Goal: Obtain resource: Download file/media

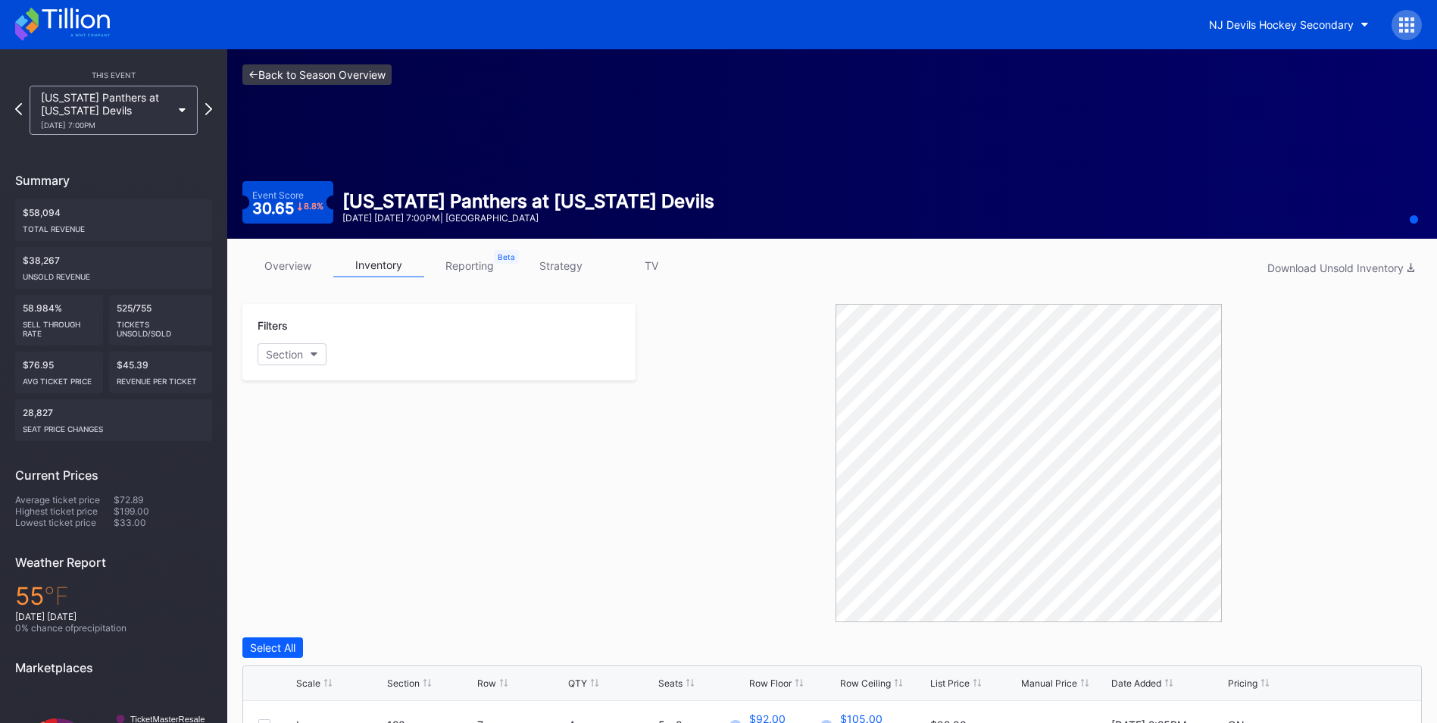
click at [338, 77] on link "<- Back to Season Overview" at bounding box center [316, 74] width 149 height 20
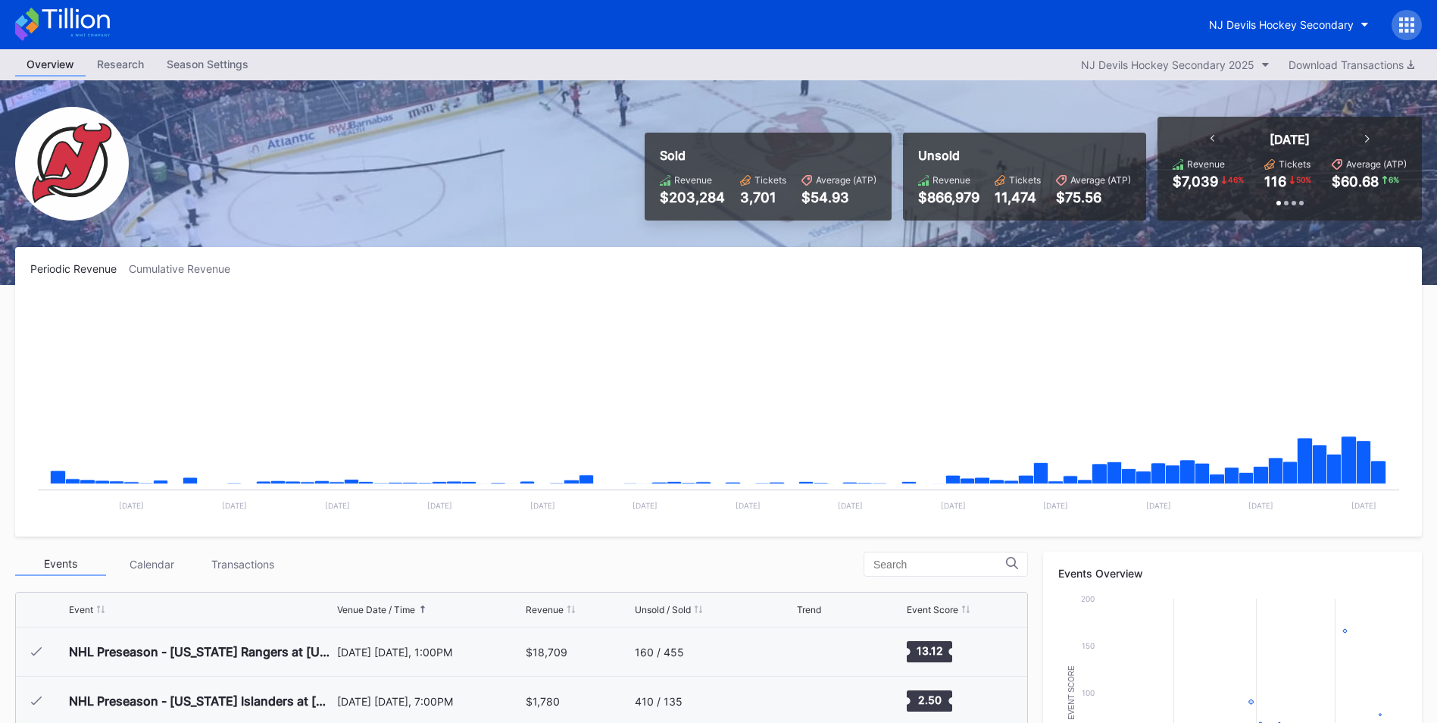
scroll to position [148, 0]
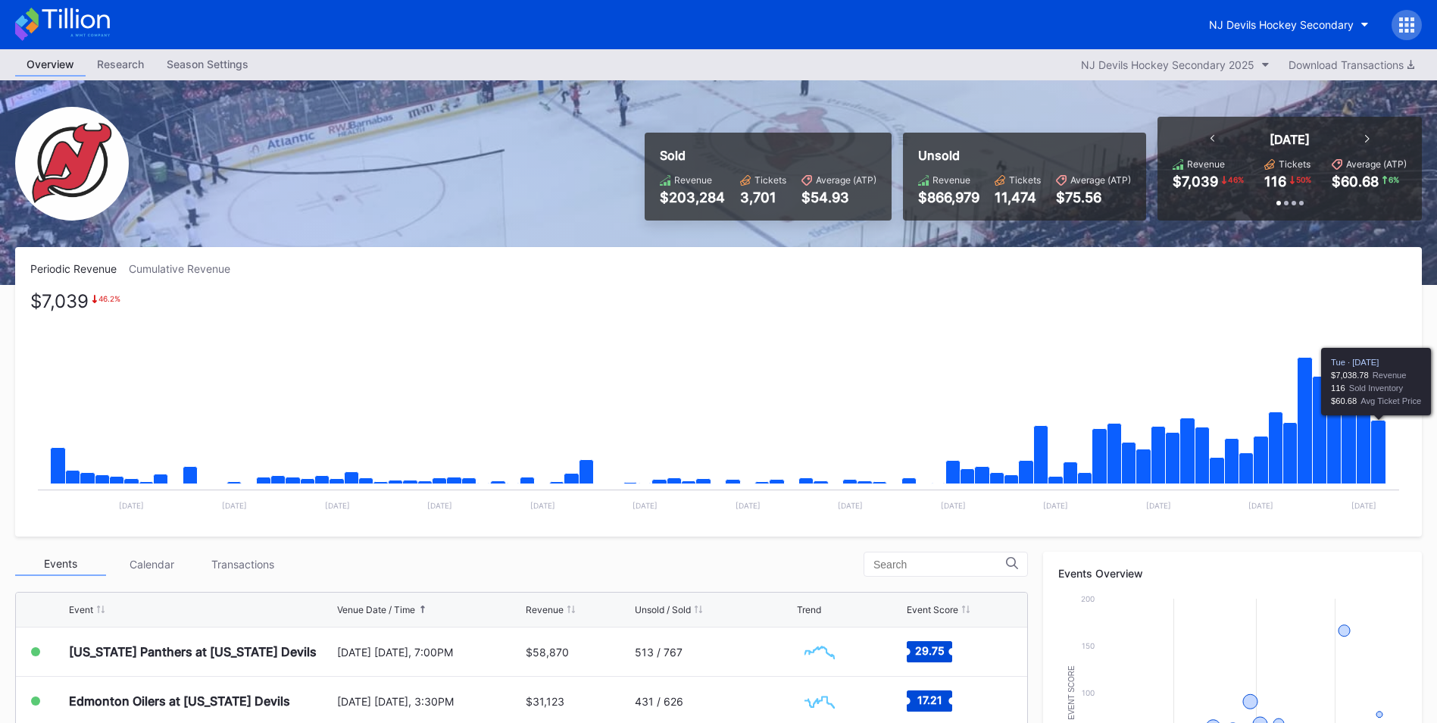
click at [1380, 433] on icon "Chart title" at bounding box center [1378, 453] width 15 height 64
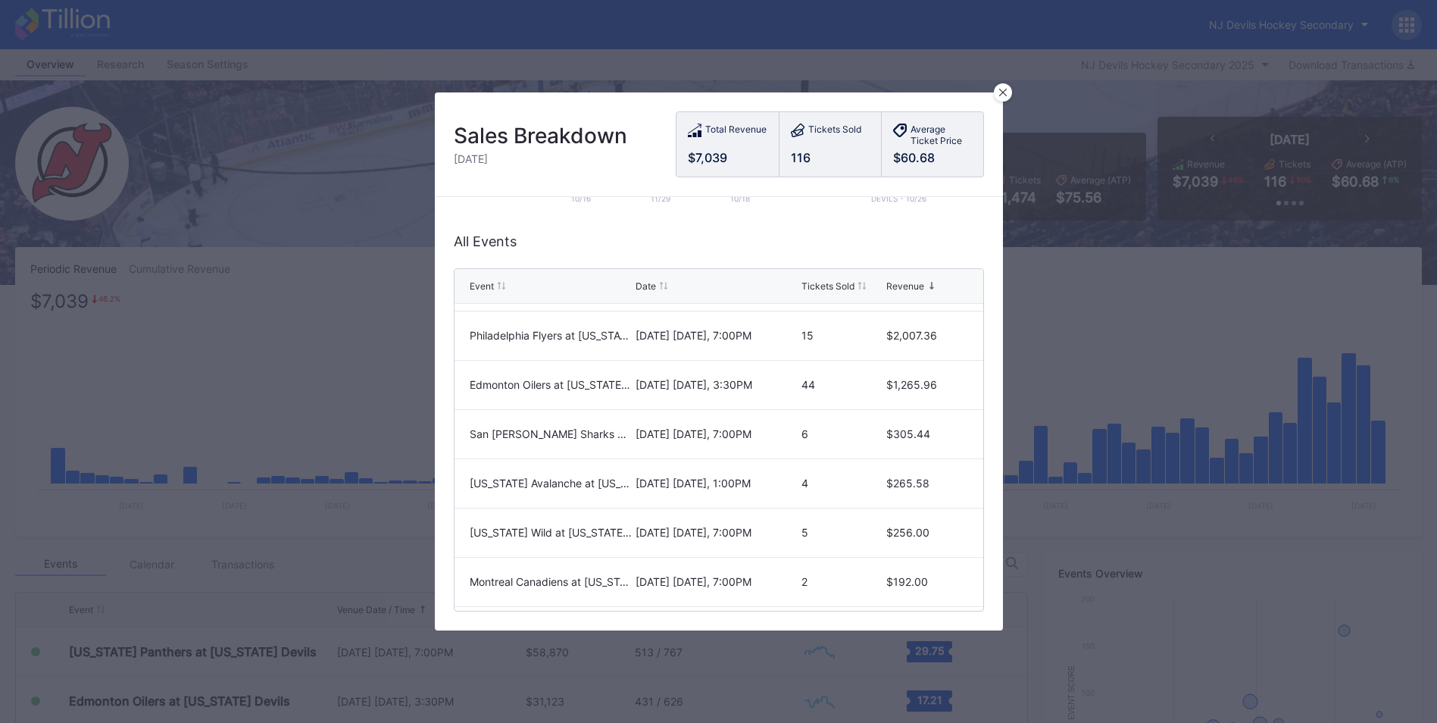
scroll to position [0, 0]
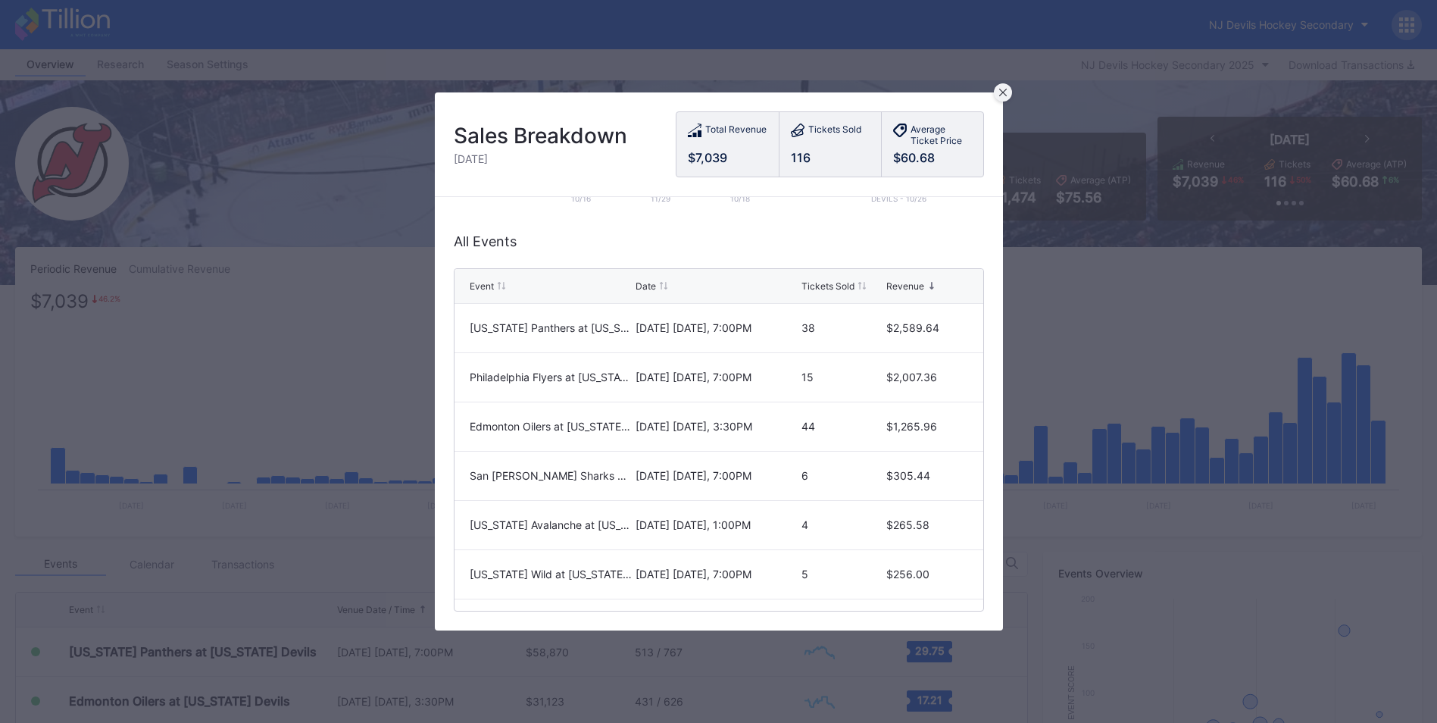
click at [1008, 92] on div at bounding box center [1003, 92] width 18 height 18
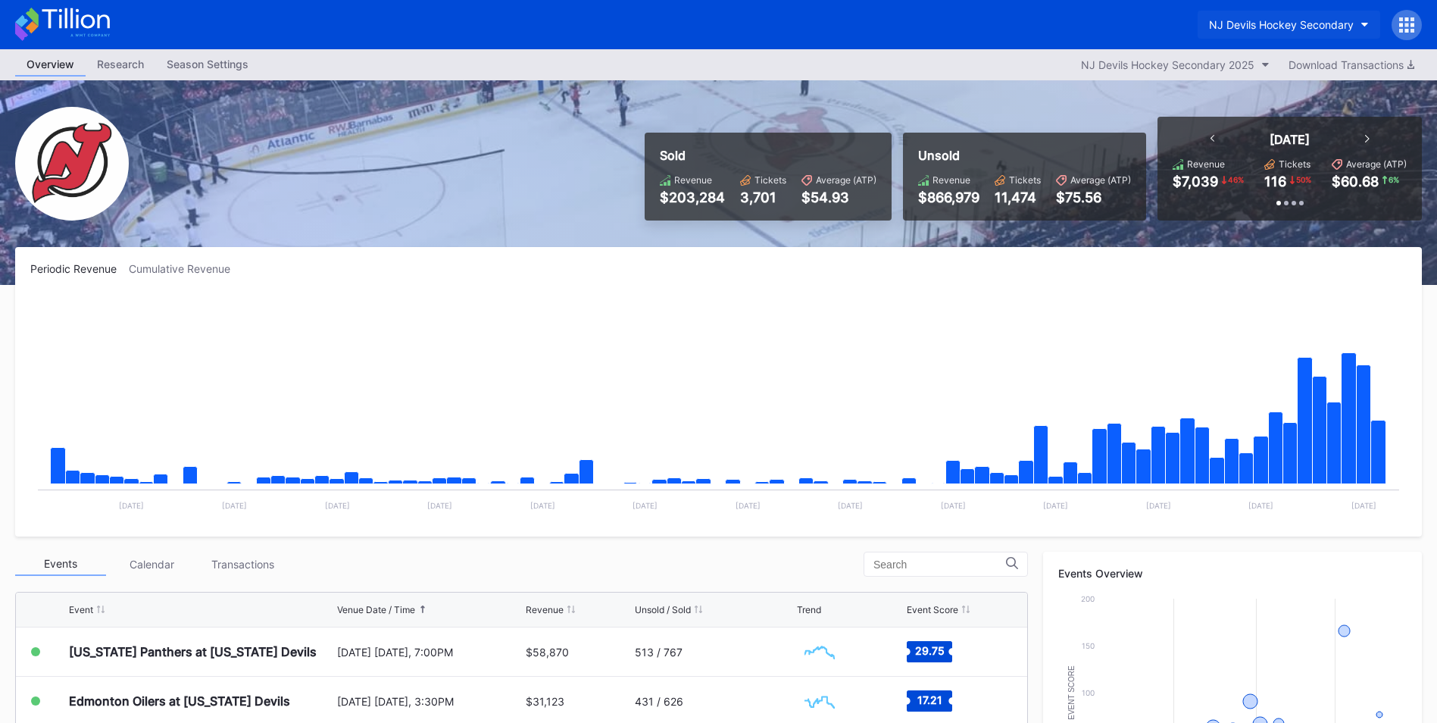
click at [1321, 24] on div "NJ Devils Hockey Secondary" at bounding box center [1281, 24] width 145 height 13
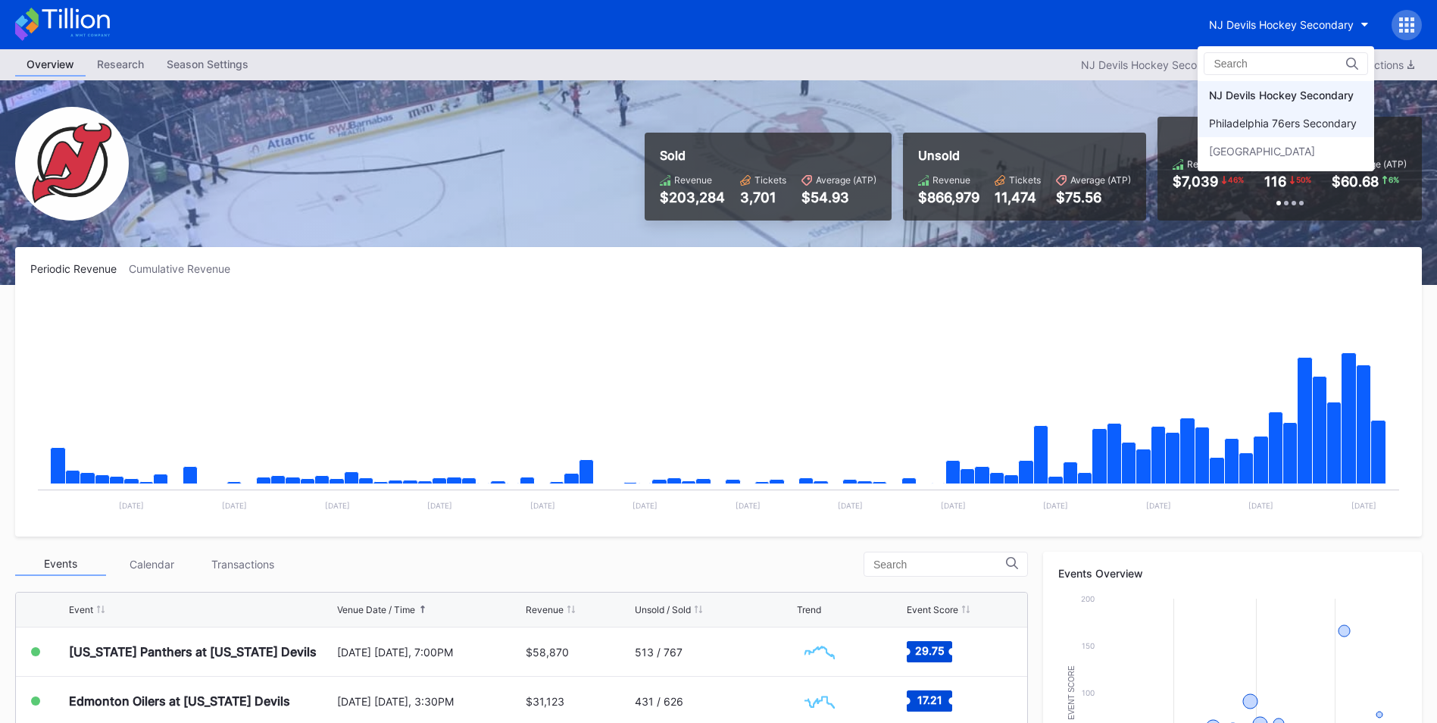
click at [1302, 124] on div "Philadelphia 76ers Secondary" at bounding box center [1283, 123] width 148 height 13
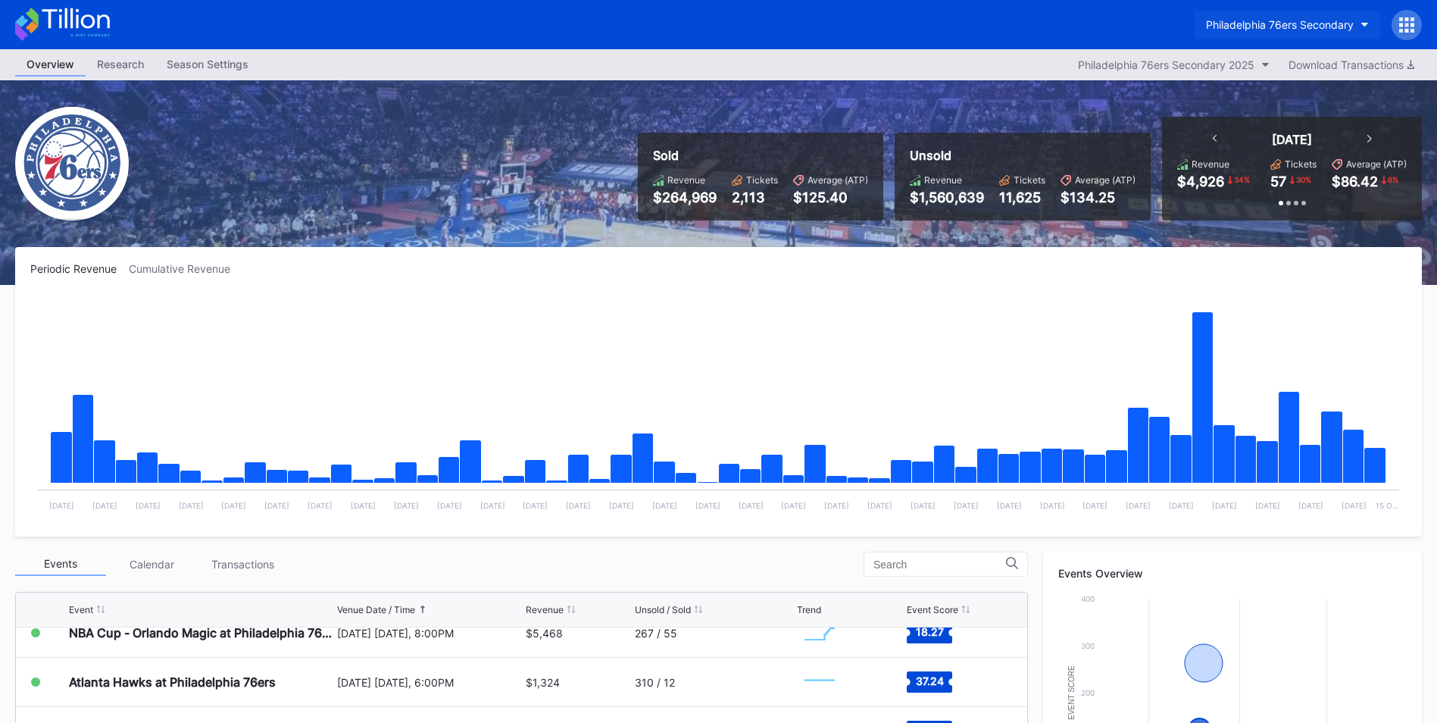
click at [1310, 11] on button "Philadelphia 76ers Secondary" at bounding box center [1288, 25] width 186 height 28
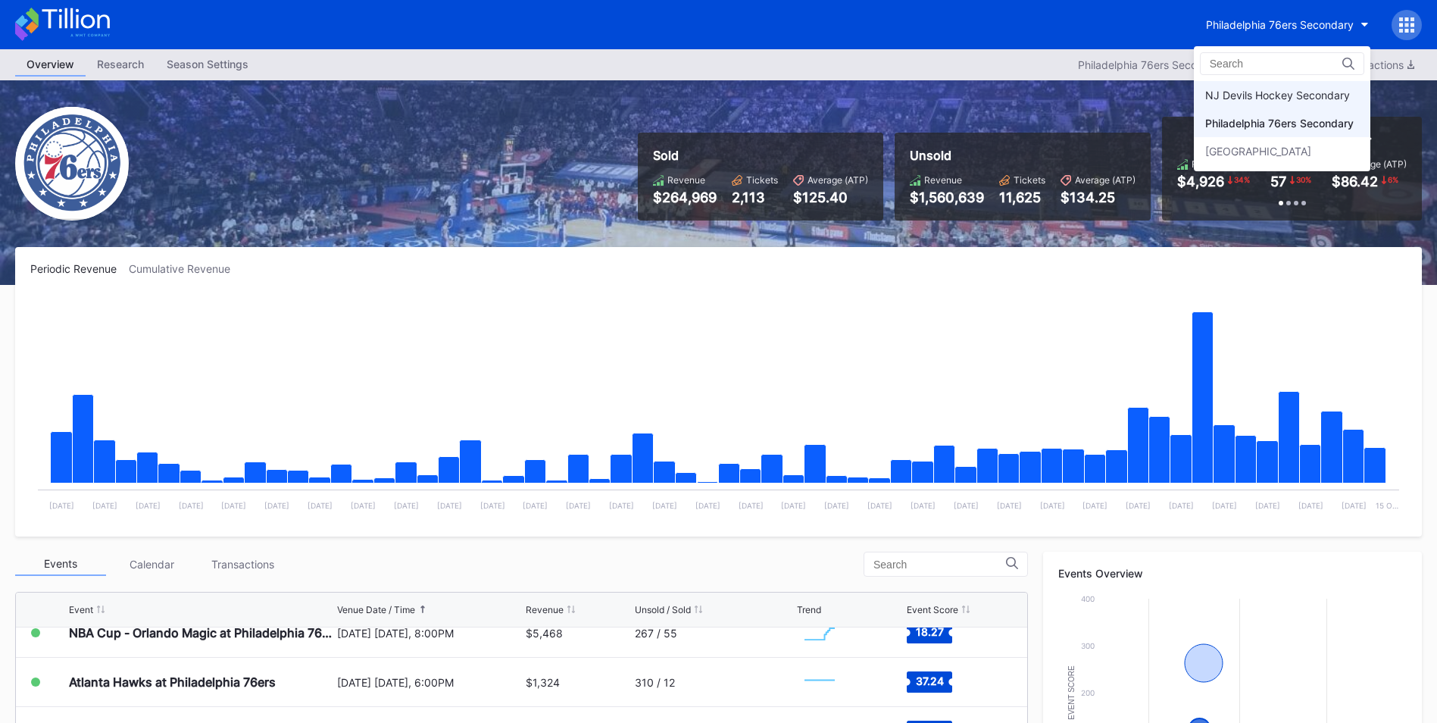
click at [1283, 95] on div "NJ Devils Hockey Secondary" at bounding box center [1277, 95] width 145 height 13
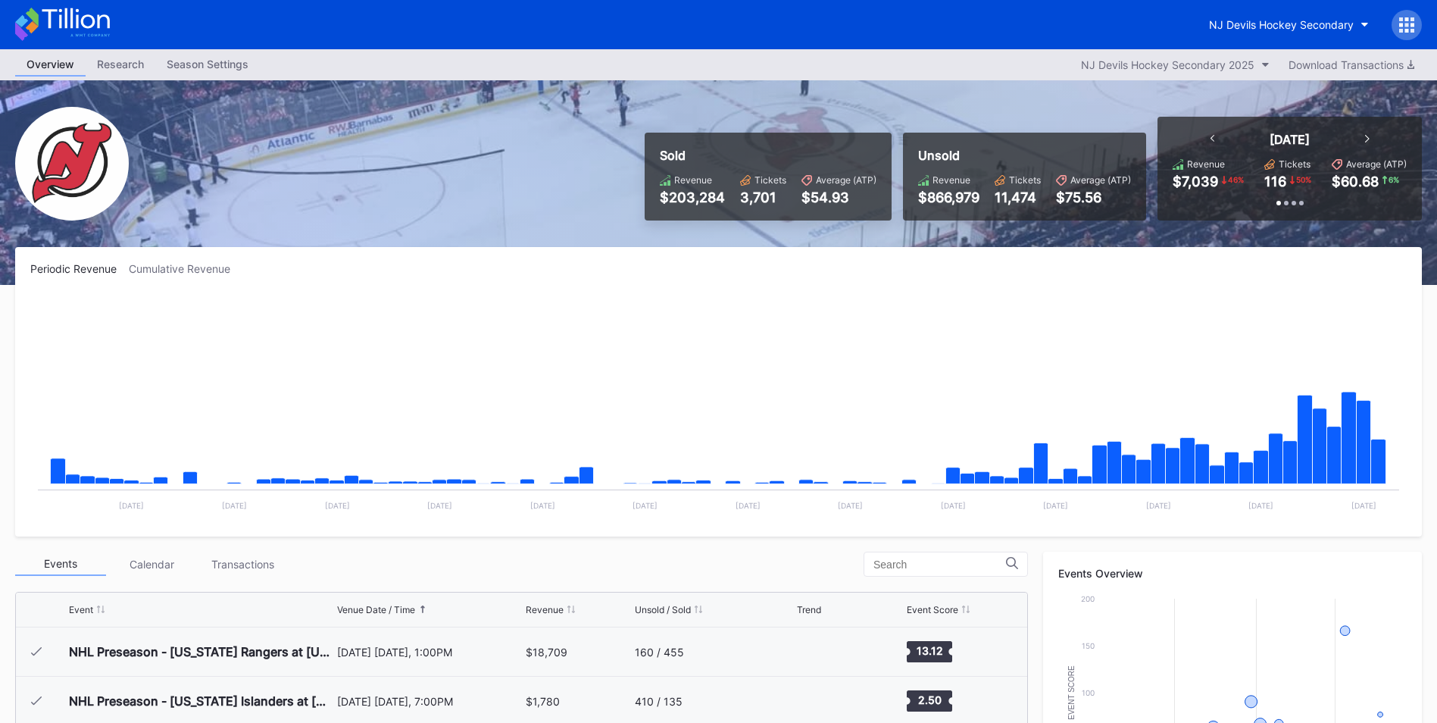
scroll to position [148, 0]
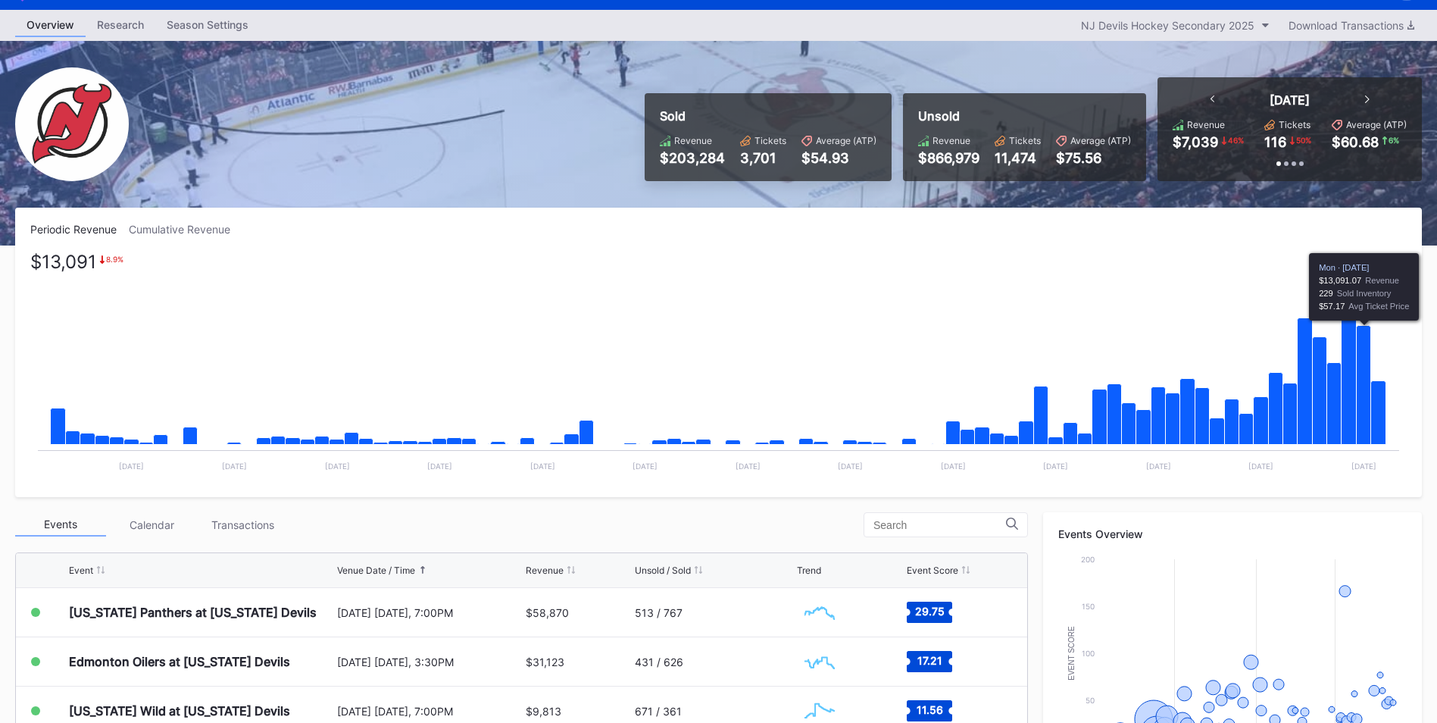
click at [1369, 433] on icon "Chart title" at bounding box center [1364, 385] width 14 height 119
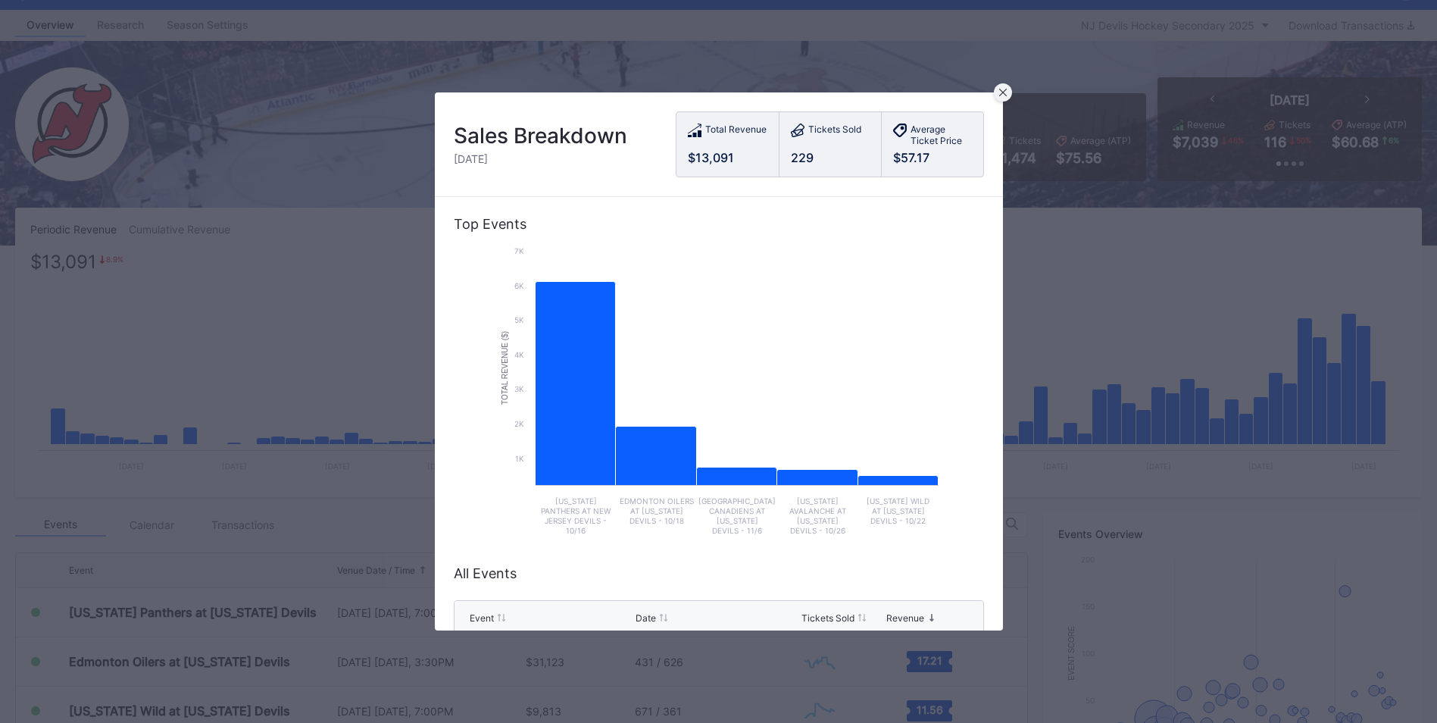
click at [1008, 89] on div at bounding box center [1003, 92] width 18 height 18
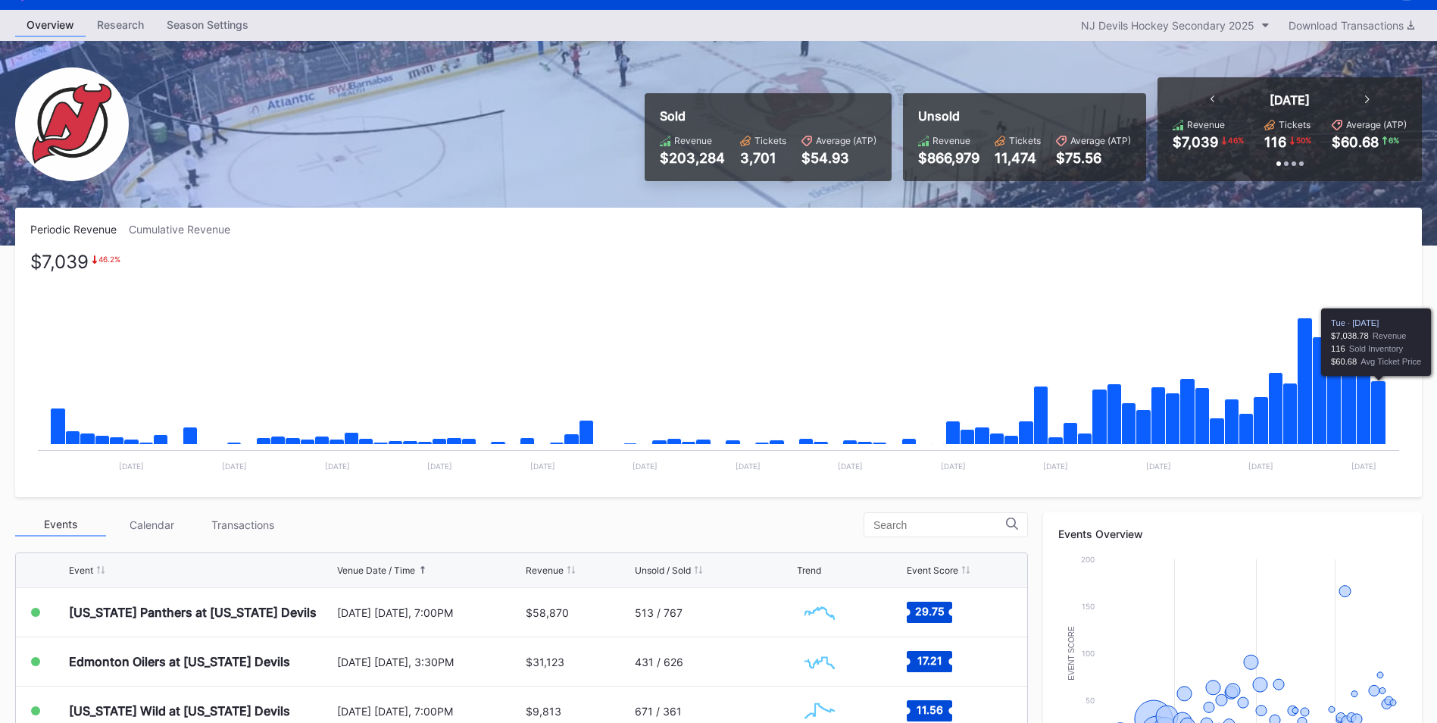
click at [1374, 417] on icon "Chart title" at bounding box center [1378, 413] width 15 height 64
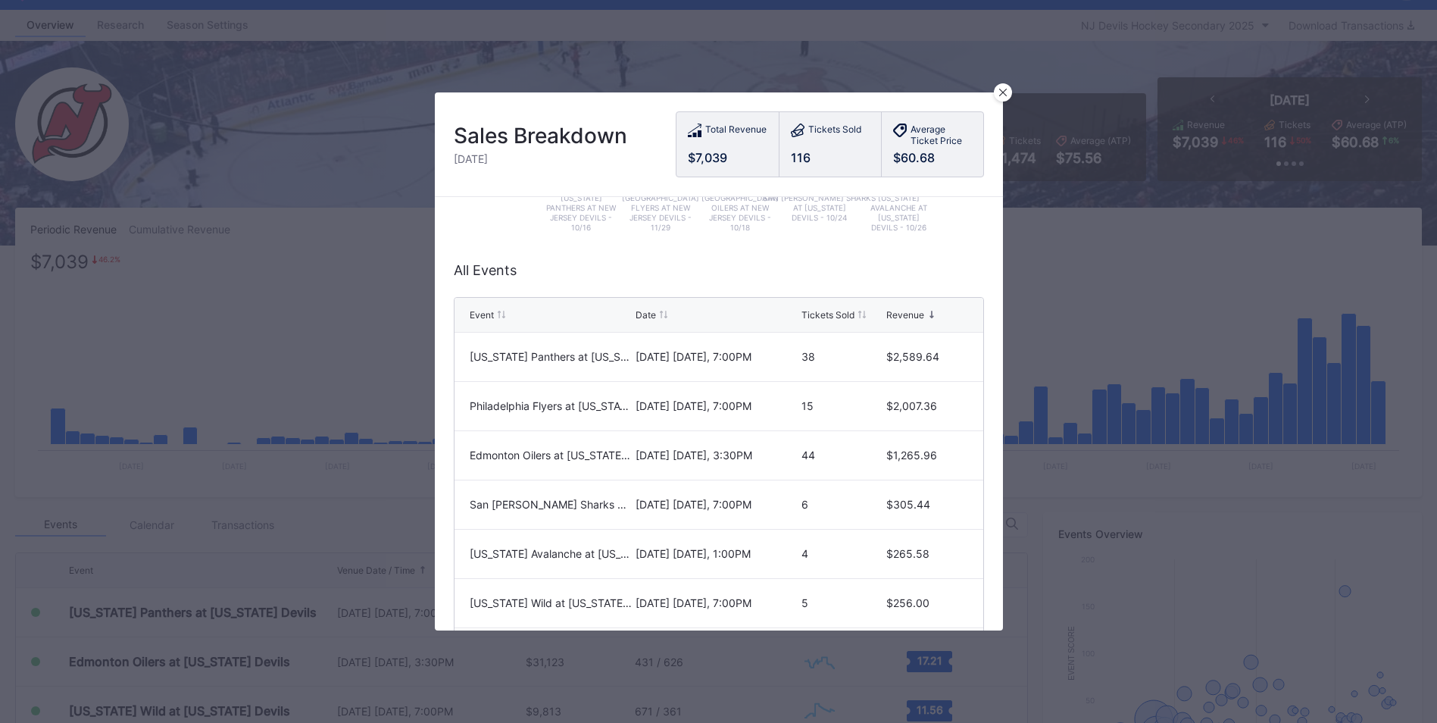
scroll to position [305, 0]
click at [1008, 87] on div at bounding box center [1003, 92] width 18 height 18
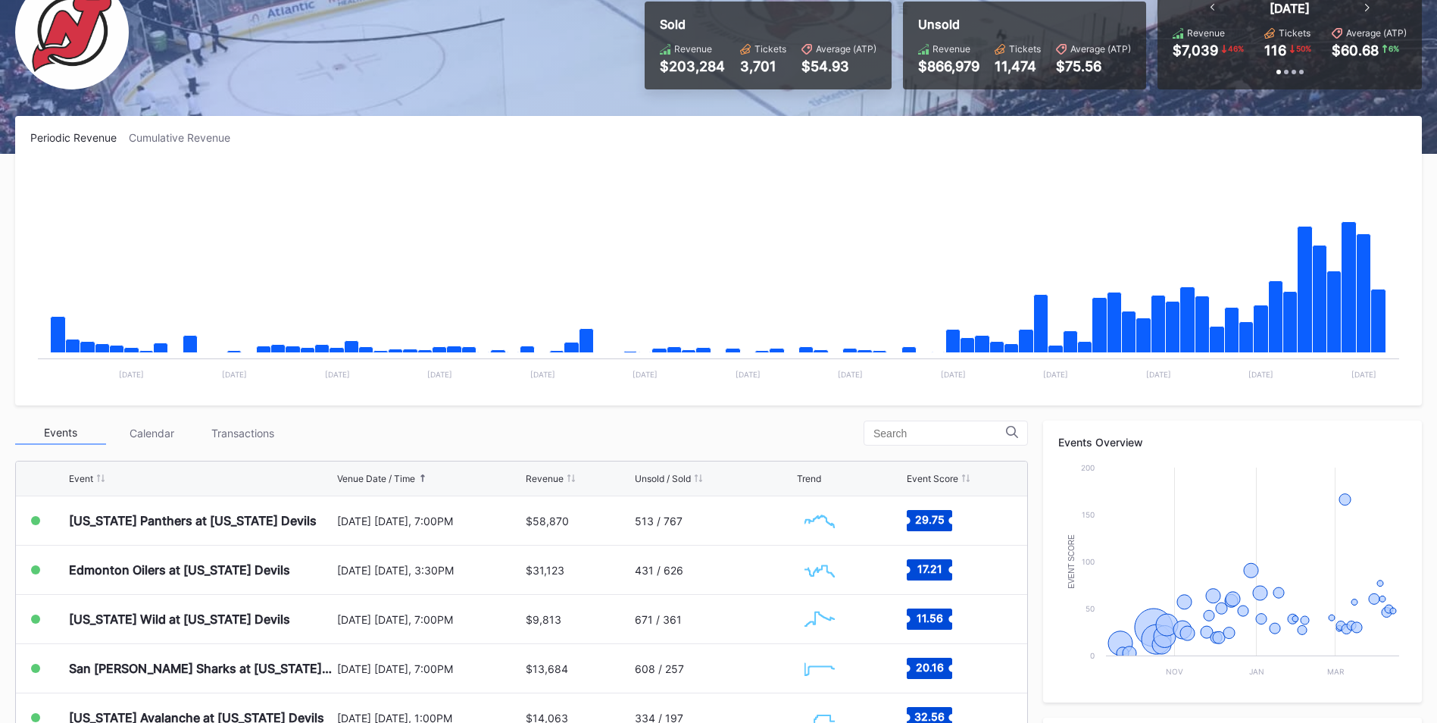
scroll to position [0, 0]
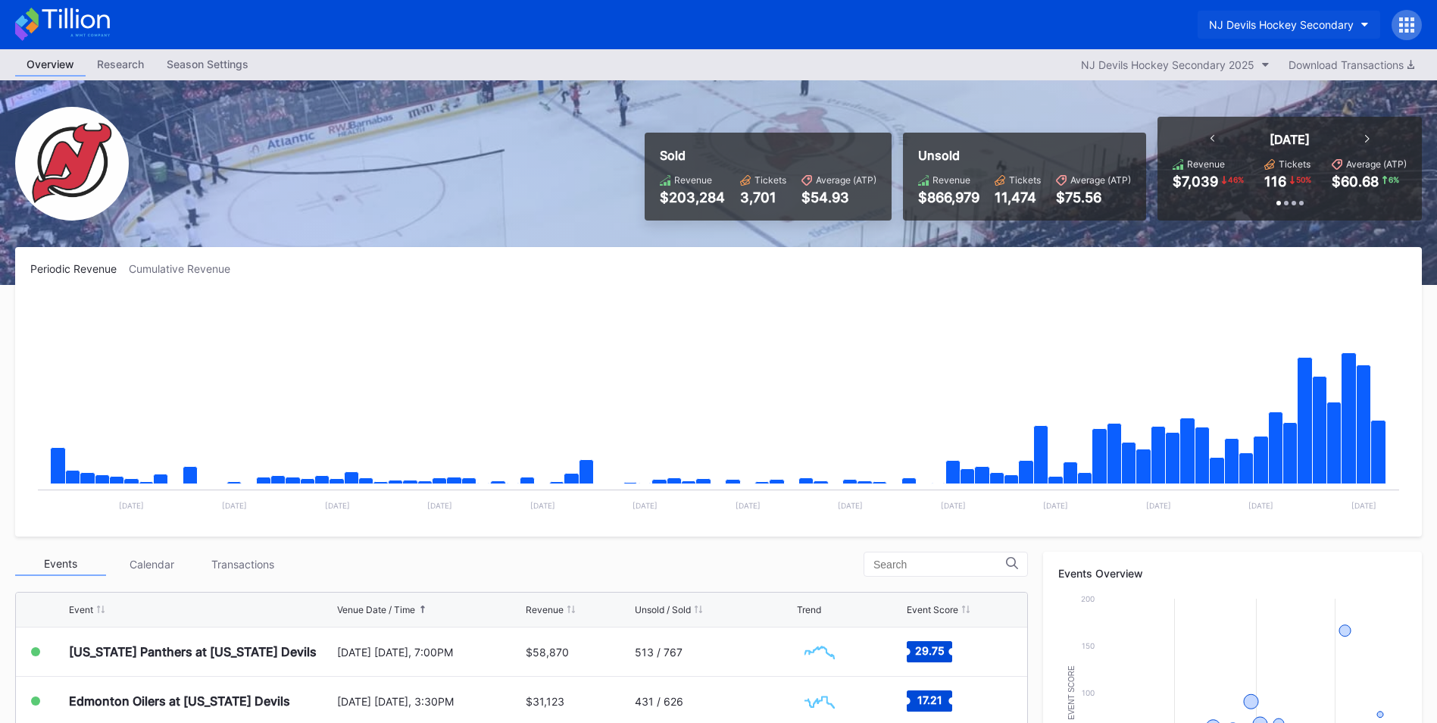
click at [1226, 29] on div "NJ Devils Hockey Secondary" at bounding box center [1281, 24] width 145 height 13
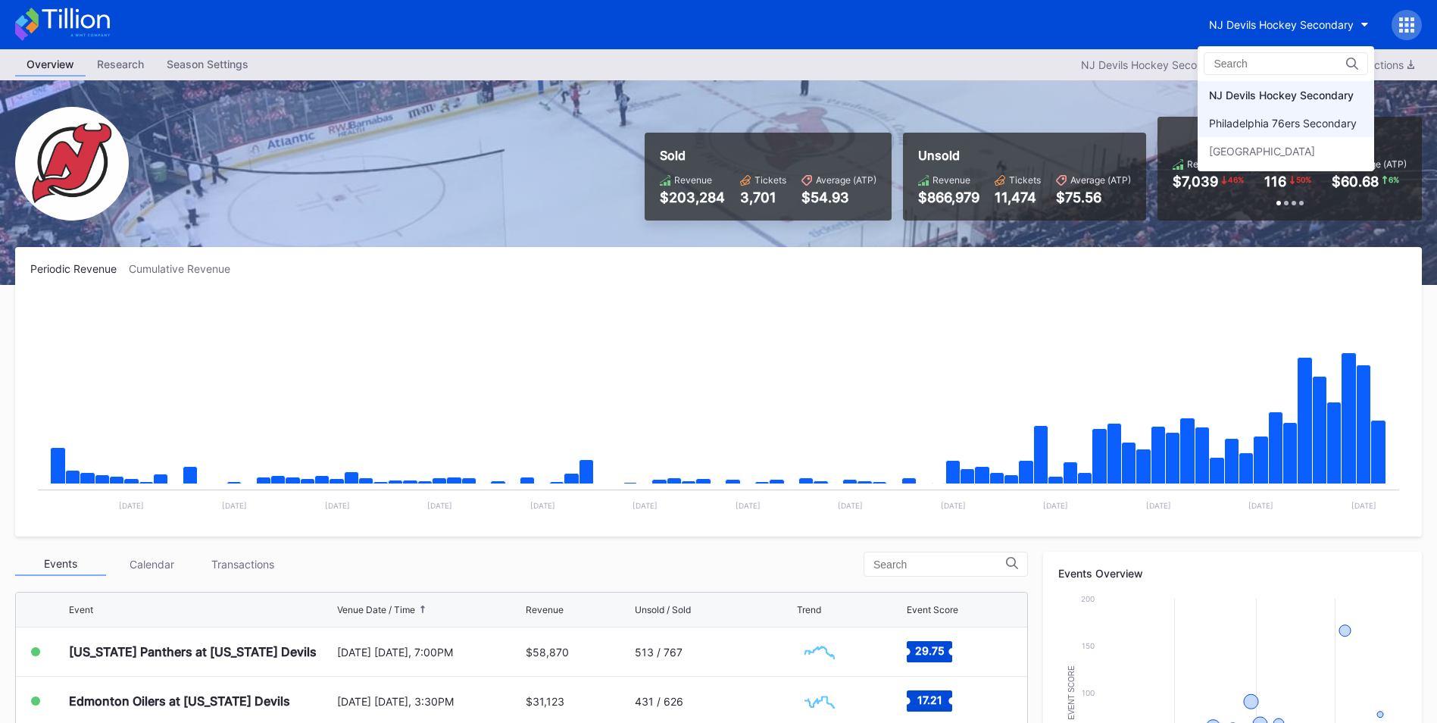
click at [1249, 113] on div "Philadelphia 76ers Secondary" at bounding box center [1286, 123] width 177 height 28
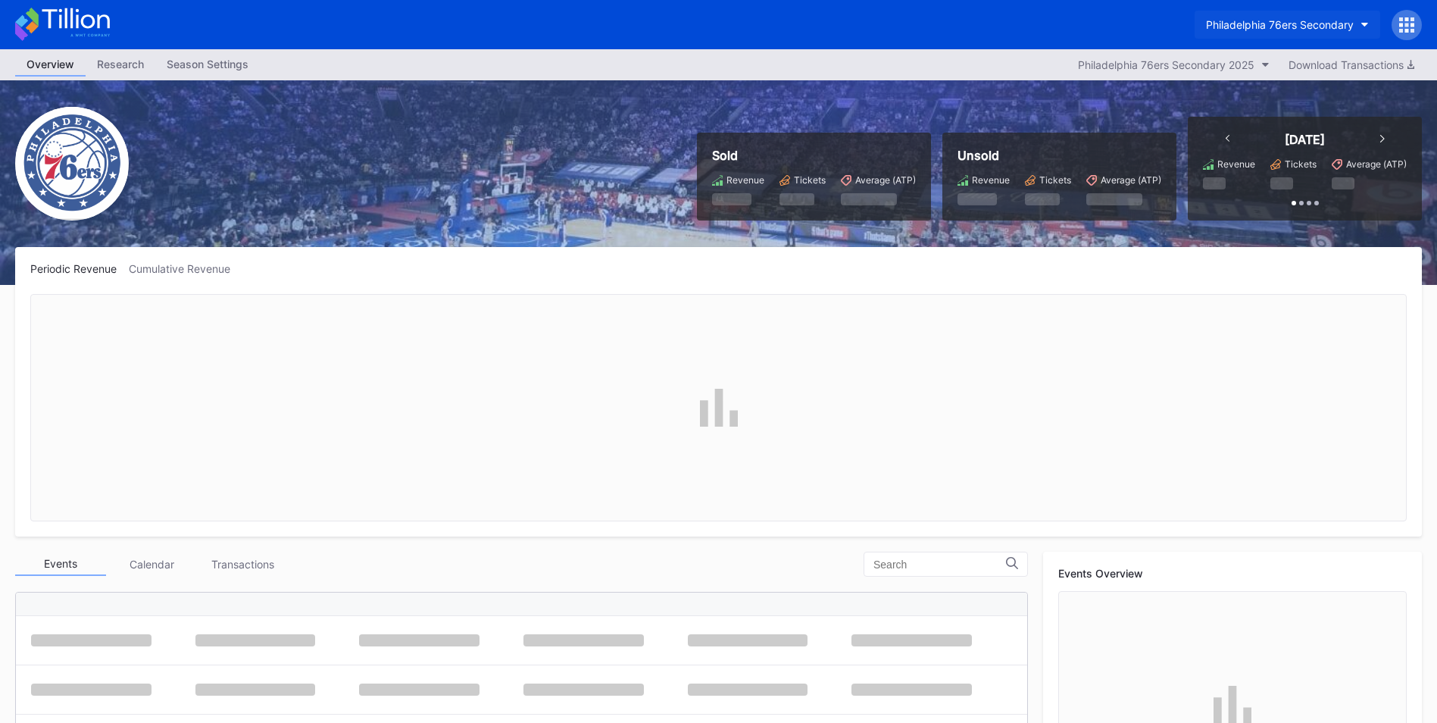
click at [1294, 28] on div "Philadelphia 76ers Secondary" at bounding box center [1280, 24] width 148 height 13
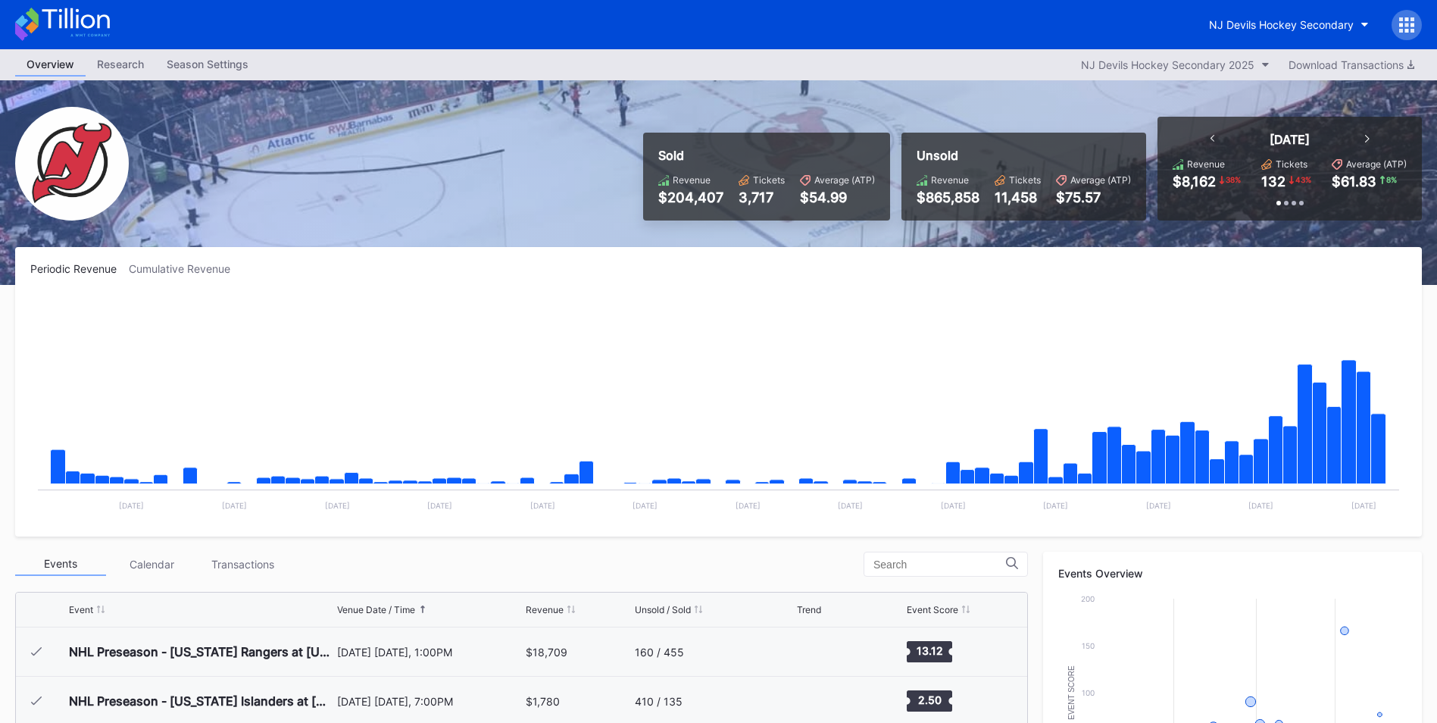
scroll to position [148, 0]
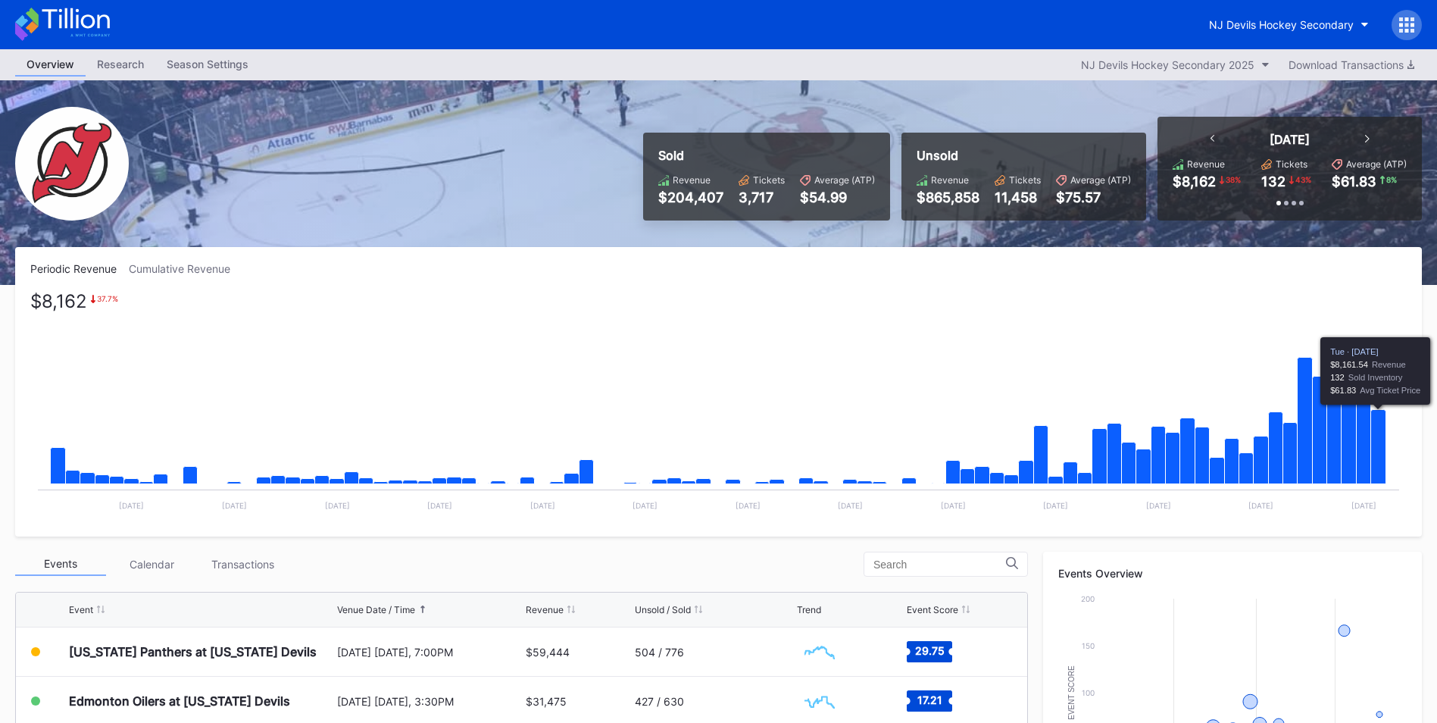
click at [1380, 464] on icon "Chart title" at bounding box center [1378, 447] width 15 height 74
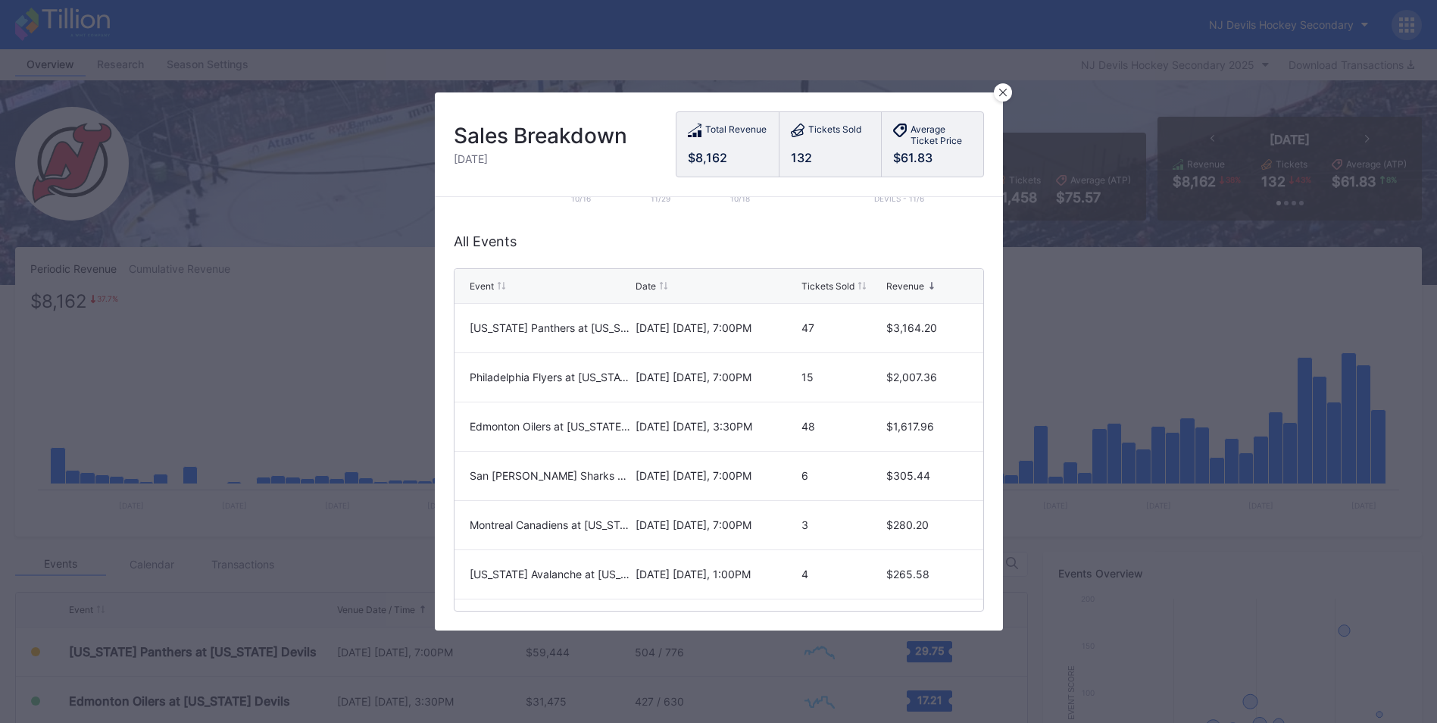
scroll to position [343, 0]
click at [1006, 92] on icon at bounding box center [1003, 93] width 8 height 8
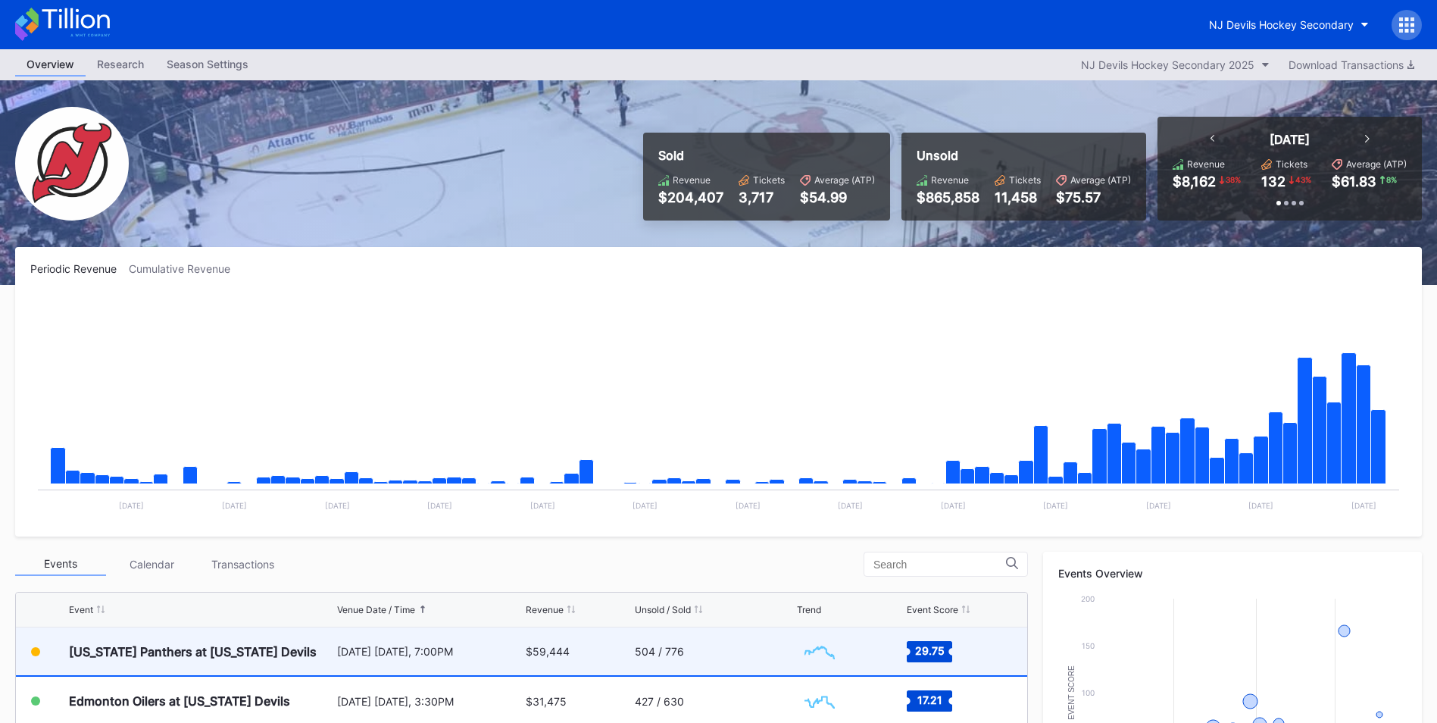
click at [536, 646] on div "$59,444" at bounding box center [548, 651] width 44 height 13
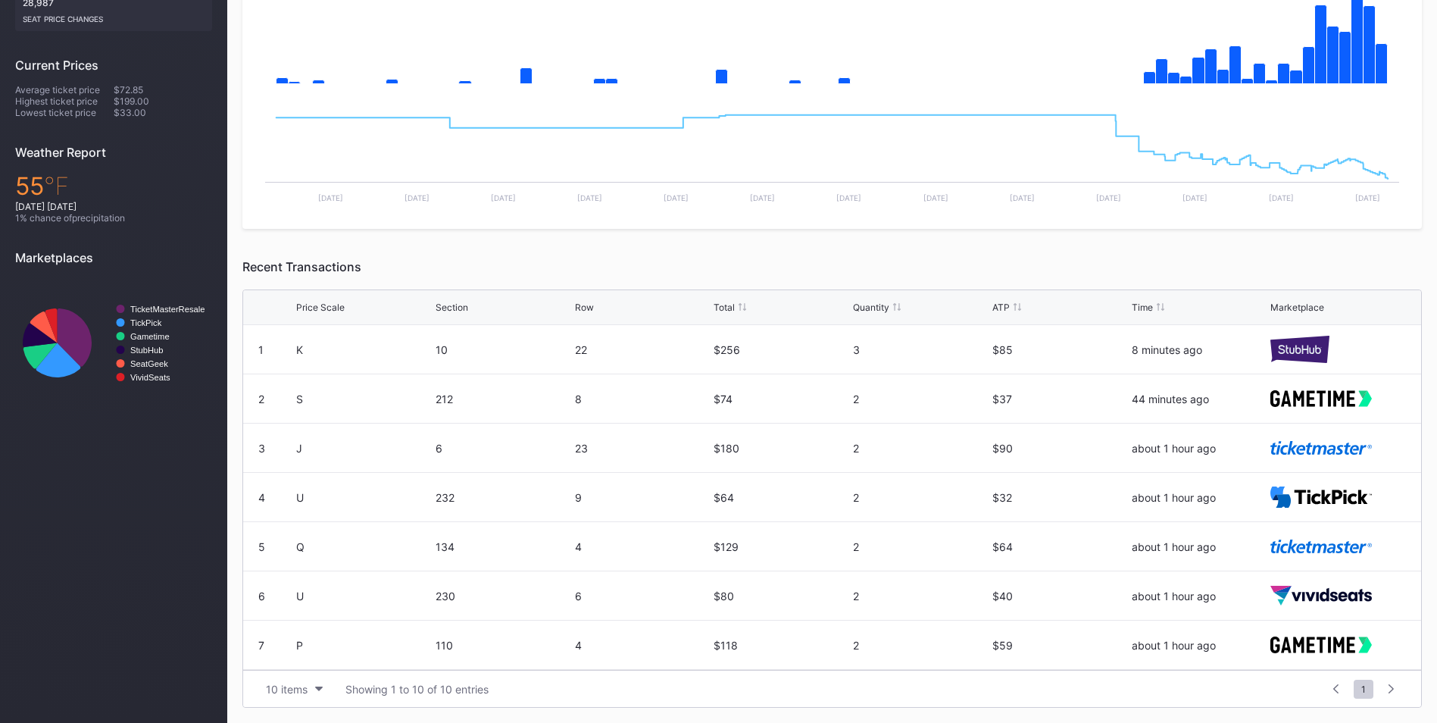
scroll to position [148, 0]
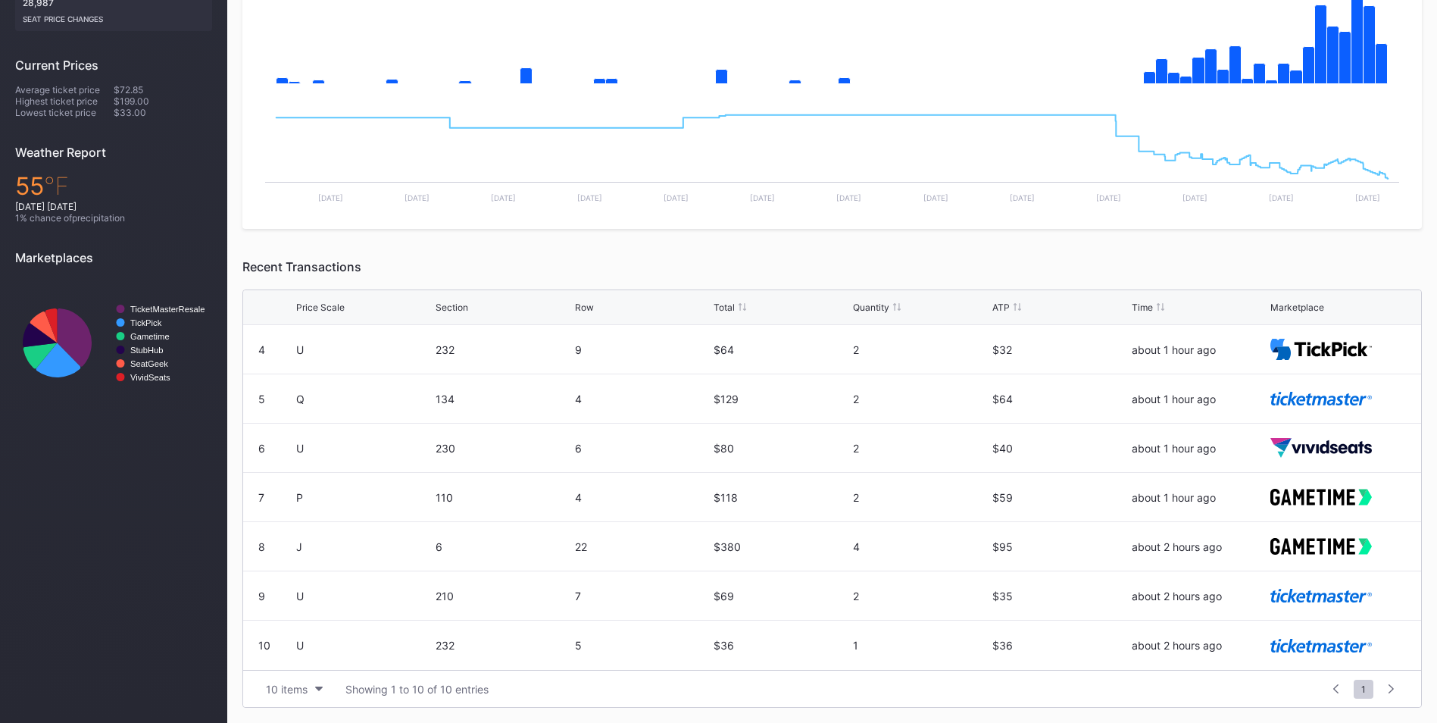
click at [1265, 61] on rect "Chart title" at bounding box center [832, 24] width 1149 height 152
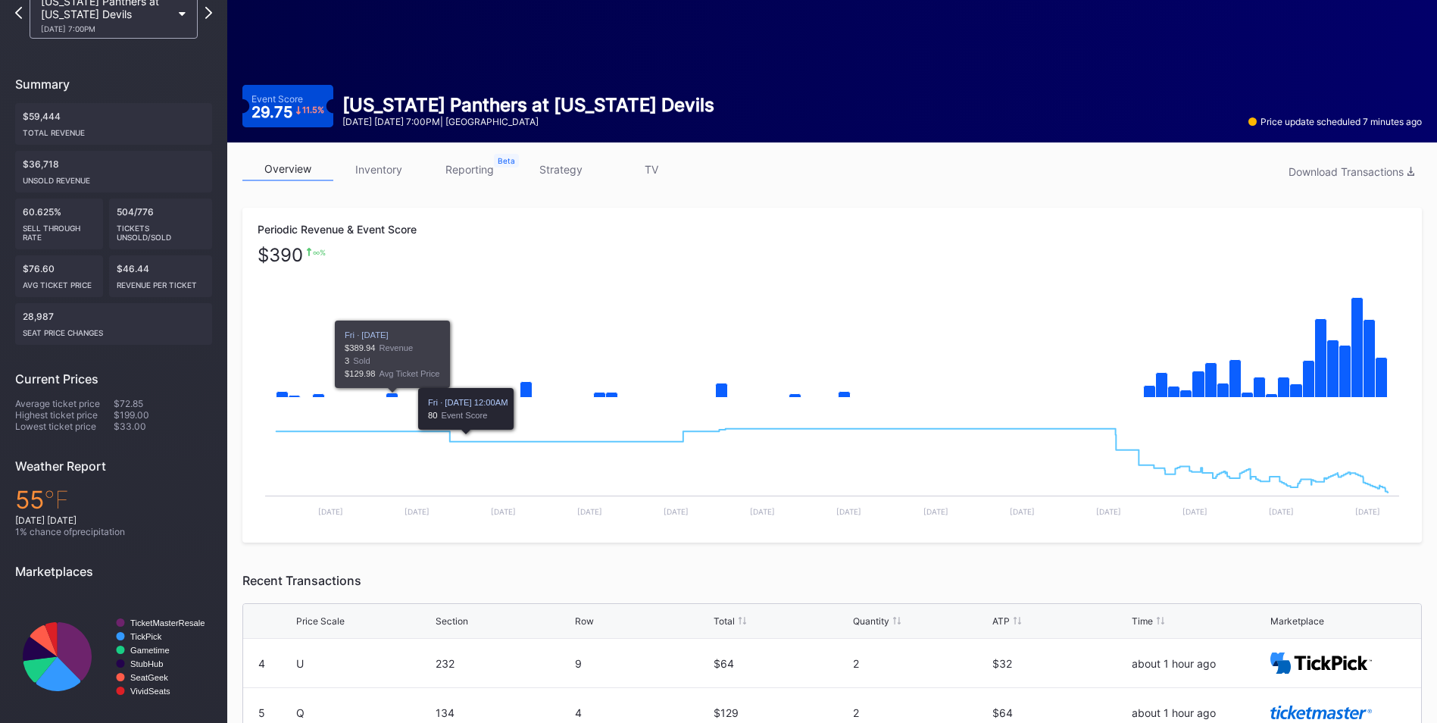
scroll to position [0, 0]
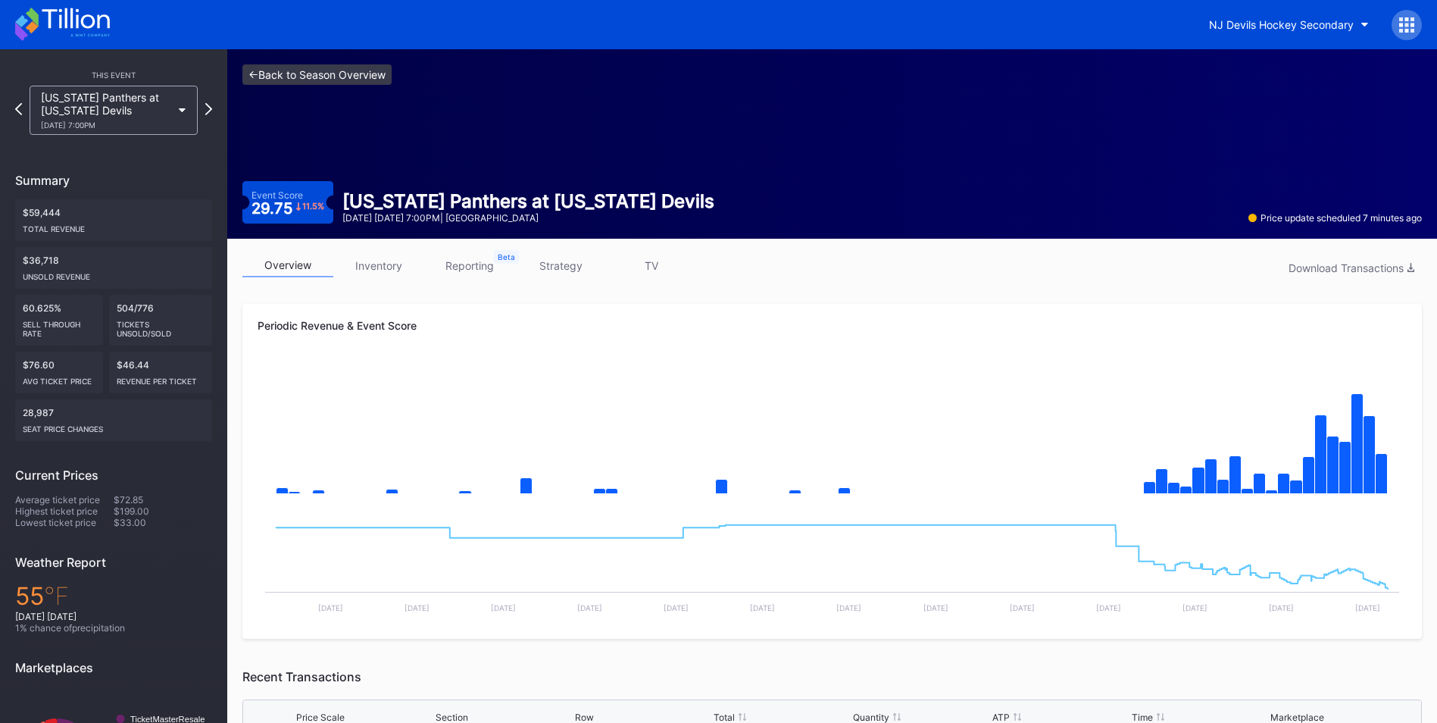
click at [347, 73] on link "<- Back to Season Overview" at bounding box center [316, 74] width 149 height 20
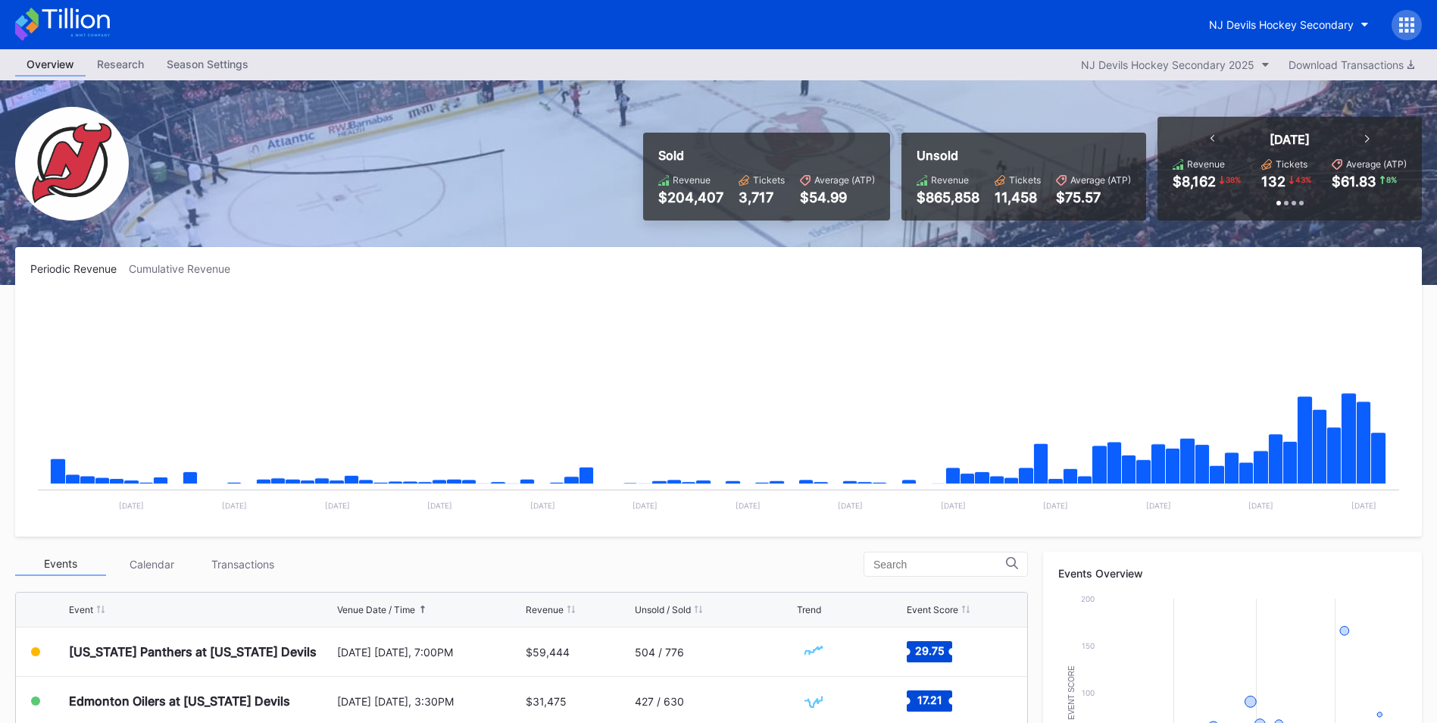
scroll to position [227, 0]
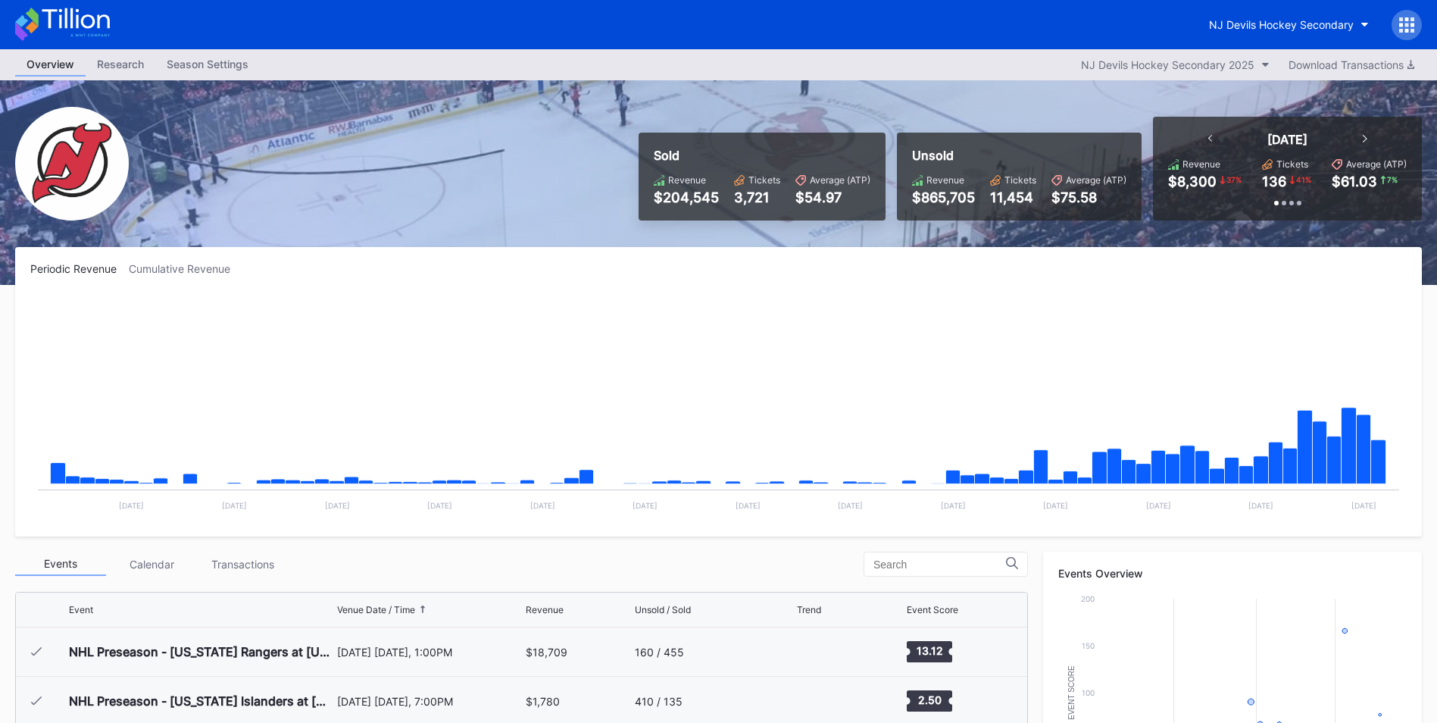
scroll to position [148, 0]
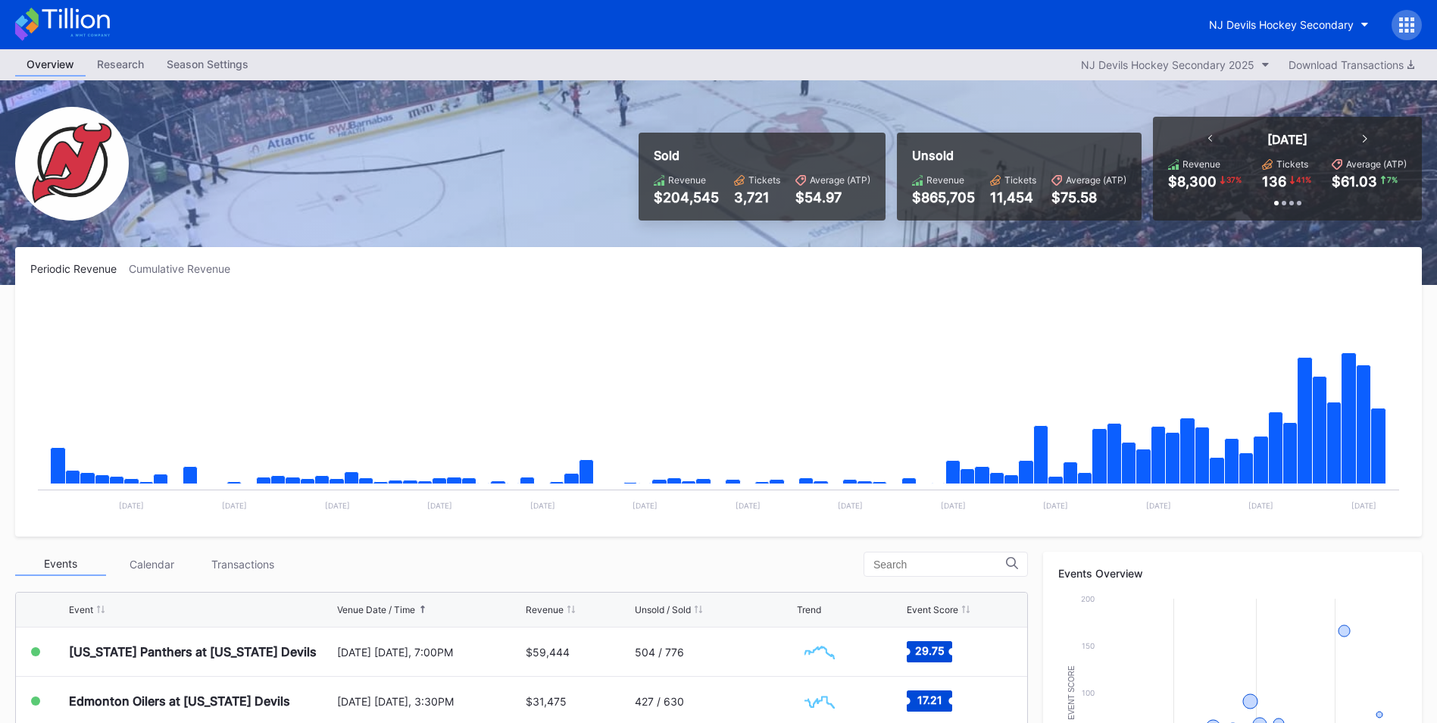
click at [1312, 260] on div "Periodic Revenue Cumulative Revenue Created with Highcharts 11.2.0 Chart title …" at bounding box center [718, 391] width 1407 height 289
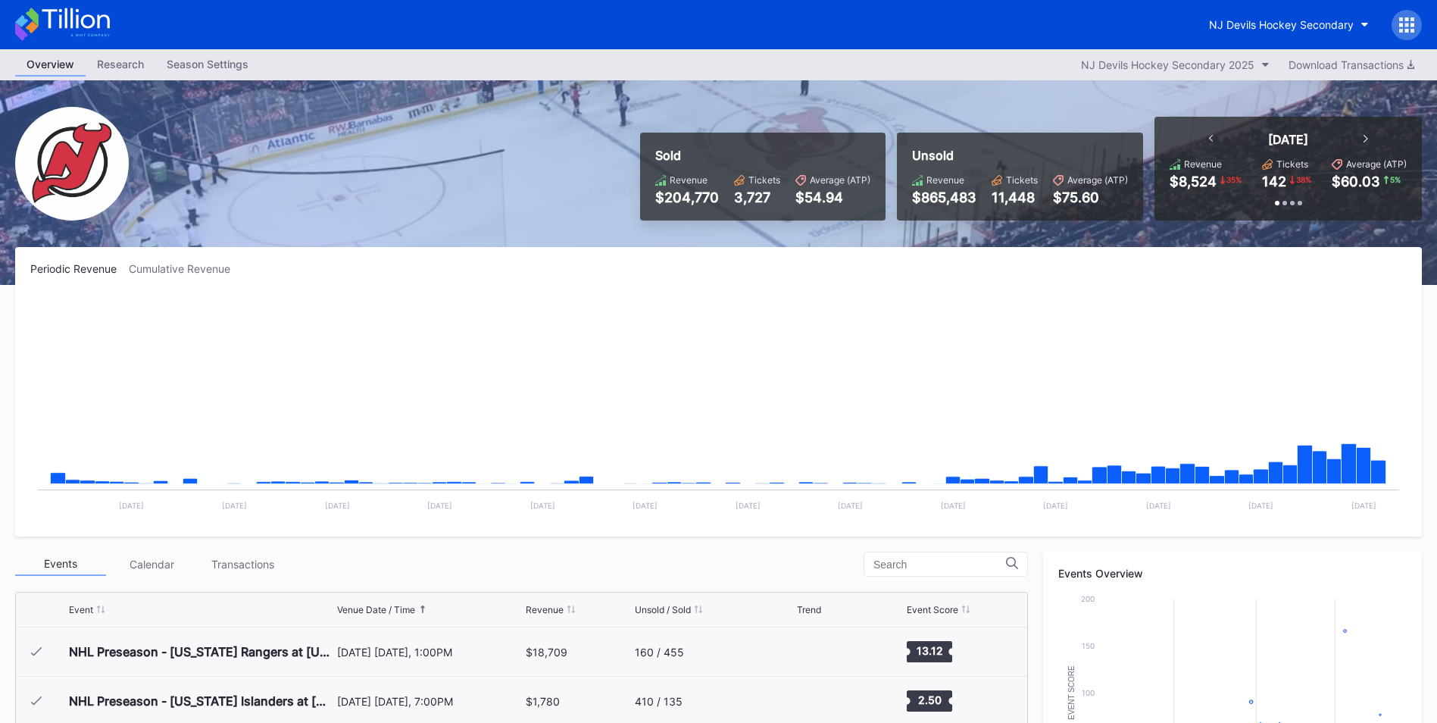
scroll to position [148, 0]
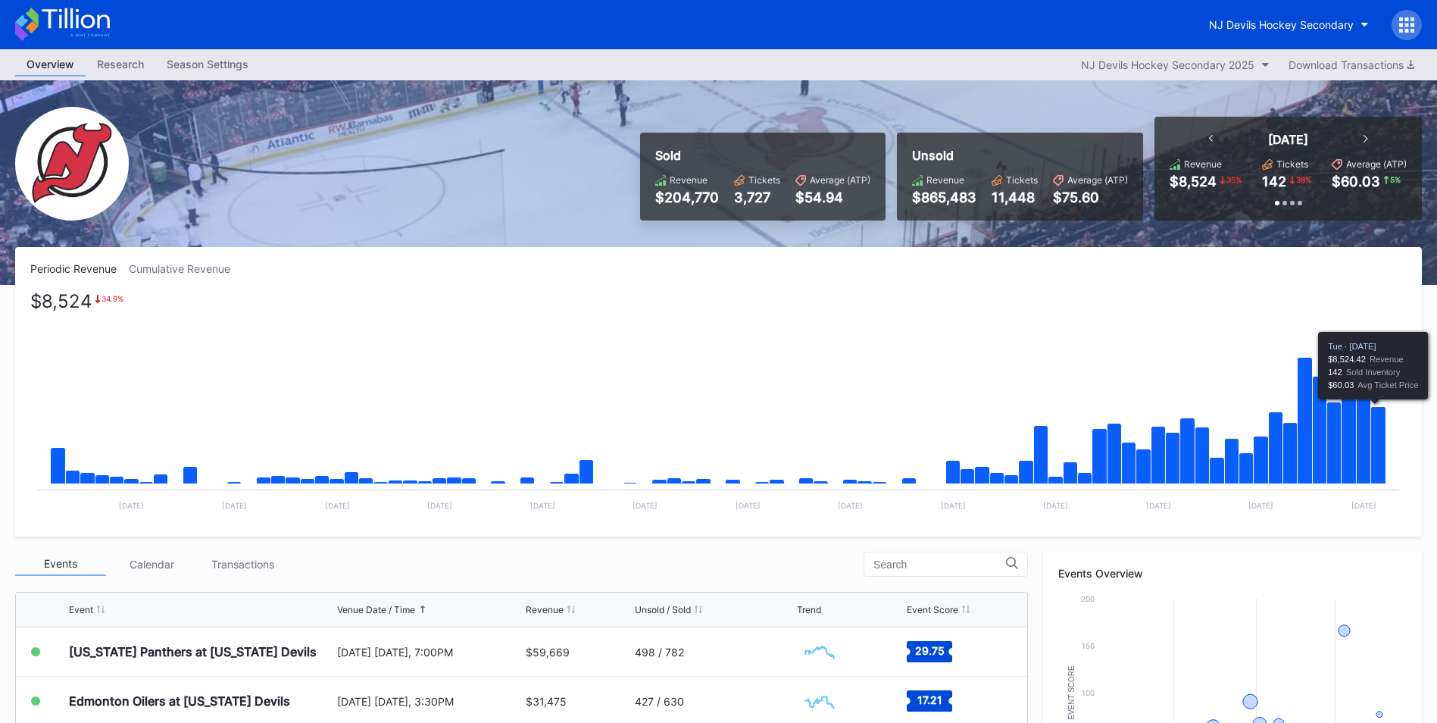
click at [1380, 459] on icon "Chart title" at bounding box center [1378, 445] width 15 height 77
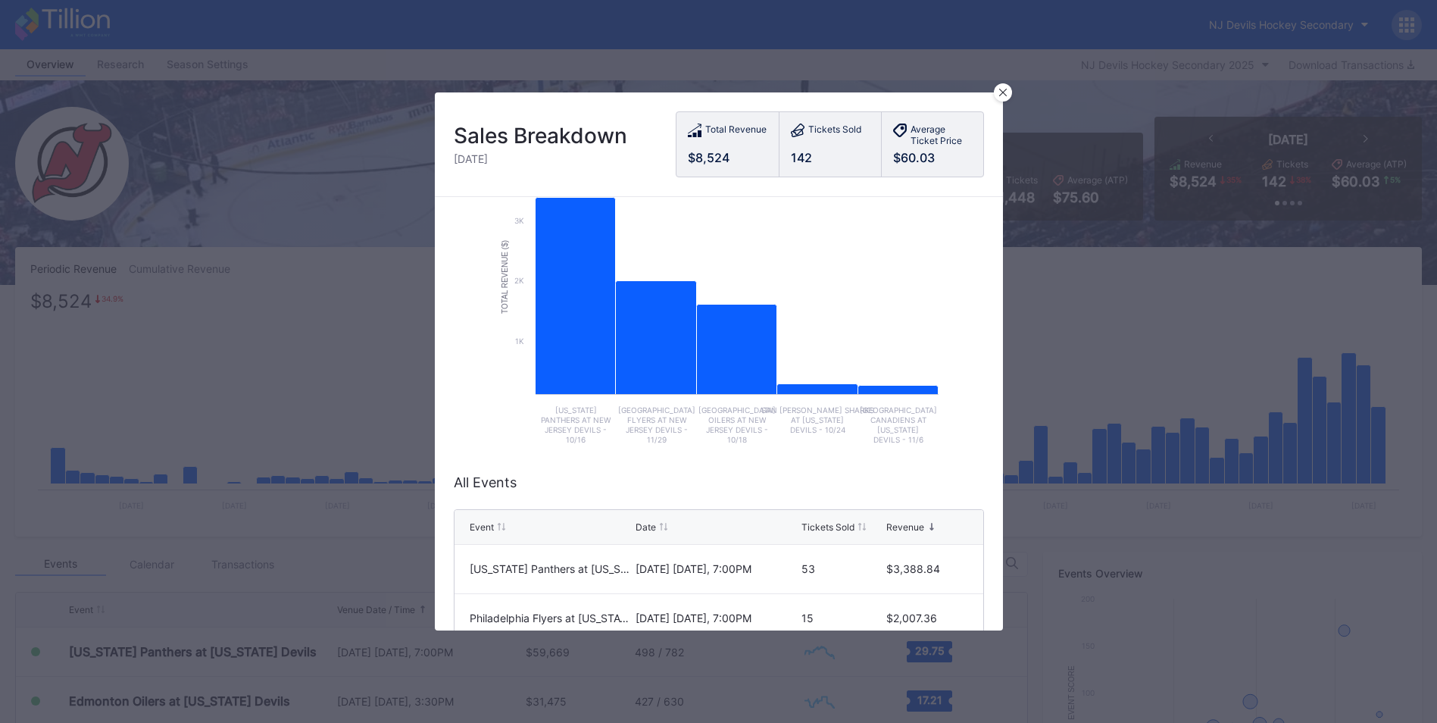
scroll to position [227, 0]
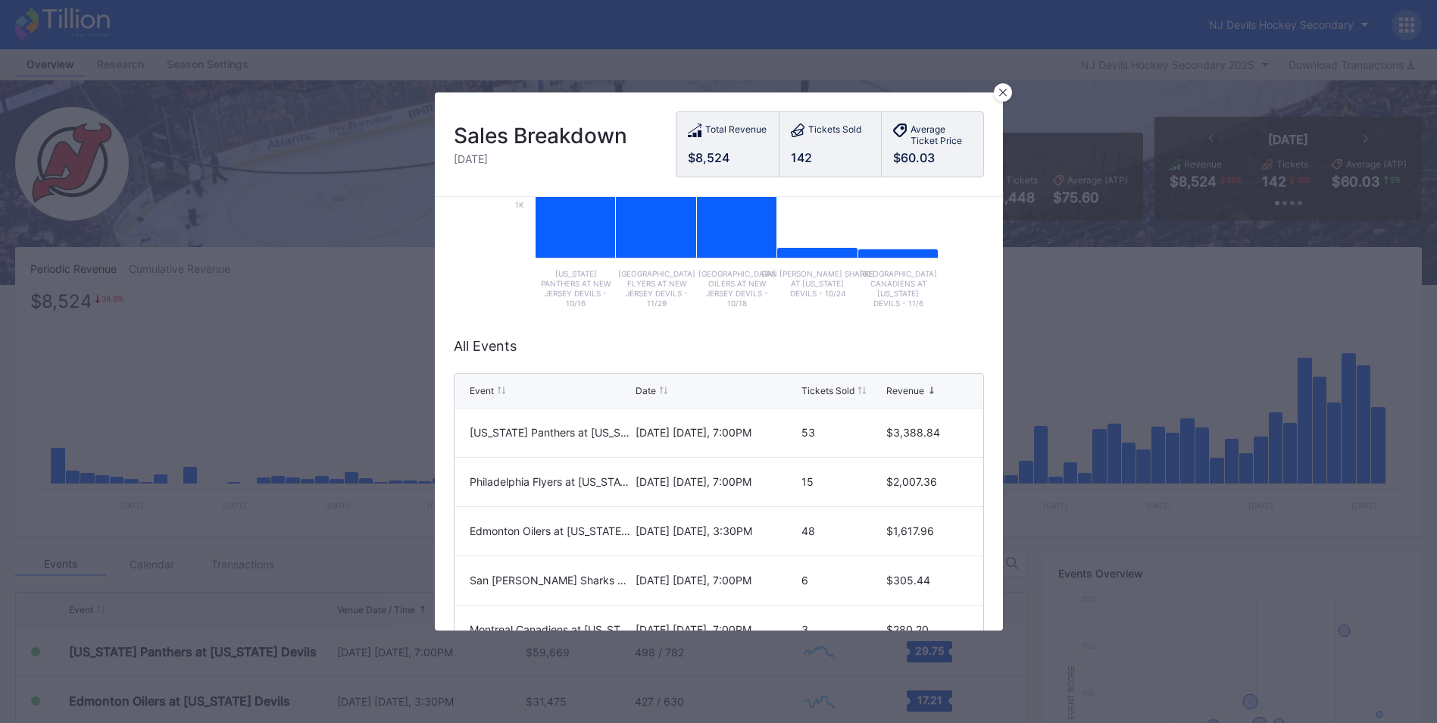
drag, startPoint x: 1005, startPoint y: 89, endPoint x: 978, endPoint y: 94, distance: 27.0
click at [1005, 89] on icon at bounding box center [1003, 93] width 8 height 8
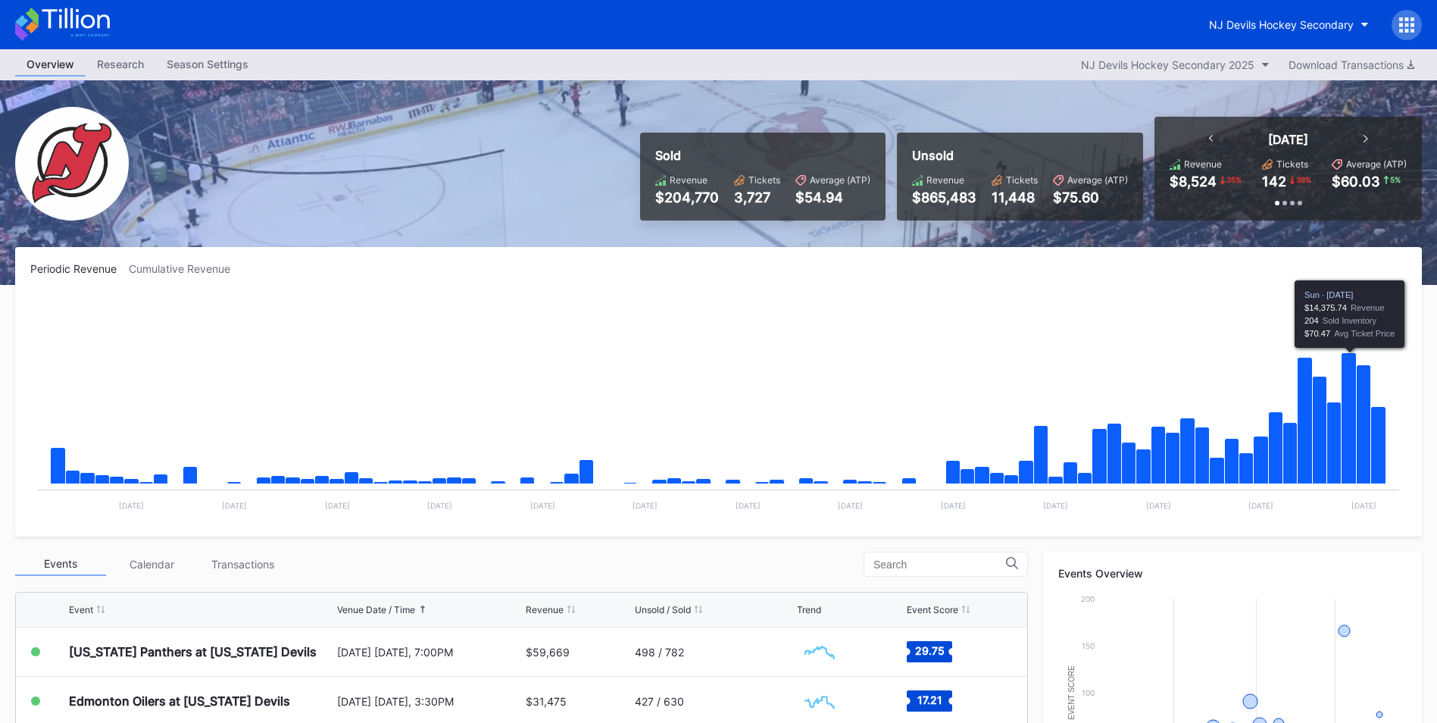
click at [1330, 226] on div "Sold Revenue $204,770 Tickets 3,727 Average (ATP) $54.94 Unsold Revenue $865,48…" at bounding box center [718, 182] width 1437 height 205
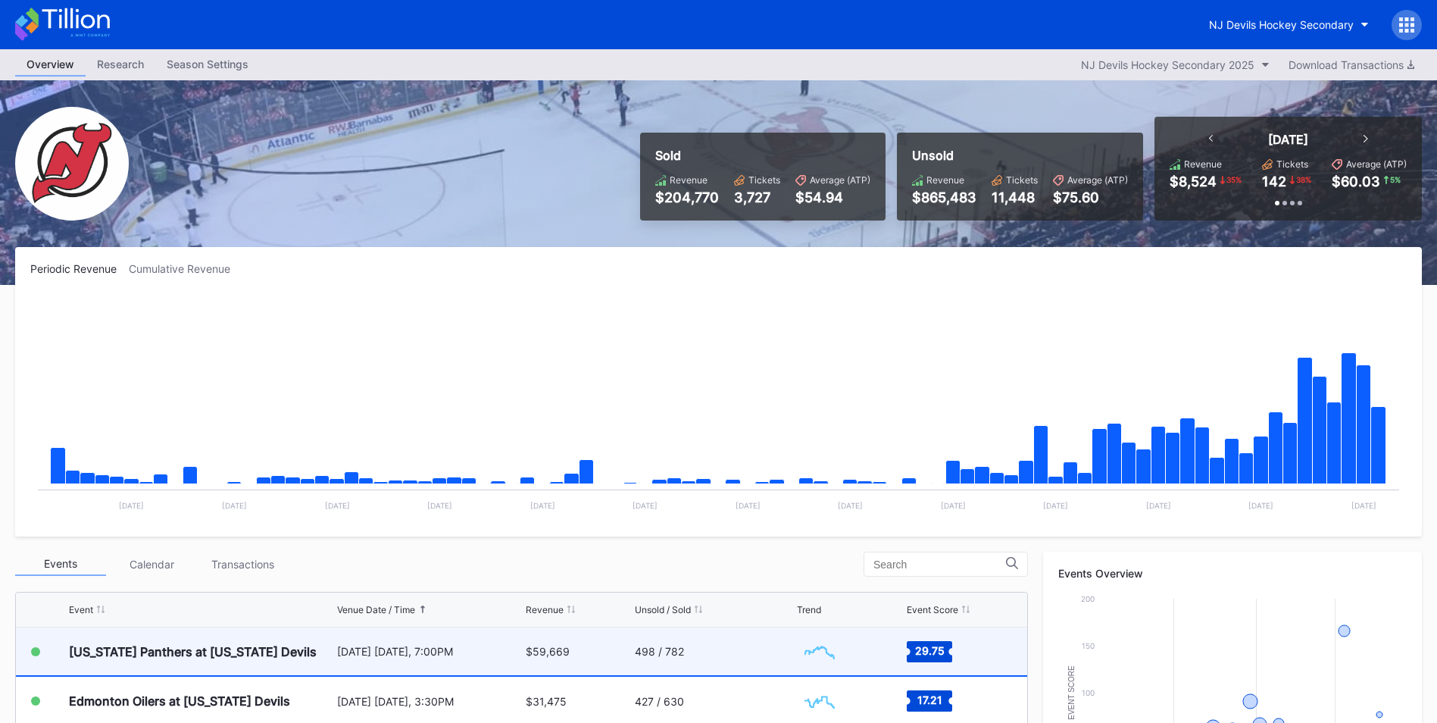
click at [425, 651] on div "[DATE] [DATE], 7:00PM" at bounding box center [429, 651] width 185 height 13
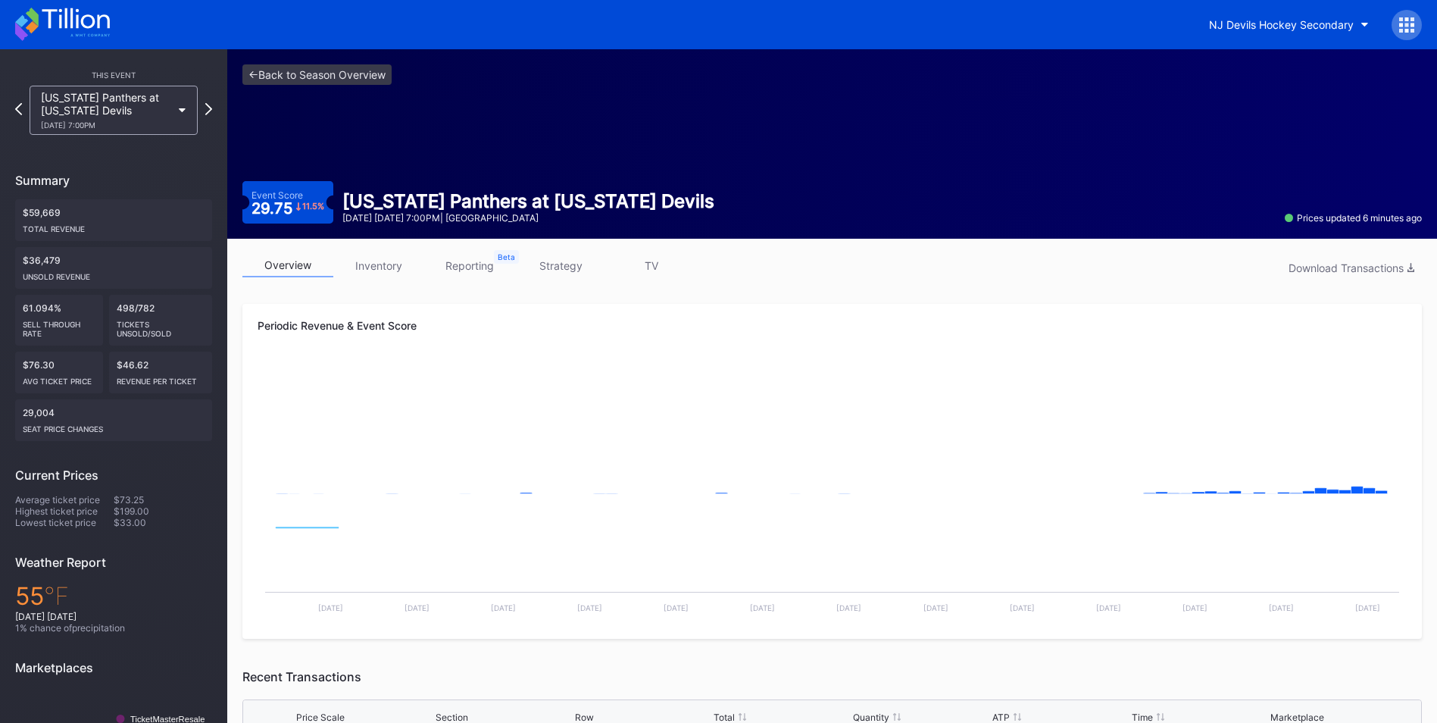
click at [370, 266] on link "inventory" at bounding box center [378, 265] width 91 height 23
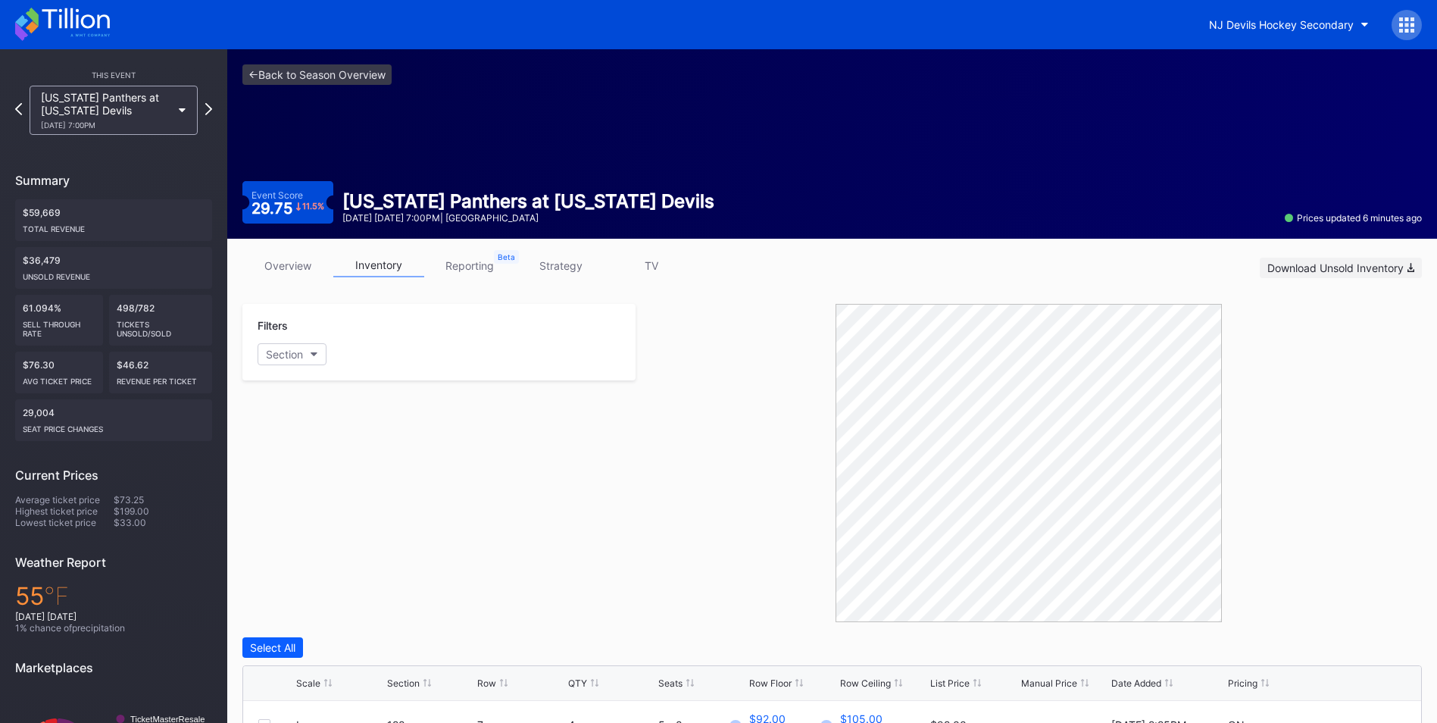
click at [1312, 259] on button "Download Unsold Inventory" at bounding box center [1341, 268] width 162 height 20
drag, startPoint x: 530, startPoint y: 640, endPoint x: 464, endPoint y: 356, distance: 291.7
click at [530, 639] on div "Select All" at bounding box center [832, 647] width 1180 height 20
click at [320, 69] on link "<- Back to Season Overview" at bounding box center [316, 74] width 149 height 20
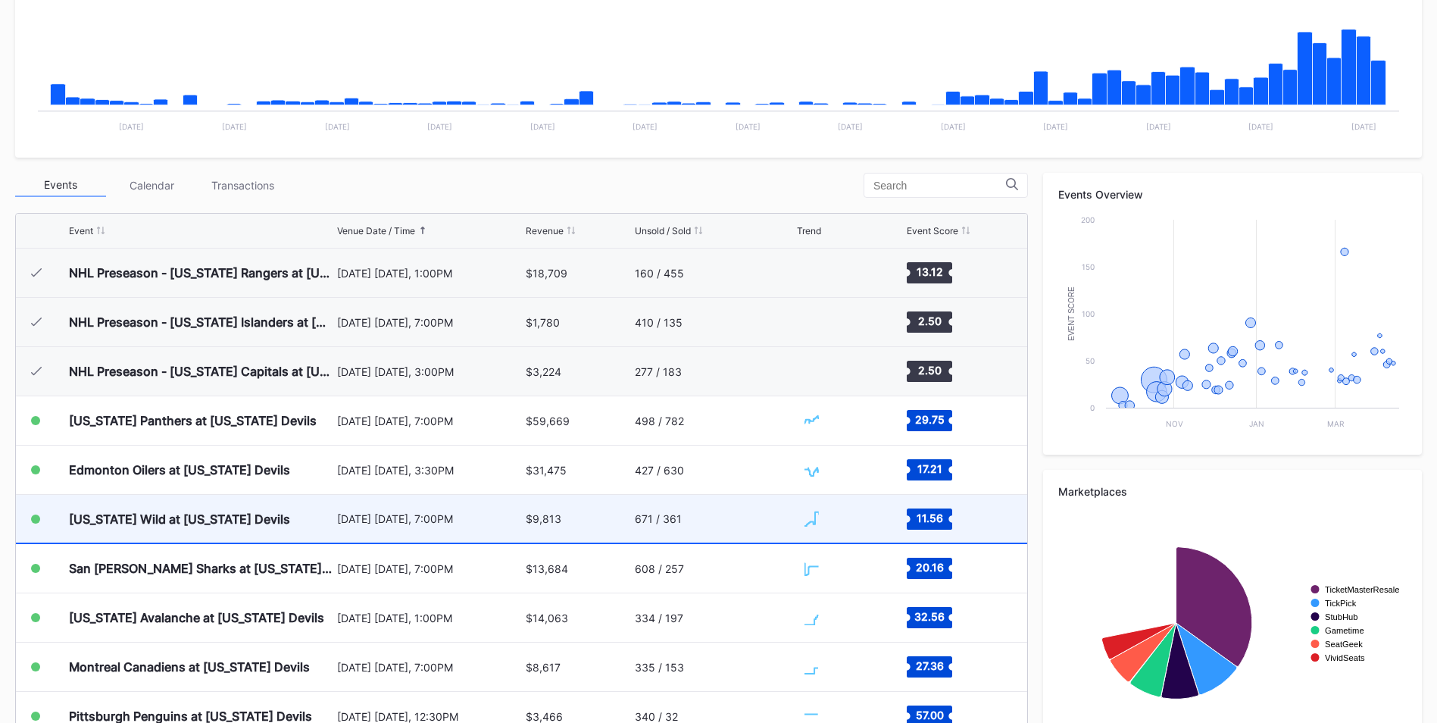
scroll to position [148, 0]
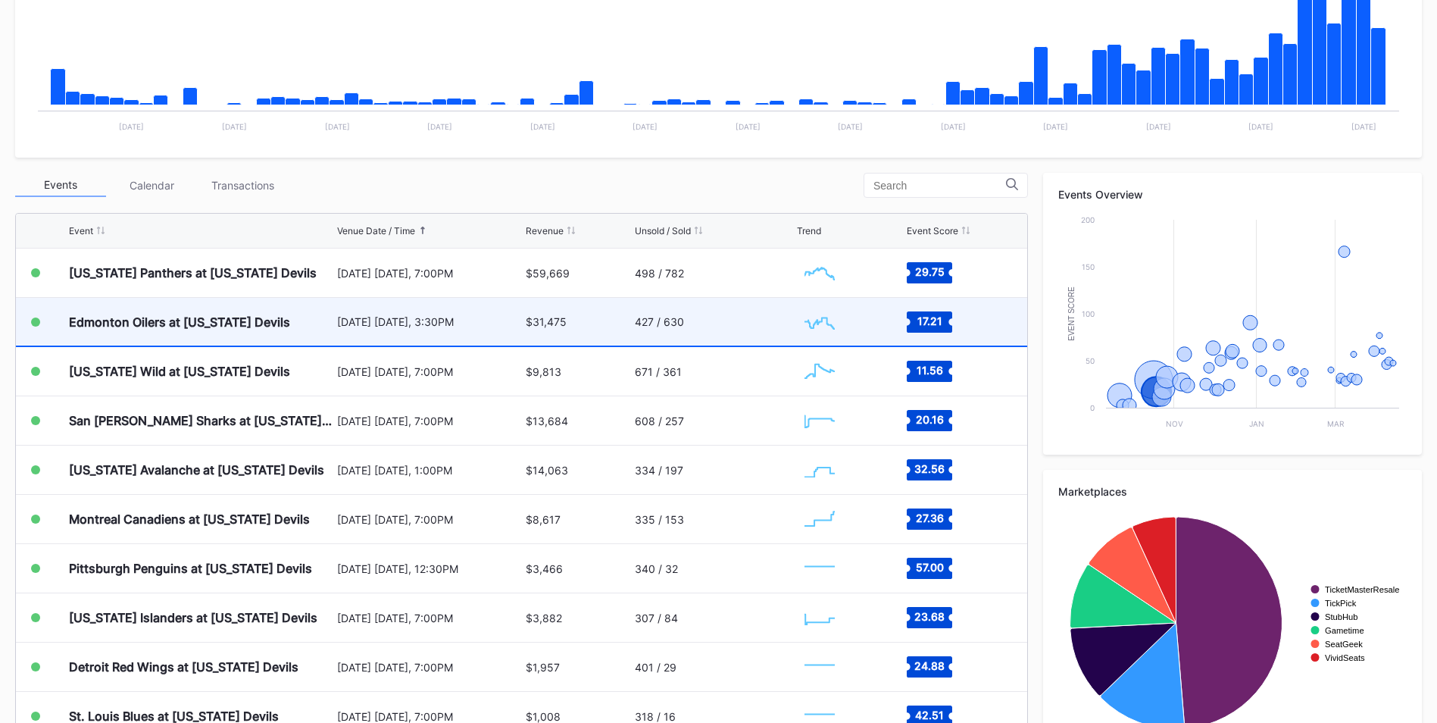
click at [549, 327] on div "$31,475" at bounding box center [546, 321] width 41 height 13
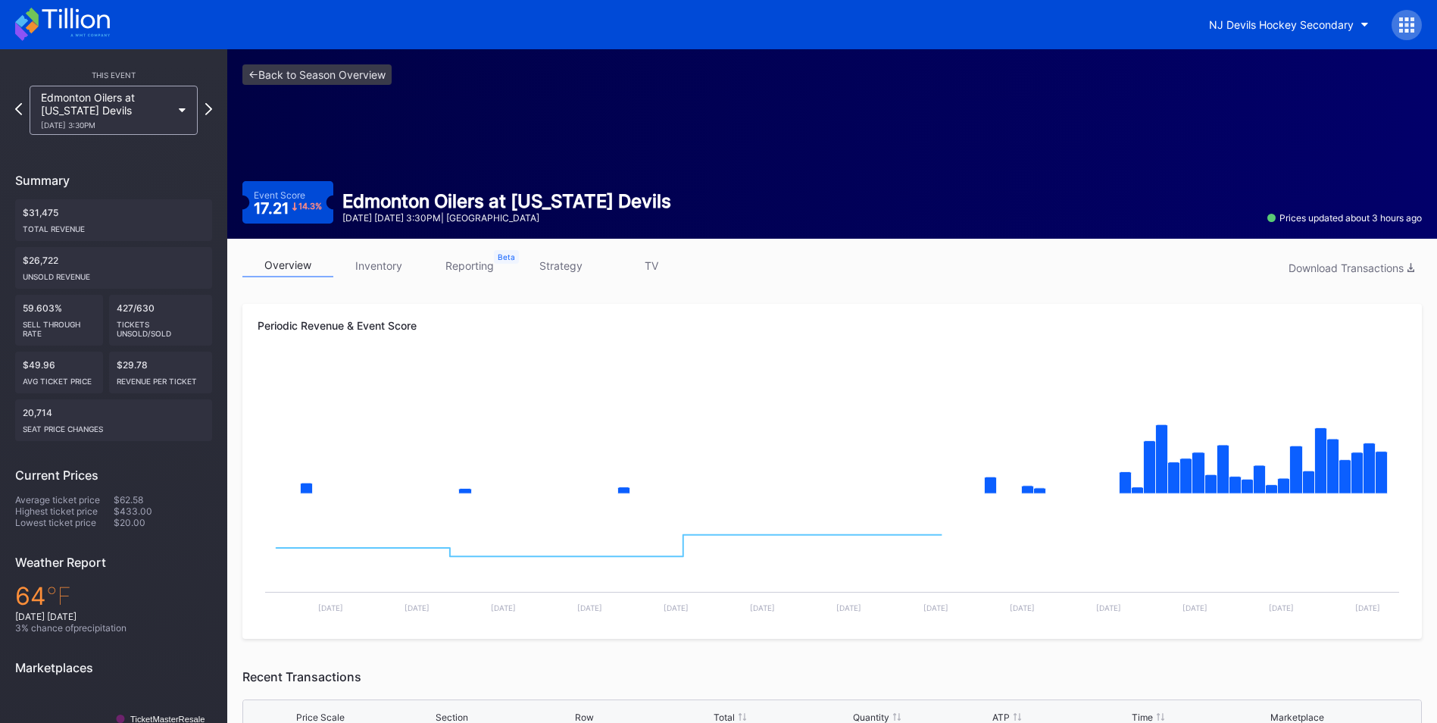
click at [387, 257] on link "inventory" at bounding box center [378, 265] width 91 height 23
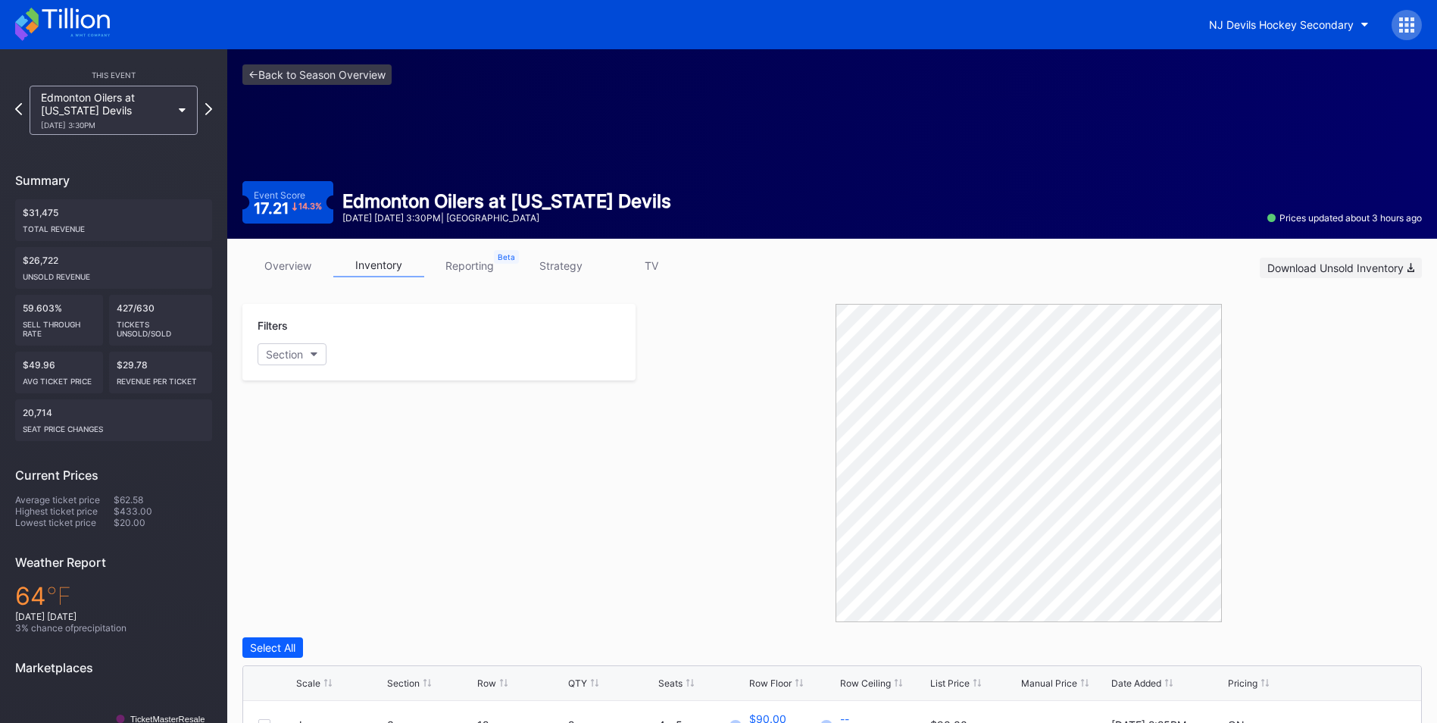
click at [1368, 275] on button "Download Unsold Inventory" at bounding box center [1341, 268] width 162 height 20
drag, startPoint x: 424, startPoint y: 677, endPoint x: 422, endPoint y: 668, distance: 10.0
click at [424, 677] on div at bounding box center [428, 682] width 8 height 11
click at [330, 73] on link "<- Back to Season Overview" at bounding box center [316, 74] width 149 height 20
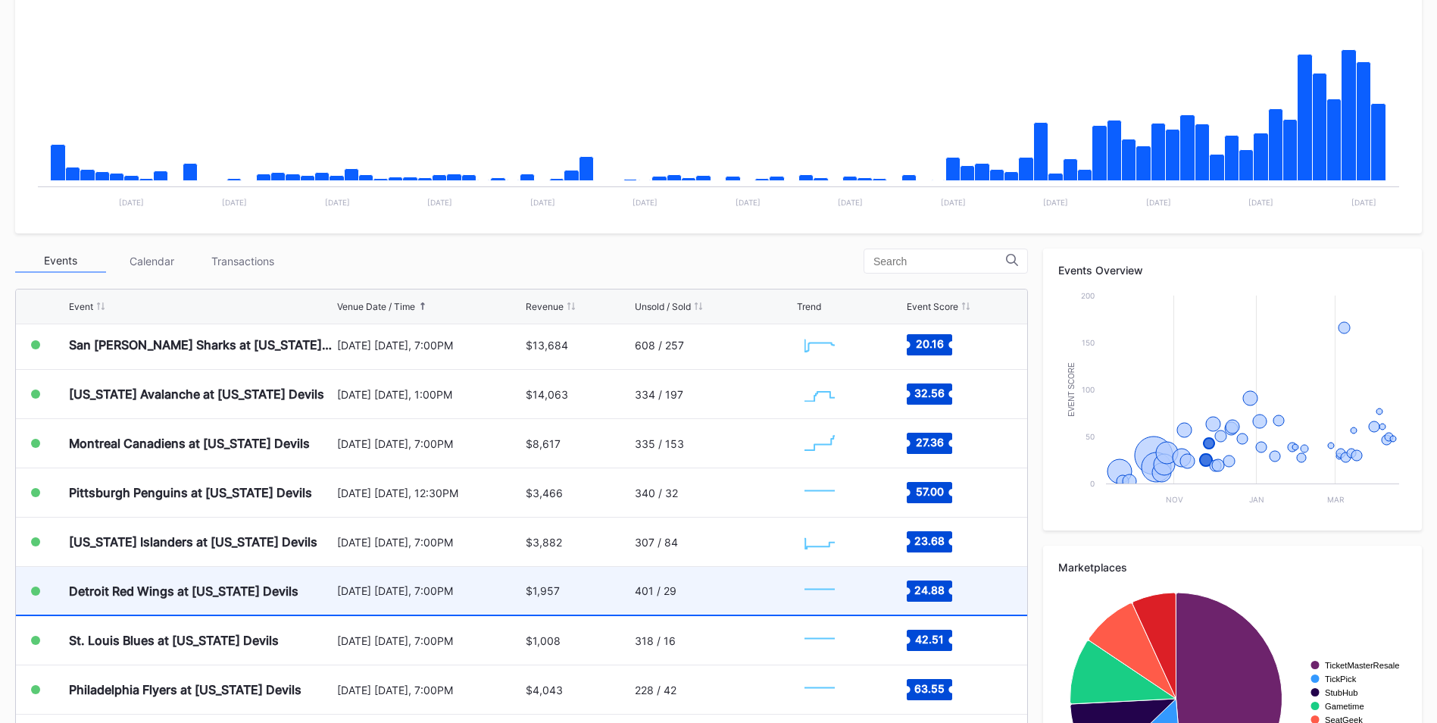
scroll to position [224, 0]
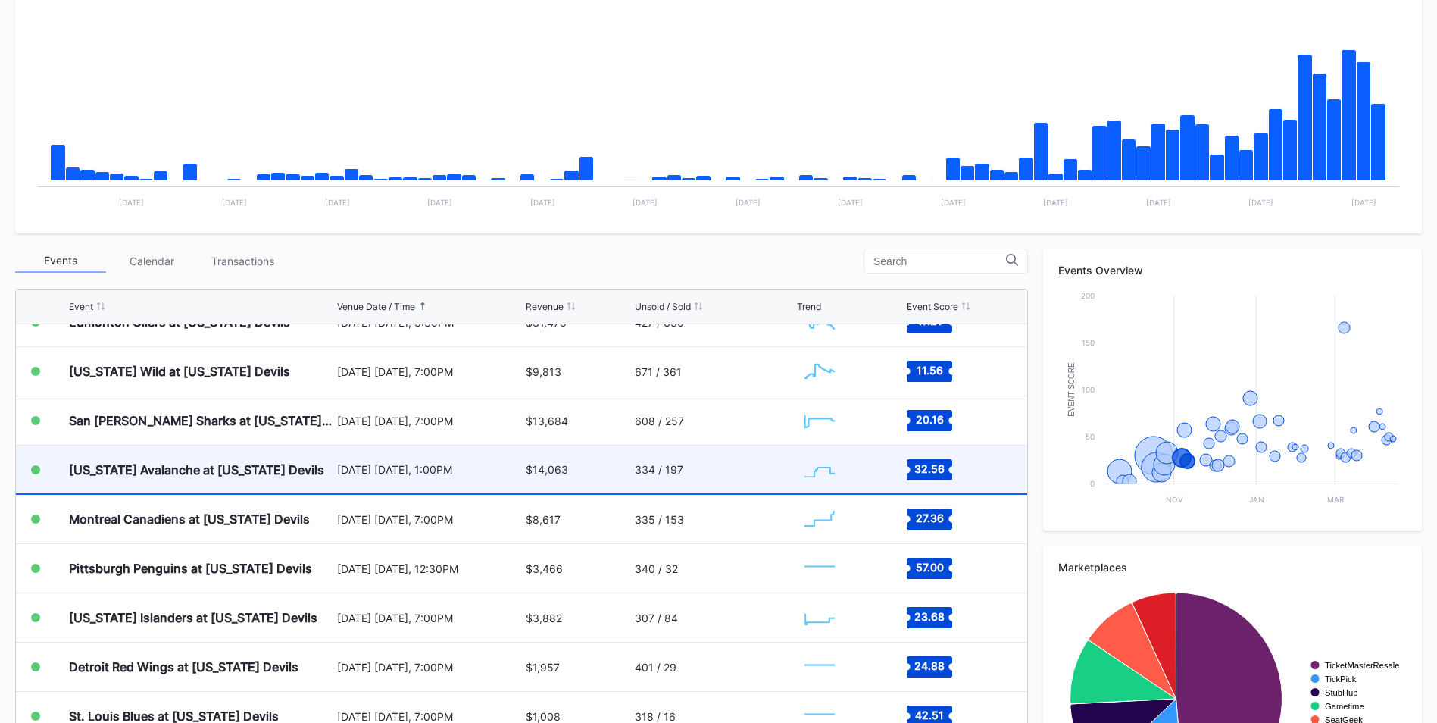
click at [230, 480] on div "Colorado Avalanche at New Jersey Devils" at bounding box center [201, 470] width 264 height 48
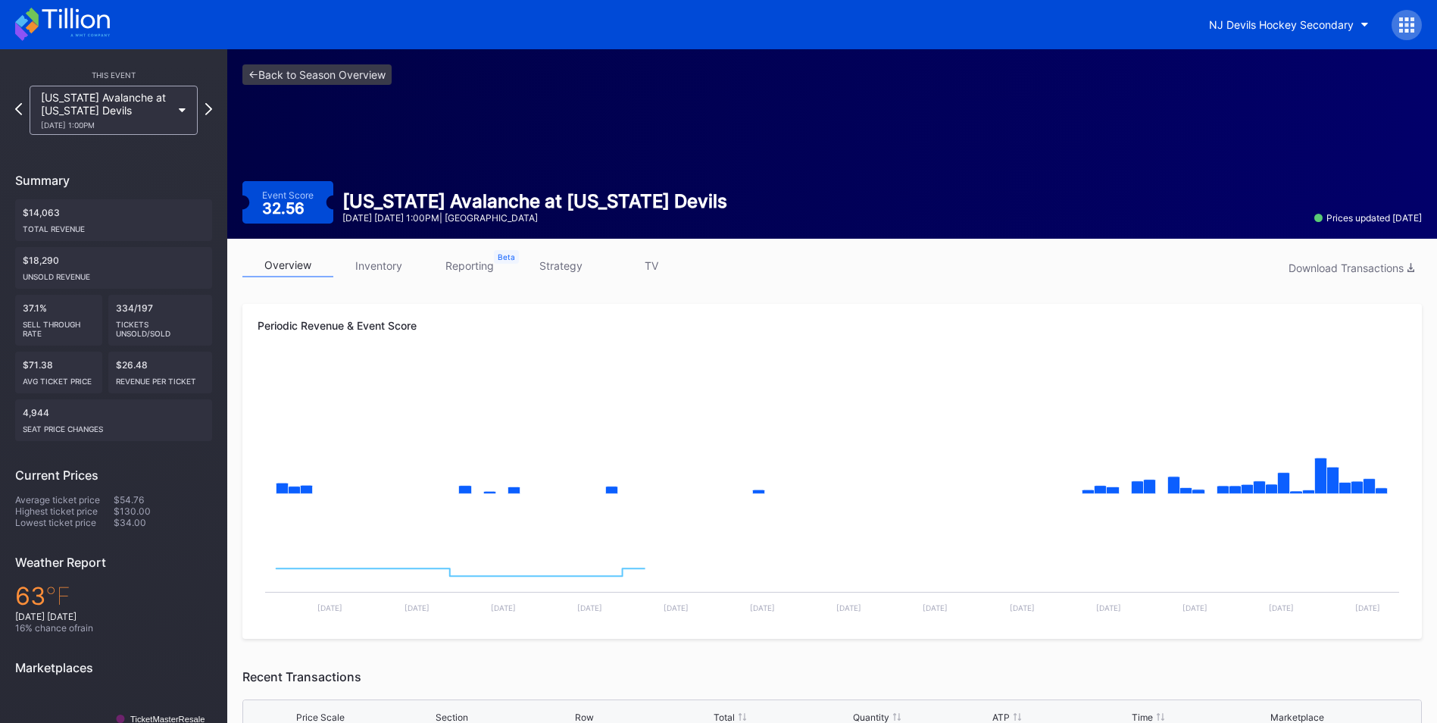
drag, startPoint x: 374, startPoint y: 264, endPoint x: 397, endPoint y: 291, distance: 35.4
click at [374, 264] on link "inventory" at bounding box center [378, 265] width 91 height 23
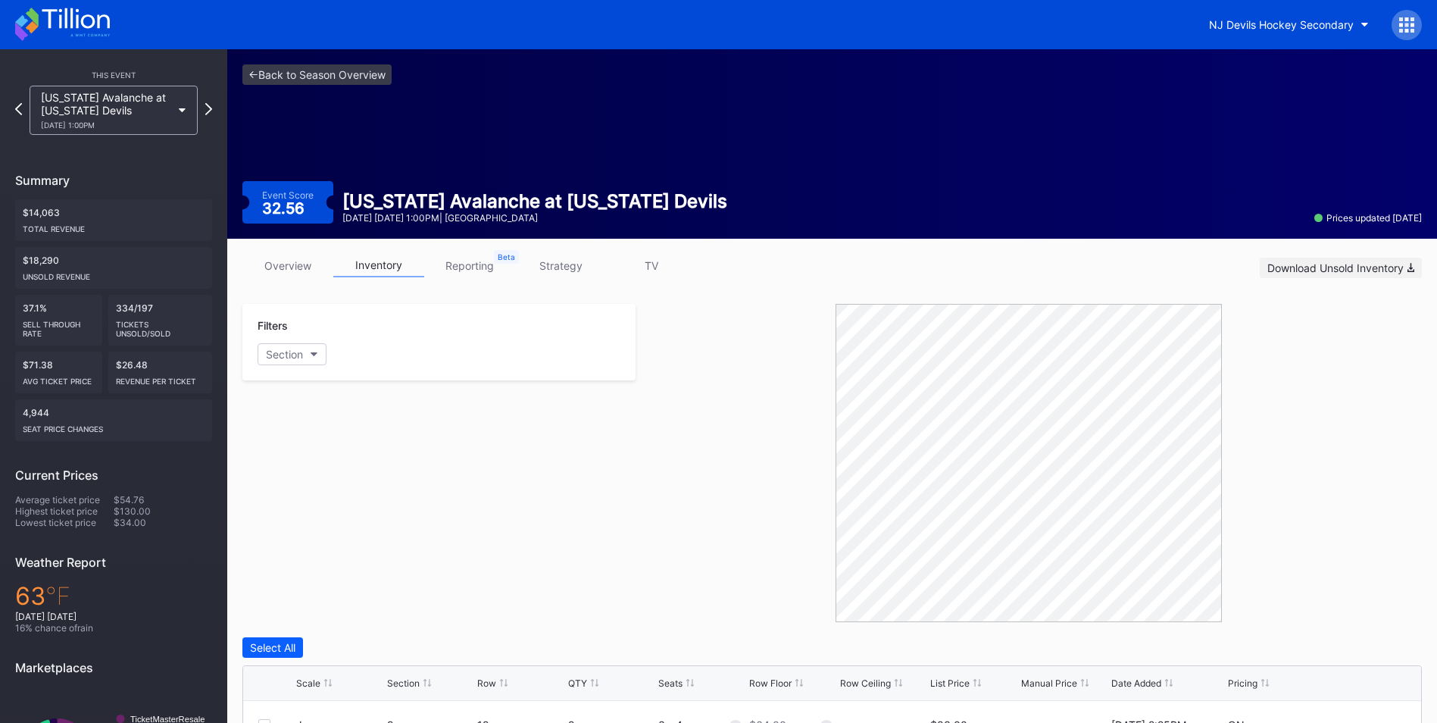
click at [1335, 262] on div "Download Unsold Inventory" at bounding box center [1341, 267] width 147 height 13
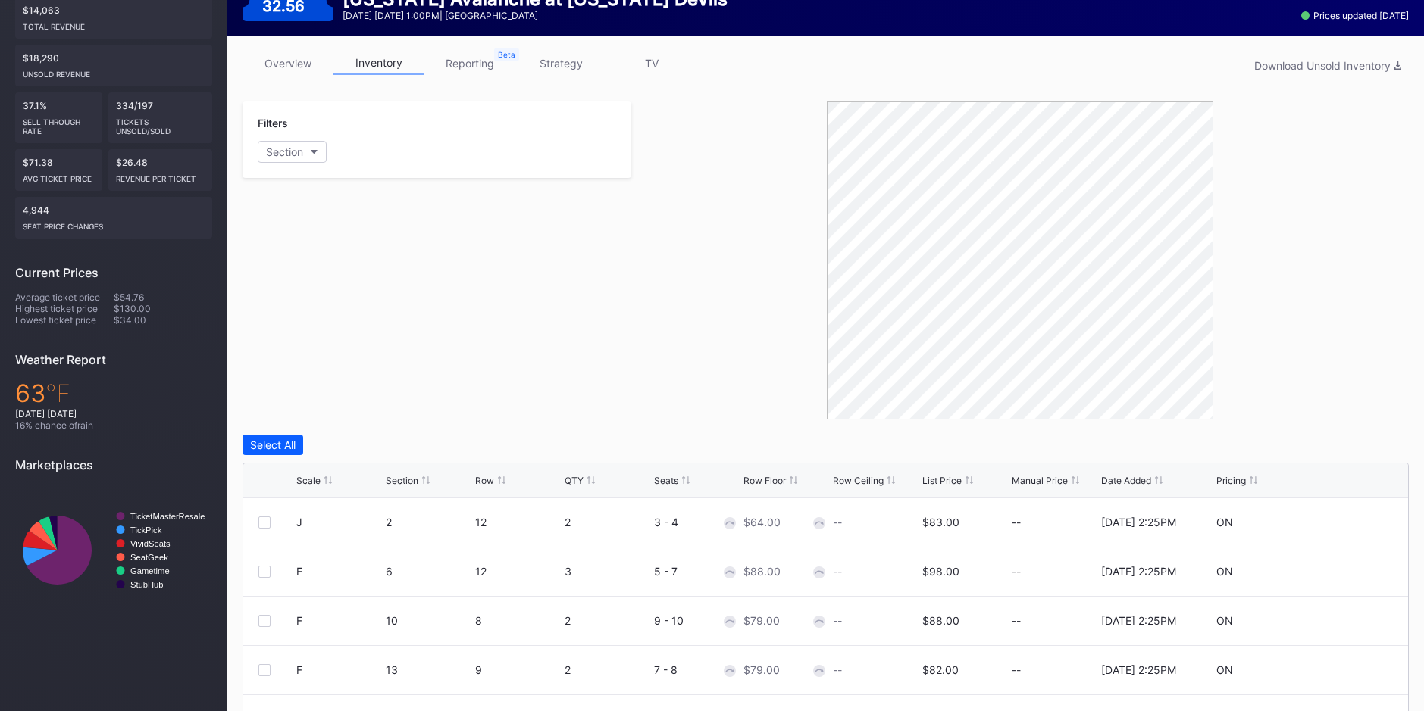
scroll to position [303, 0]
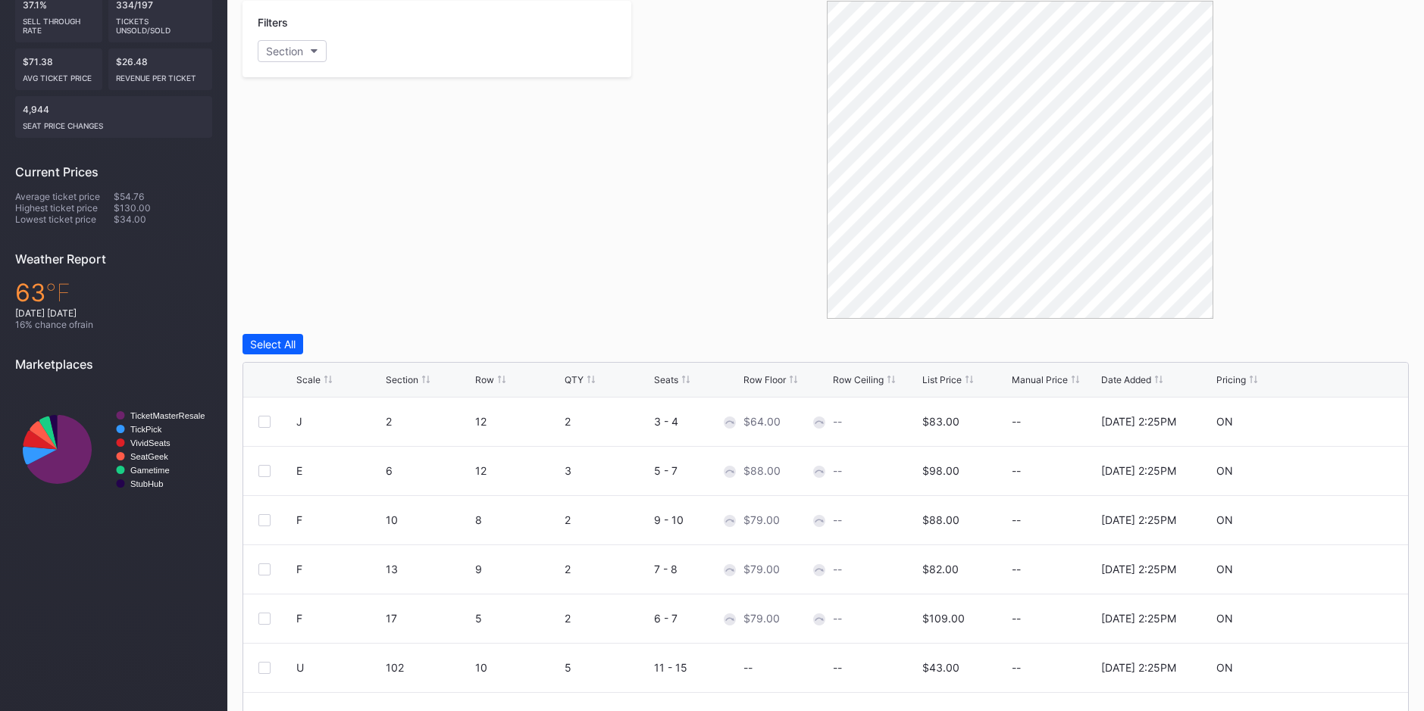
click at [943, 375] on div "List Price" at bounding box center [941, 379] width 39 height 11
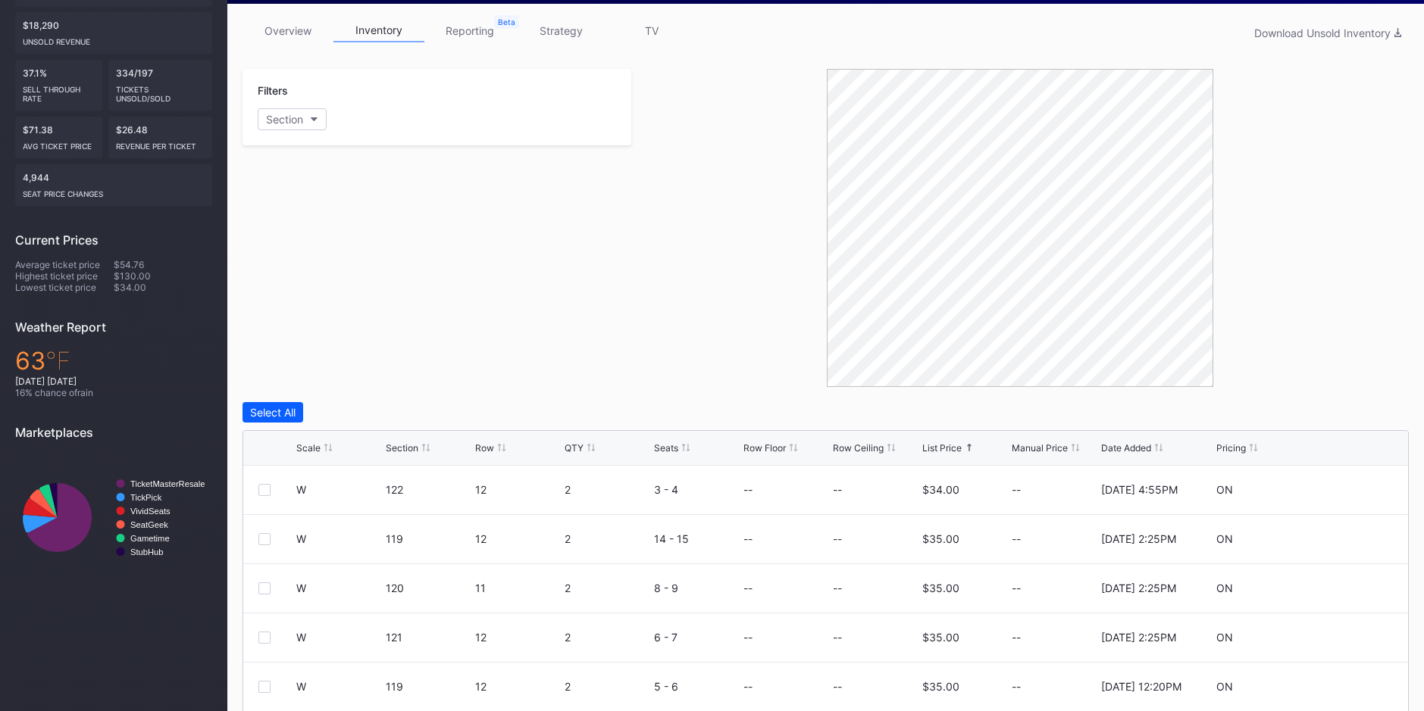
scroll to position [152, 0]
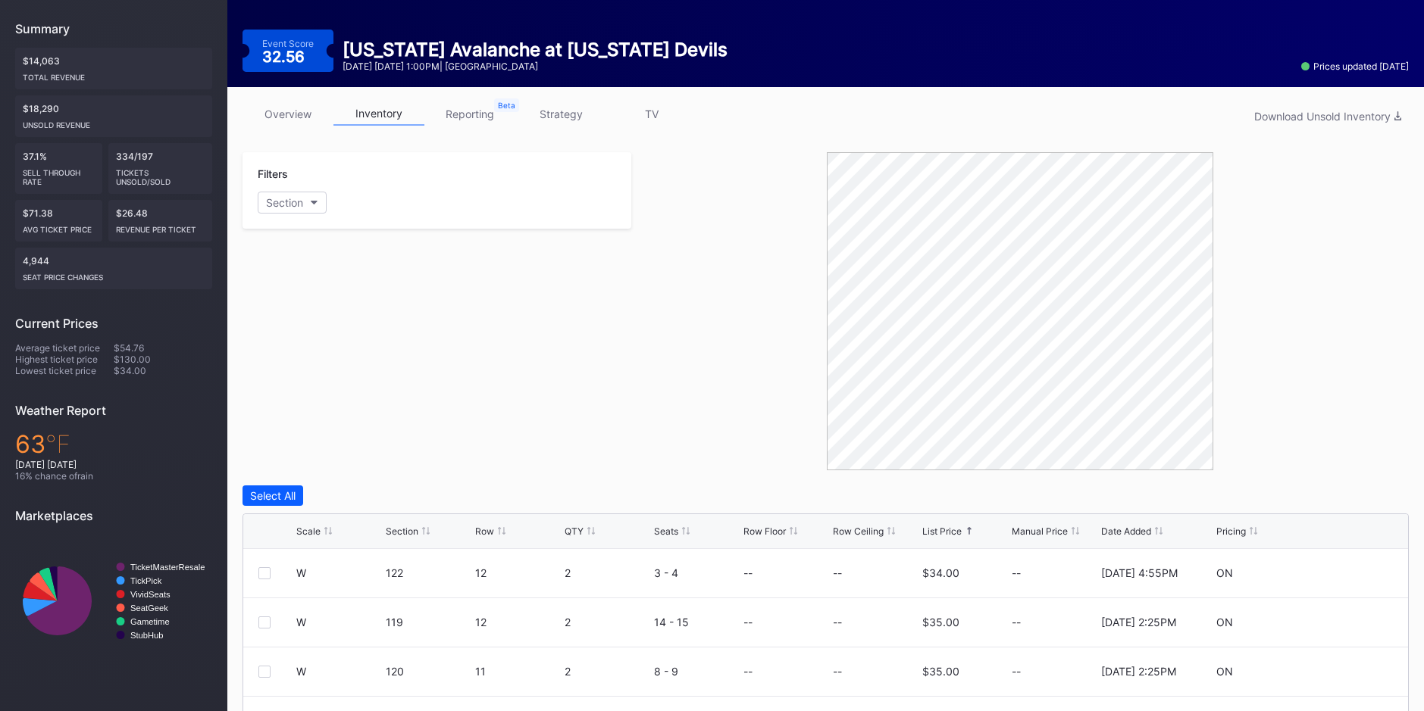
click at [1324, 252] on div at bounding box center [1019, 311] width 777 height 318
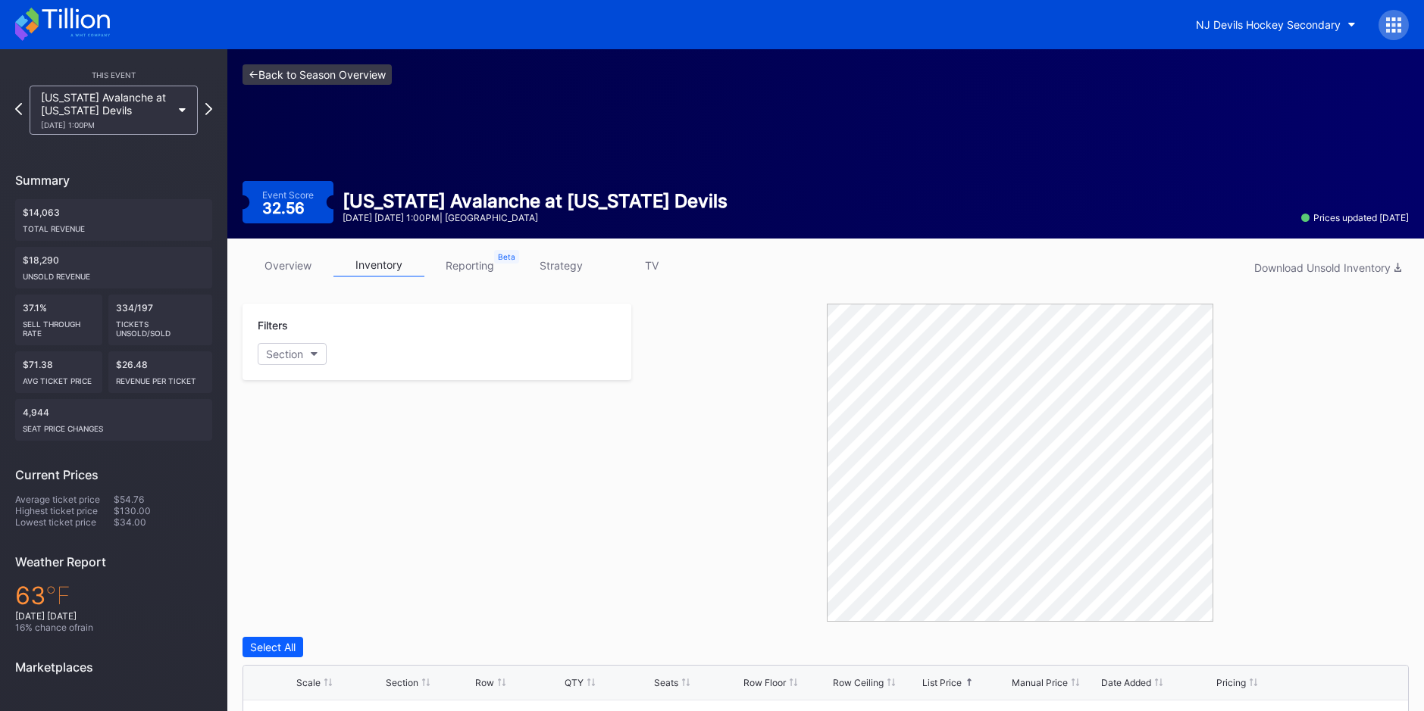
click at [327, 78] on link "<- Back to Season Overview" at bounding box center [316, 74] width 149 height 20
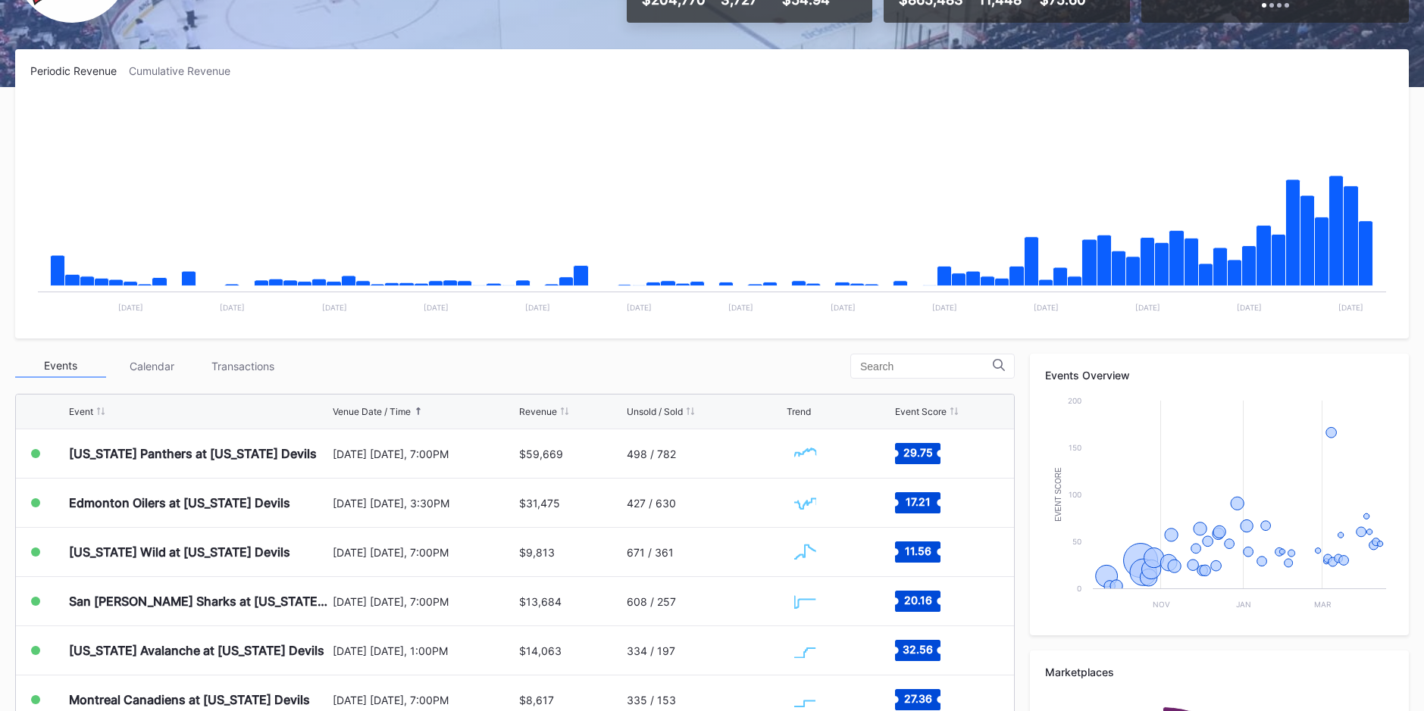
scroll to position [303, 0]
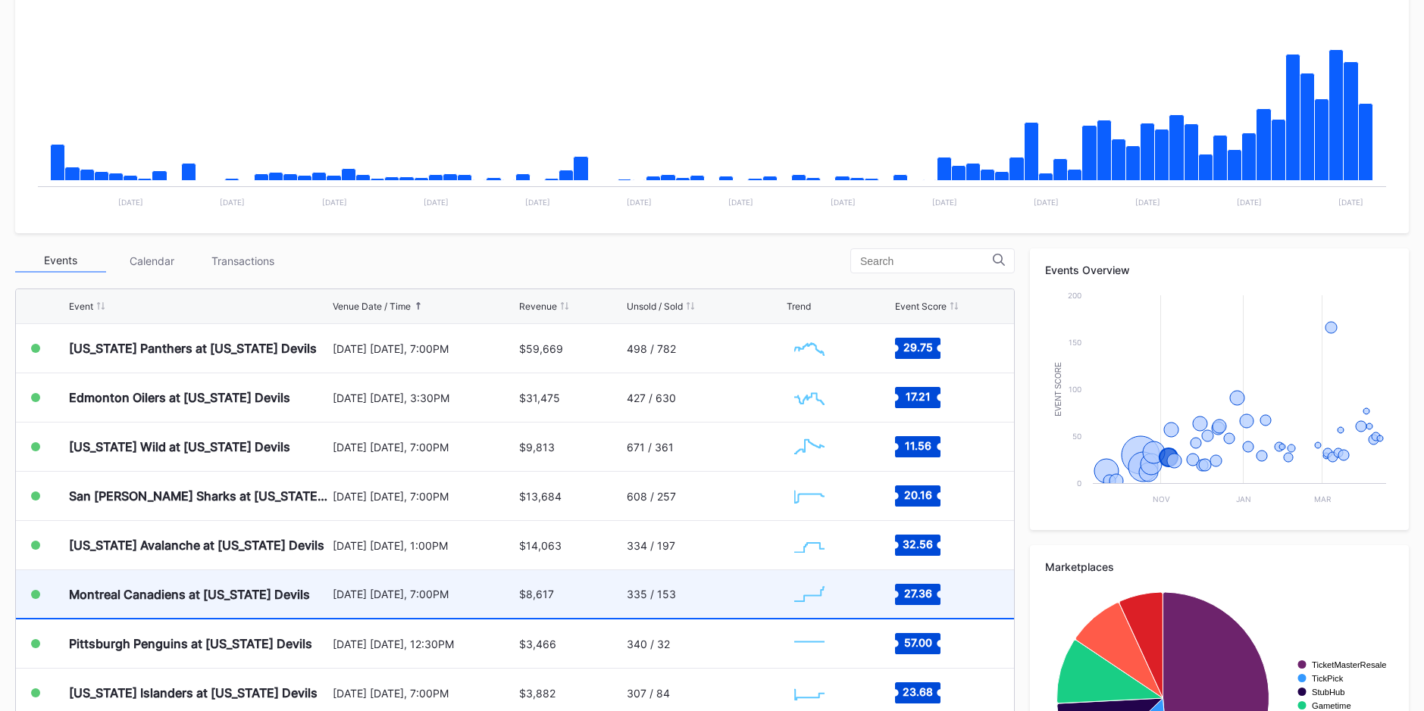
click at [583, 586] on div "$8,617" at bounding box center [571, 595] width 104 height 48
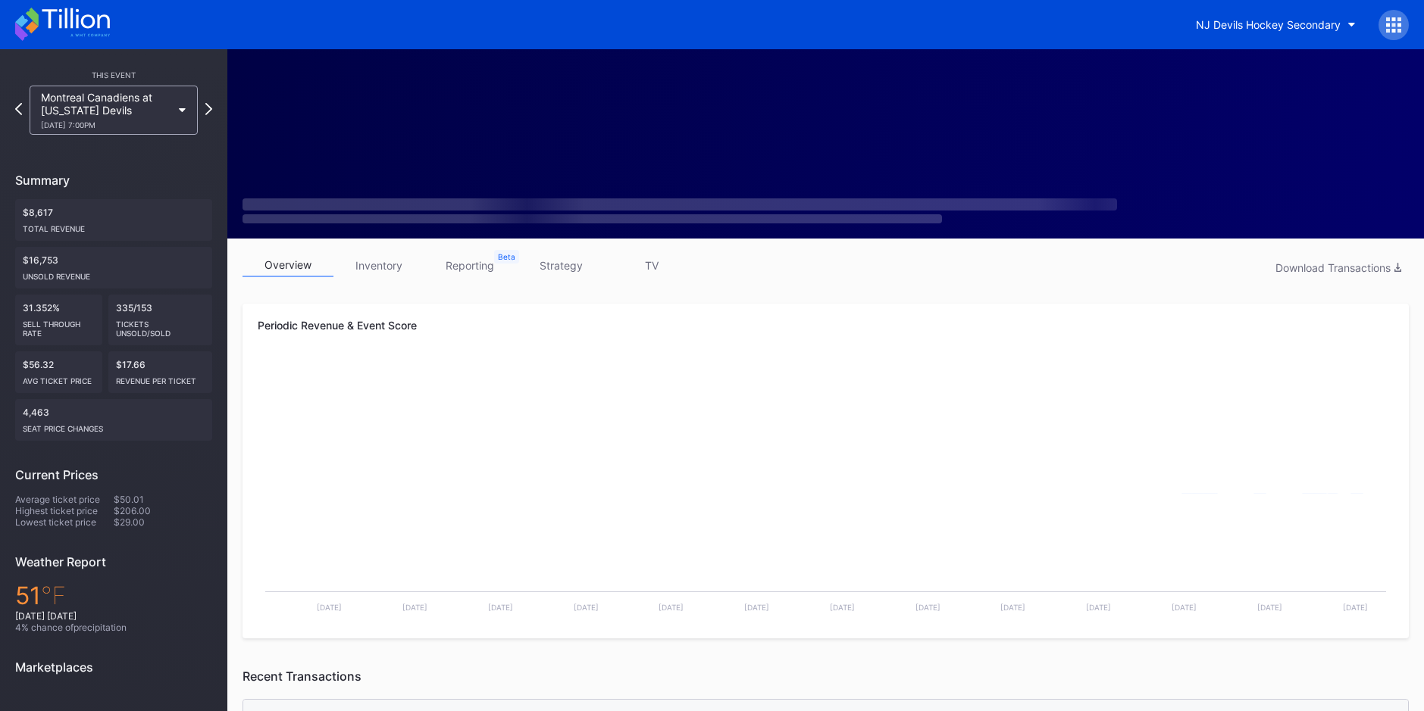
click at [379, 272] on link "inventory" at bounding box center [378, 265] width 91 height 23
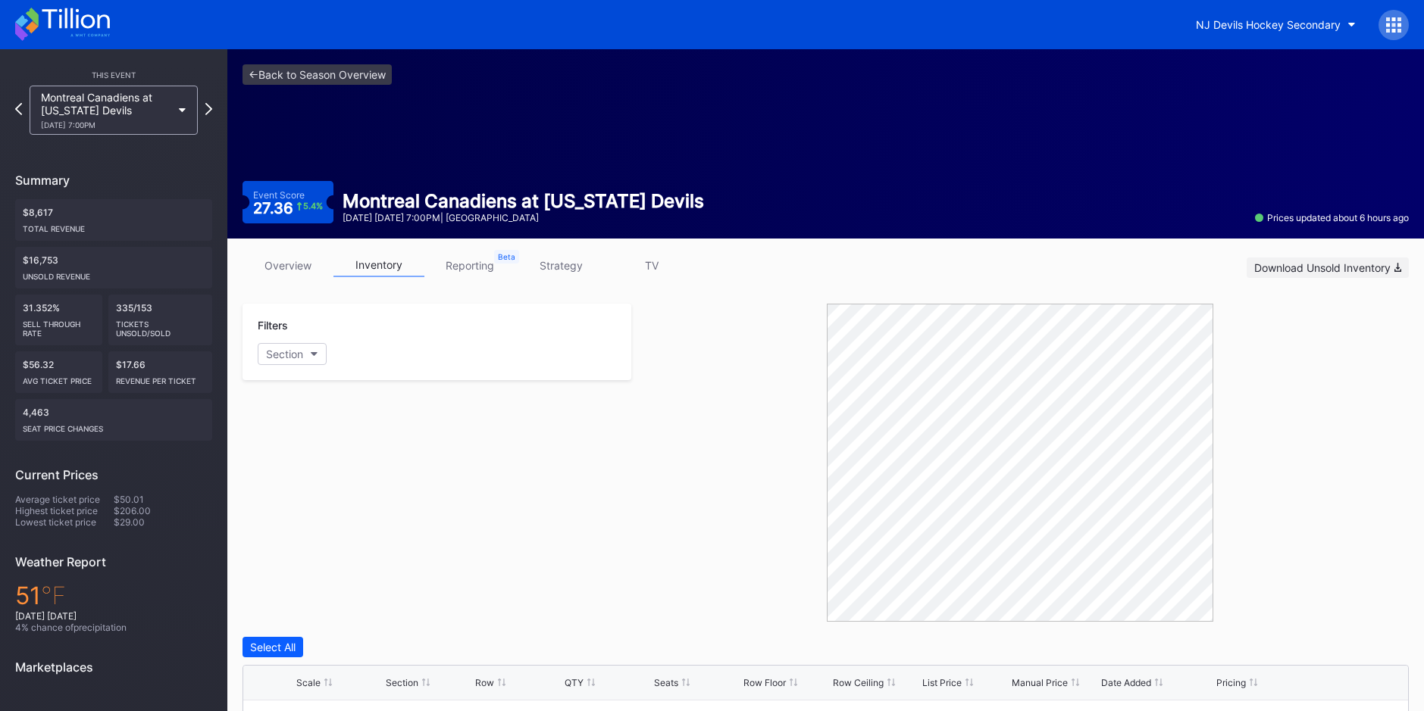
click at [1349, 261] on div "Download Unsold Inventory" at bounding box center [1327, 267] width 147 height 13
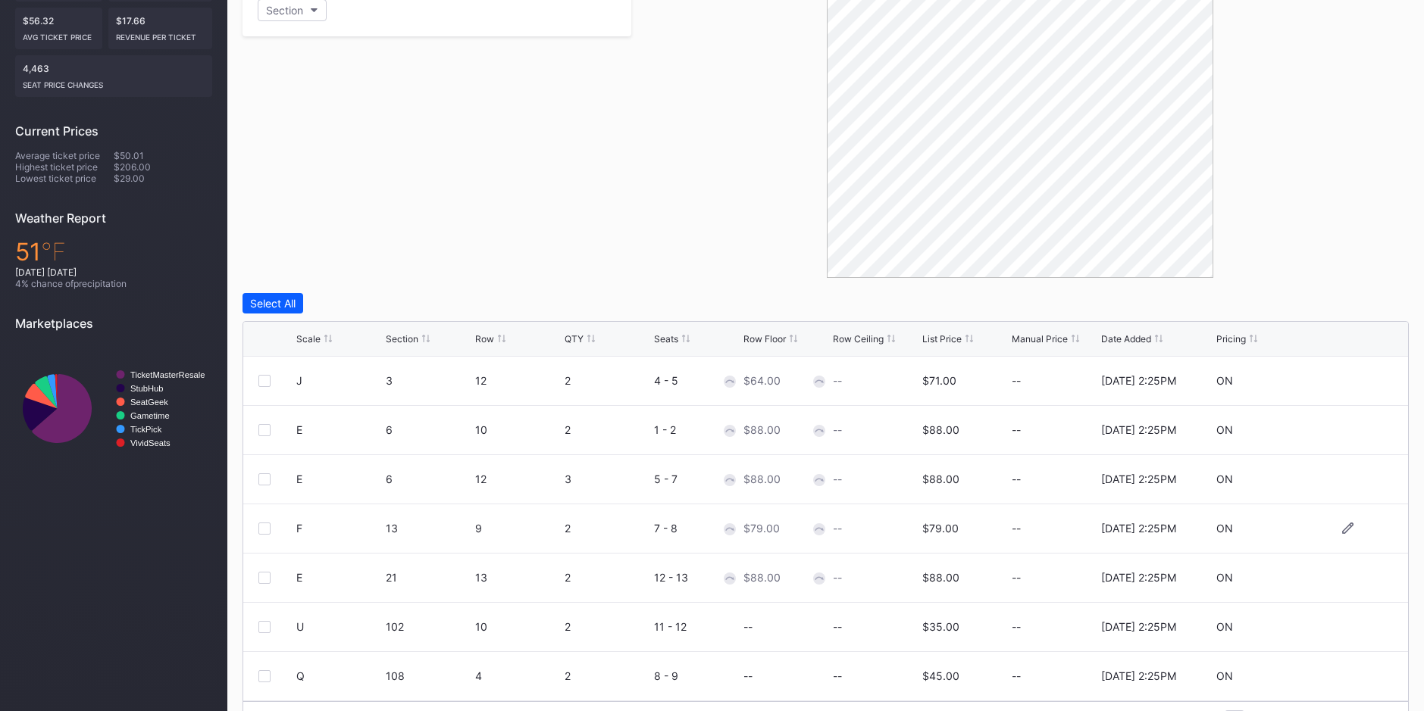
scroll to position [387, 0]
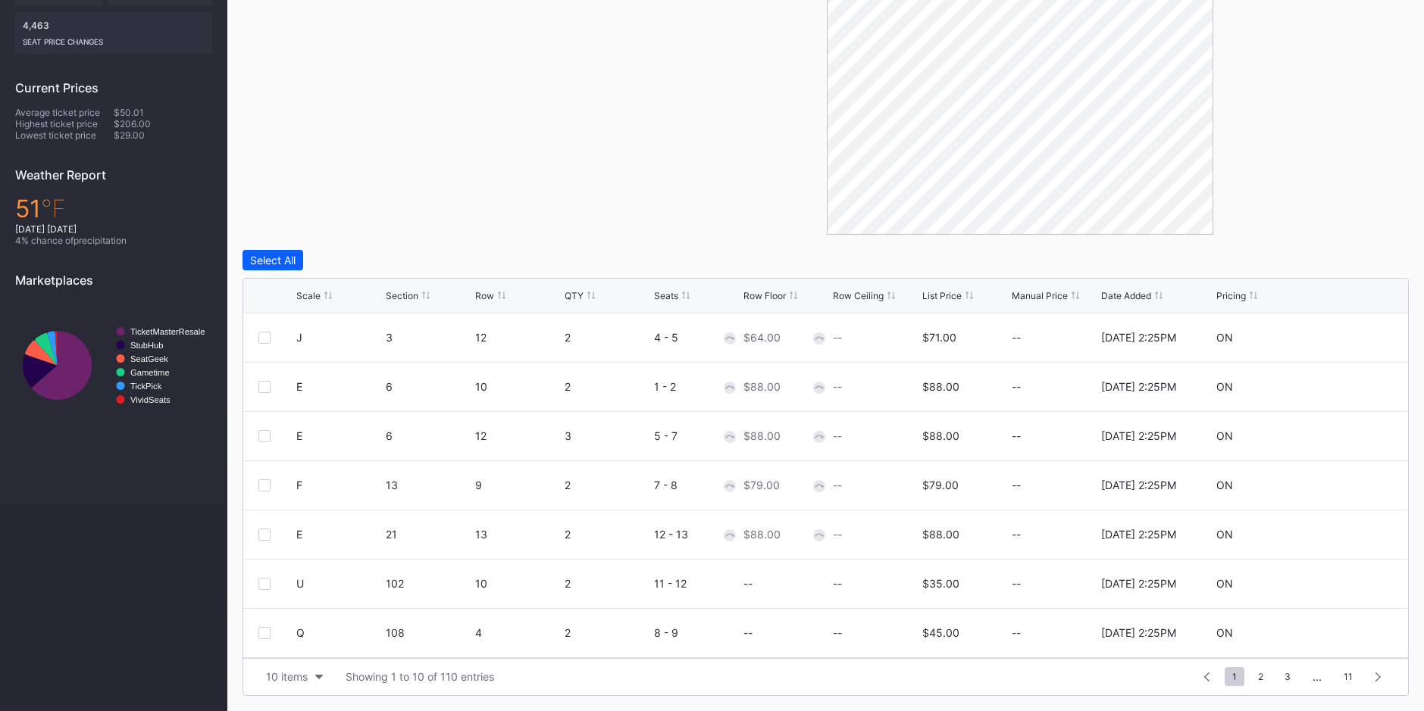
drag, startPoint x: 336, startPoint y: 212, endPoint x: 305, endPoint y: 279, distance: 73.6
click at [336, 212] on div "Filters Section" at bounding box center [436, 76] width 389 height 318
click at [310, 286] on div "Scale Section Row QTY Seats Row Floor Row Ceiling List Price Manual Price Date …" at bounding box center [825, 296] width 1165 height 35
click at [324, 299] on div at bounding box center [328, 295] width 8 height 11
click at [1342, 333] on icon at bounding box center [1347, 337] width 11 height 11
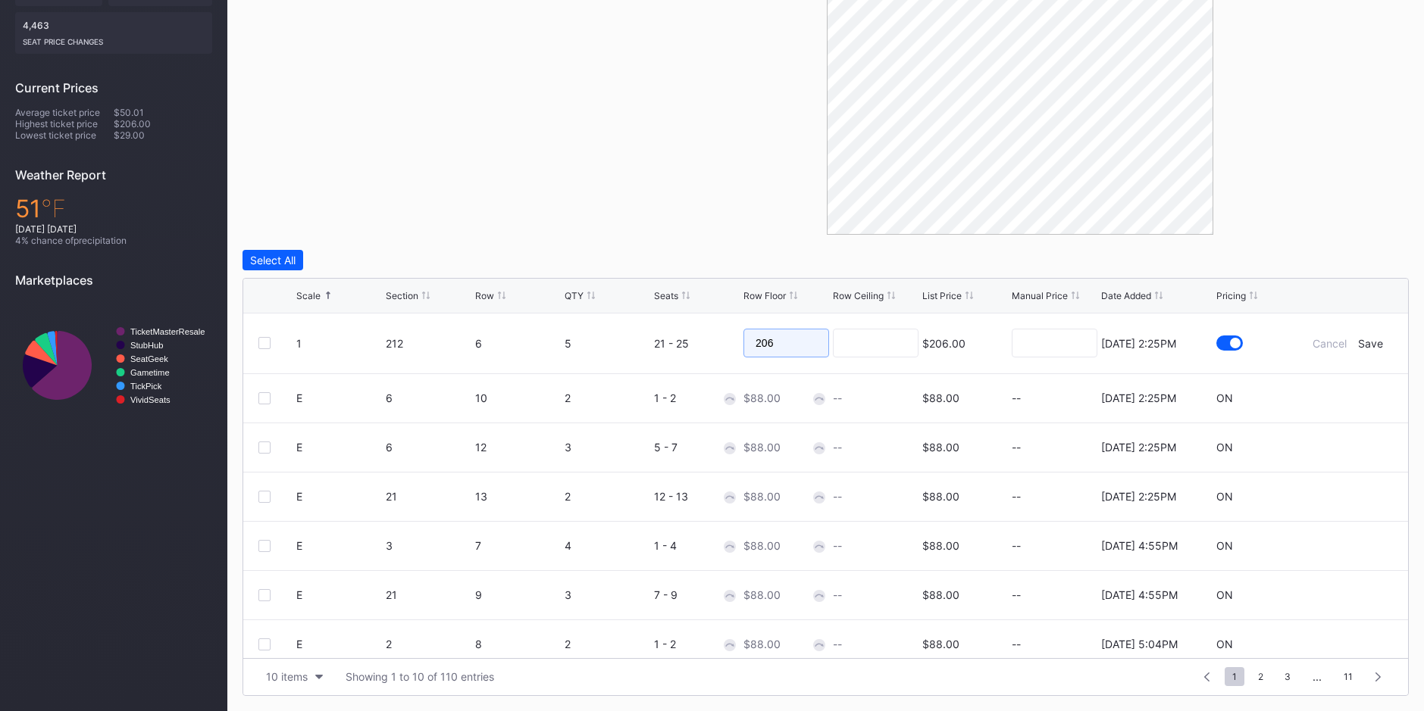
drag, startPoint x: 781, startPoint y: 339, endPoint x: 253, endPoint y: 241, distance: 537.1
click at [253, 241] on div "Filters Section Select All Scale Section Row QTY Seats Row Floor Row Ceiling Li…" at bounding box center [825, 307] width 1166 height 780
type input "0"
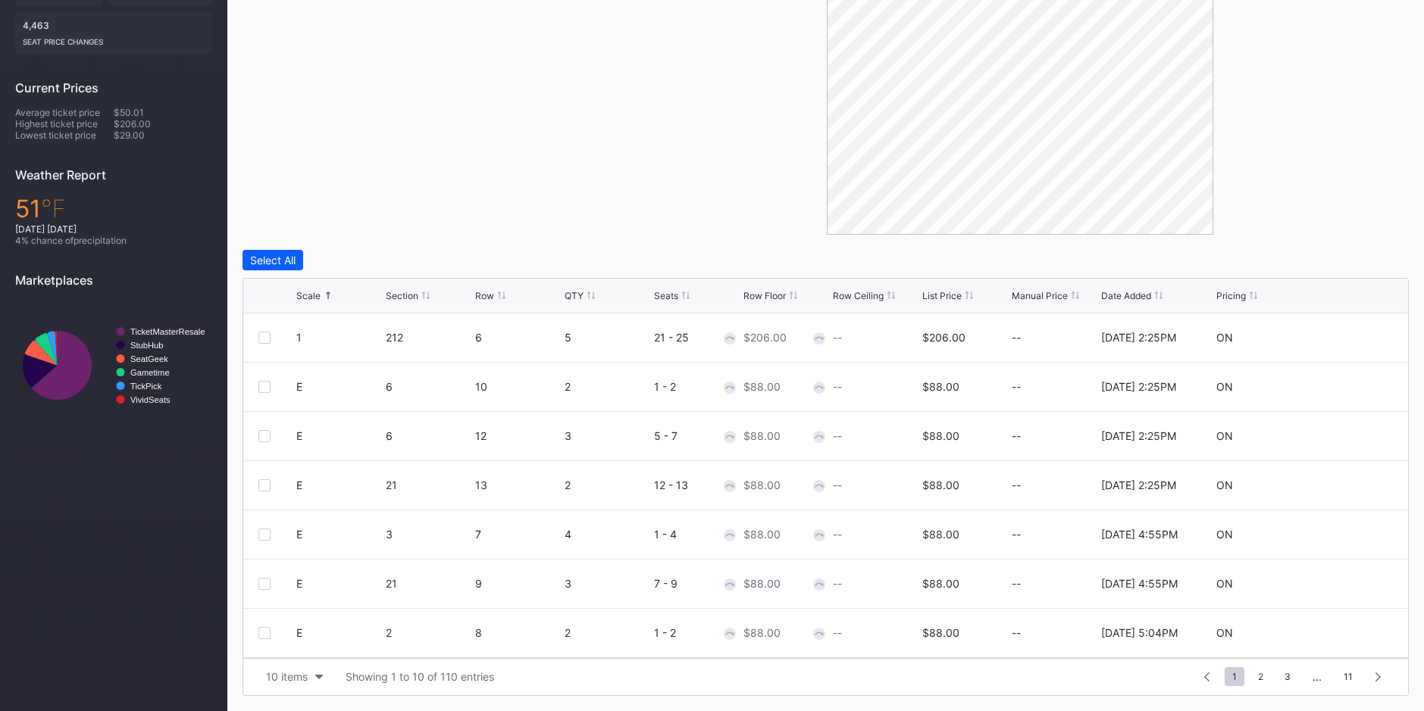
scroll to position [8, 0]
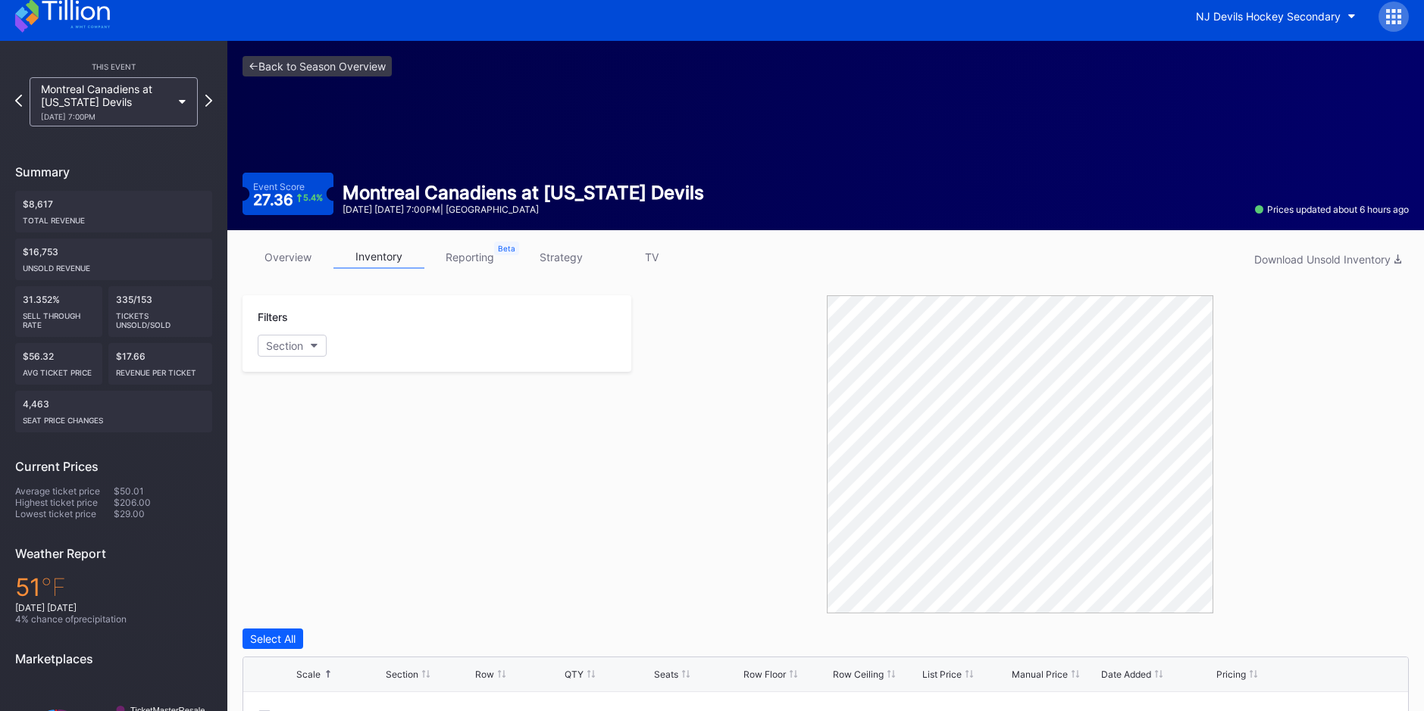
drag, startPoint x: 1320, startPoint y: 227, endPoint x: 1277, endPoint y: 210, distance: 45.6
click at [1320, 227] on div "<- Back to Season Overview Event Score 27.36 5.4 % Montreal Canadiens at New Je…" at bounding box center [825, 135] width 1196 height 189
click at [325, 70] on link "<- Back to Season Overview" at bounding box center [316, 66] width 149 height 20
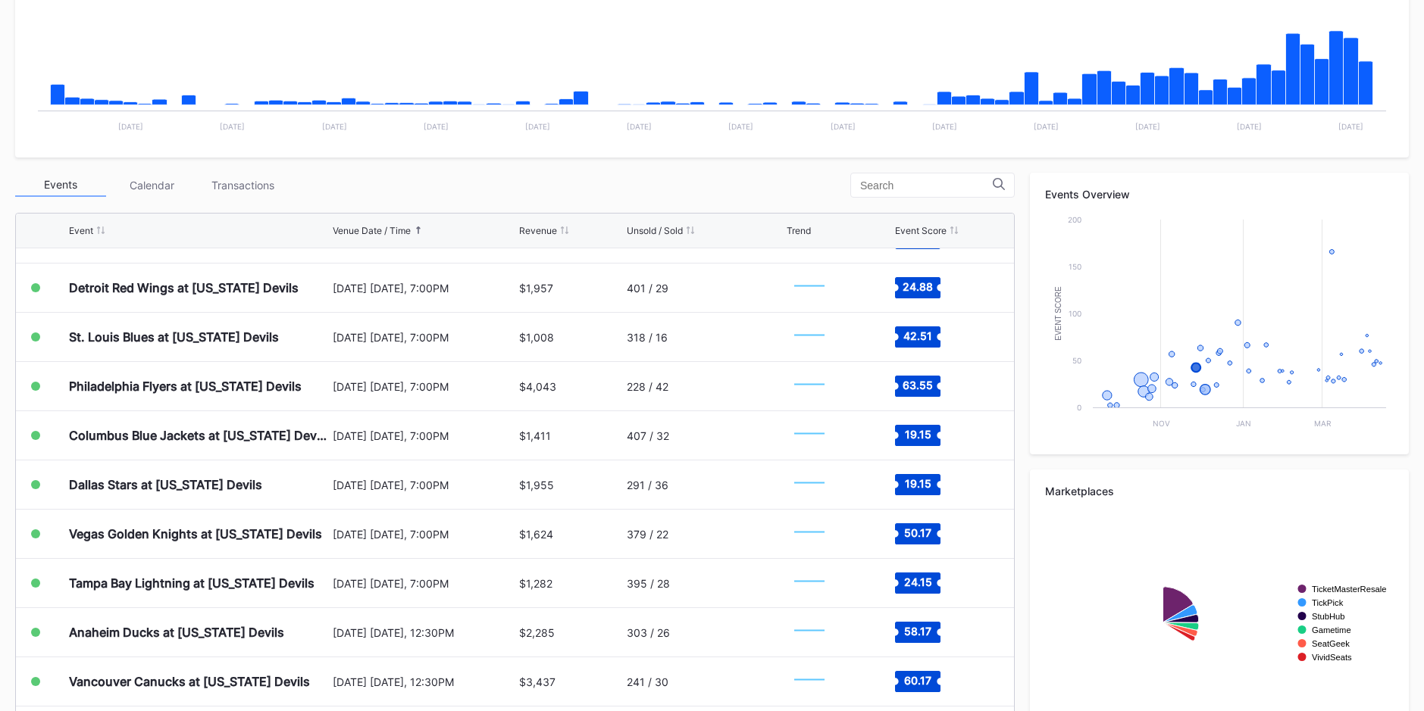
scroll to position [299, 0]
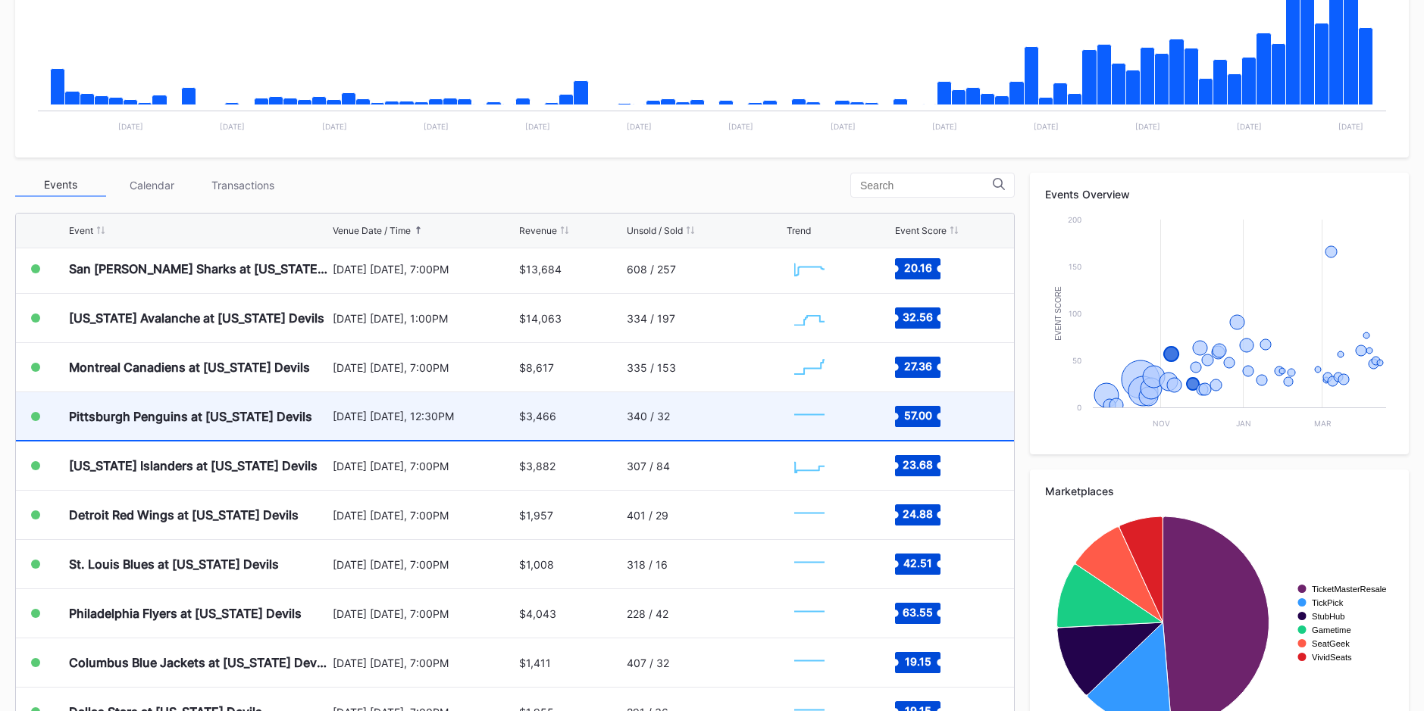
click at [283, 406] on div "Pittsburgh Penguins at New Jersey Devils" at bounding box center [199, 416] width 260 height 48
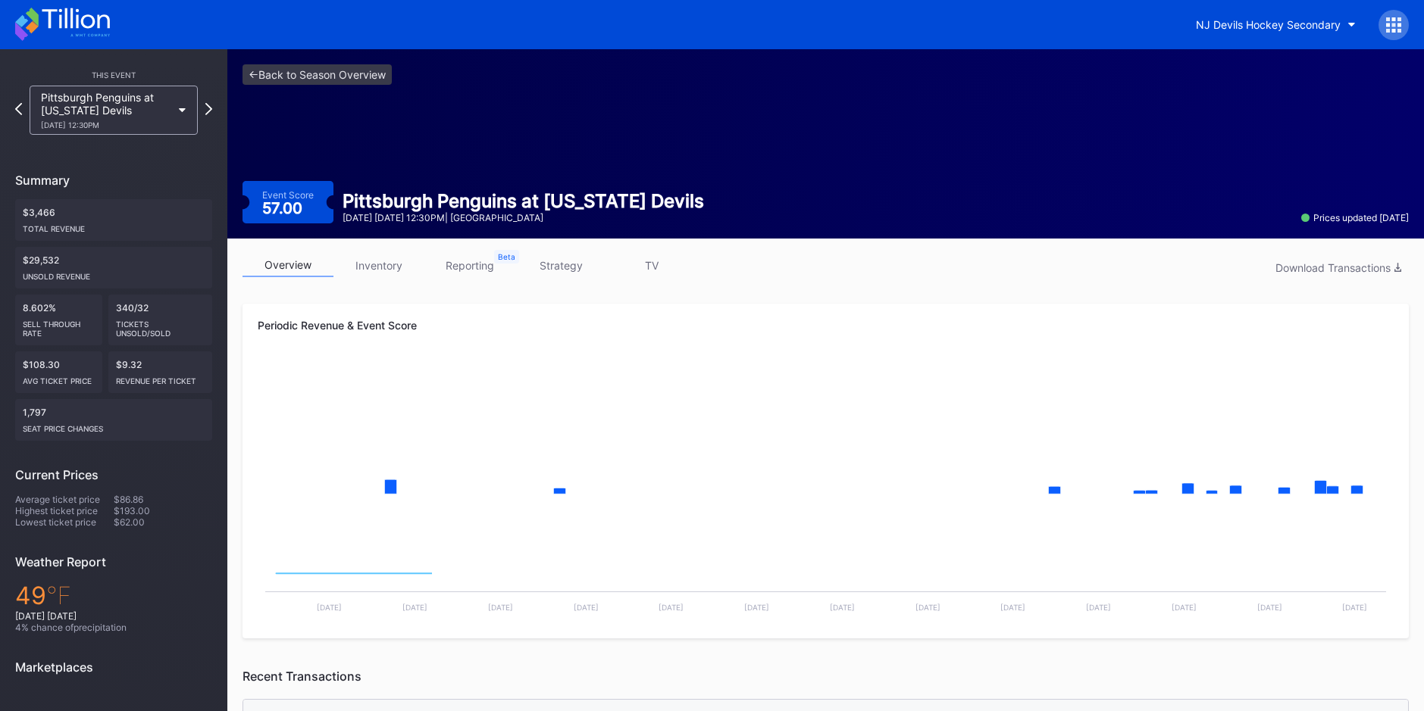
drag, startPoint x: 382, startPoint y: 265, endPoint x: 461, endPoint y: 294, distance: 83.9
click at [383, 265] on link "inventory" at bounding box center [378, 265] width 91 height 23
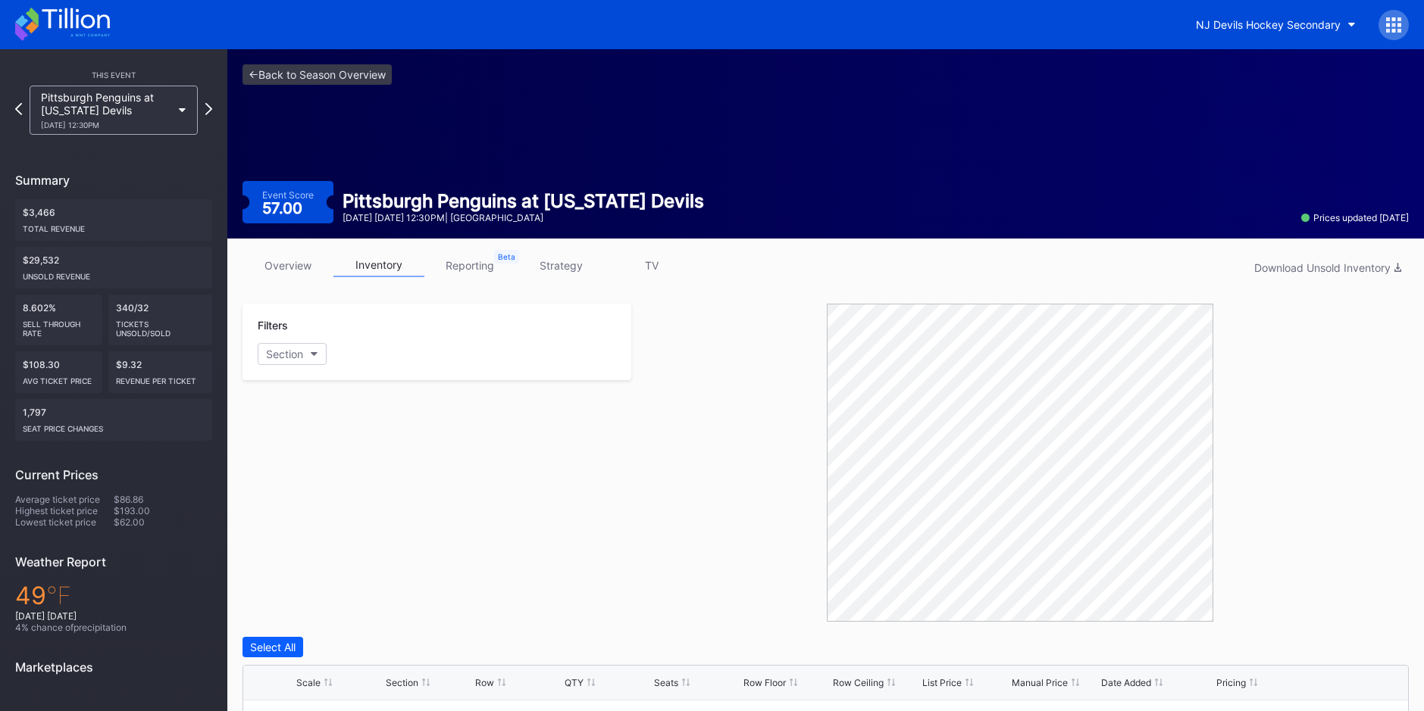
scroll to position [343, 0]
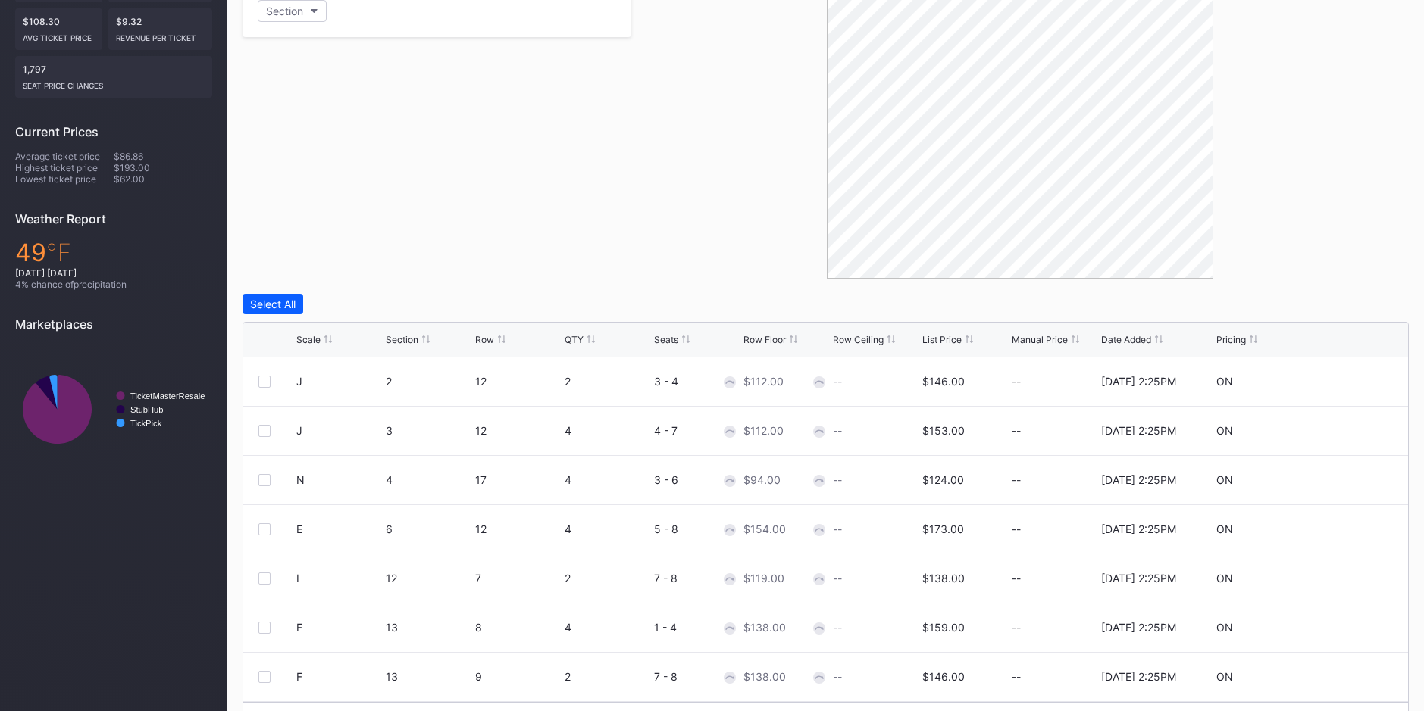
click at [953, 339] on div "List Price" at bounding box center [941, 339] width 39 height 11
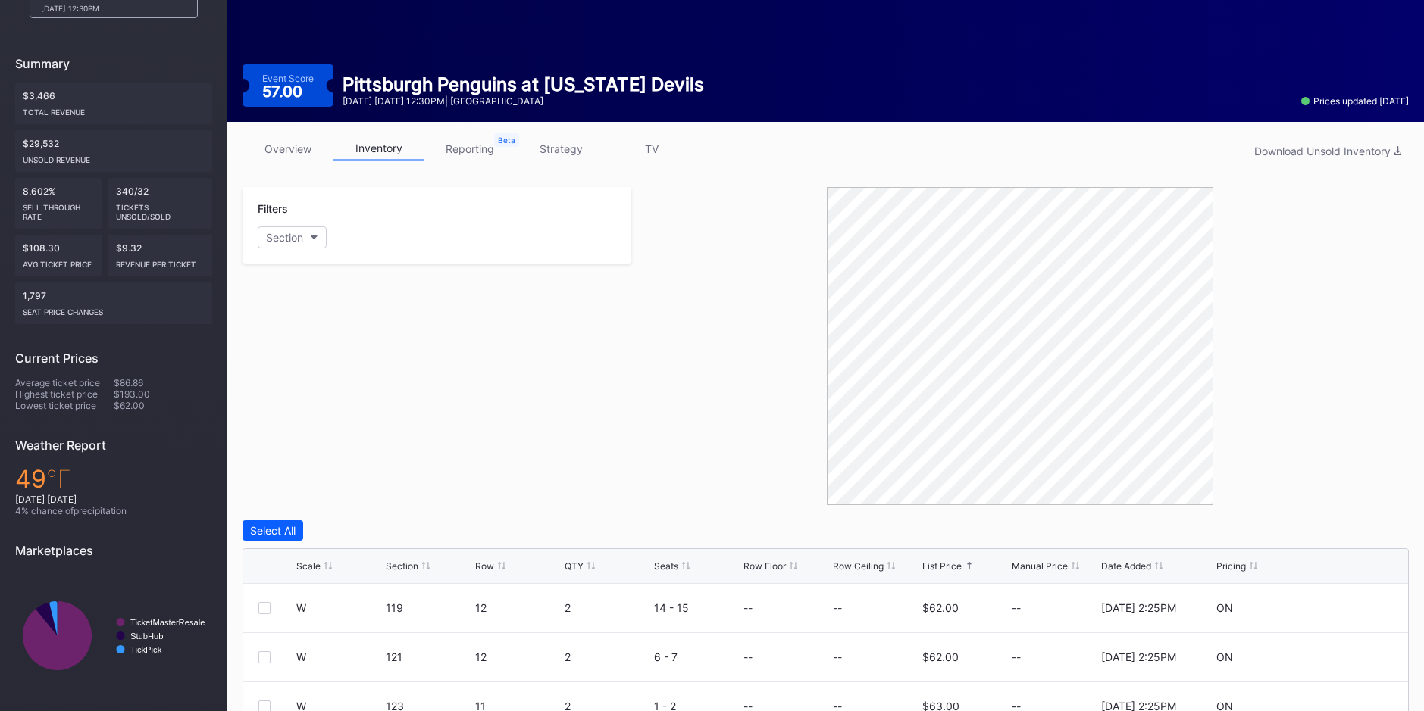
scroll to position [116, 0]
click at [1272, 200] on div at bounding box center [1019, 347] width 777 height 318
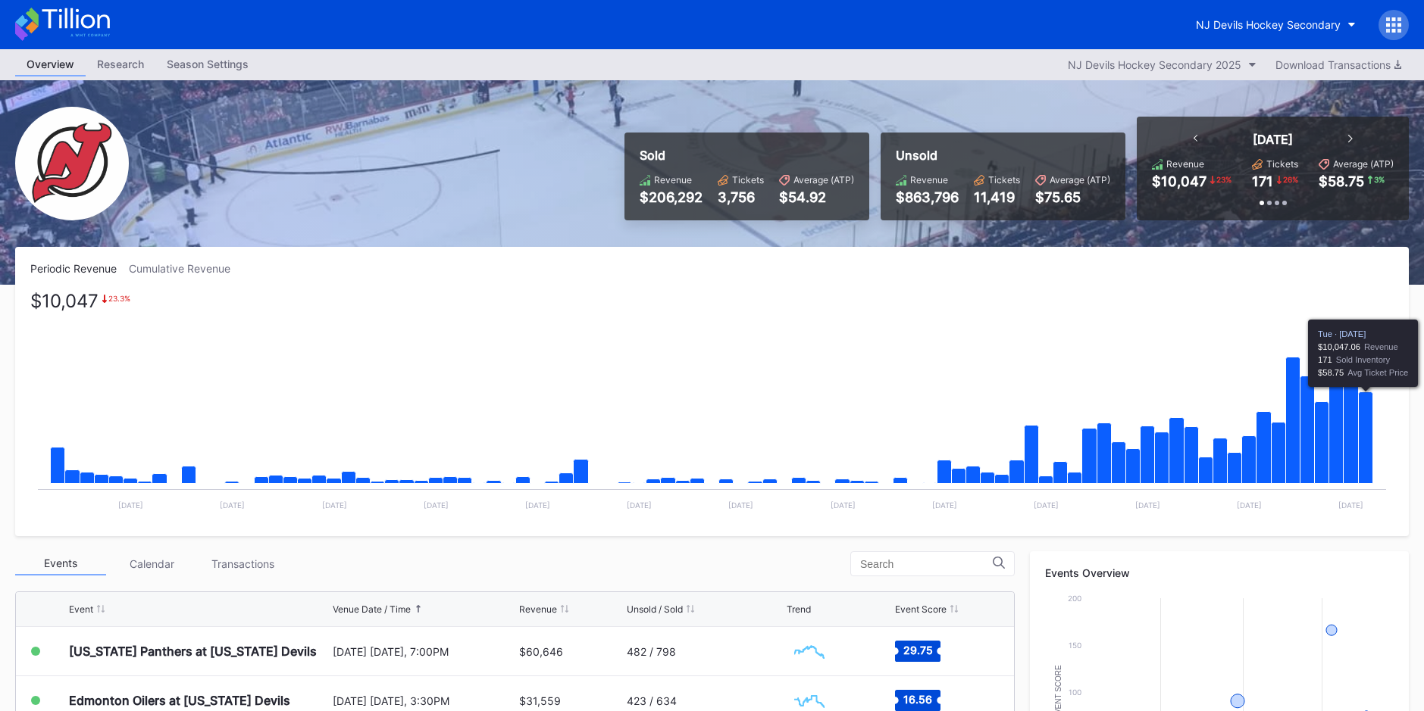
click at [1369, 446] on icon "Chart title" at bounding box center [1365, 438] width 14 height 92
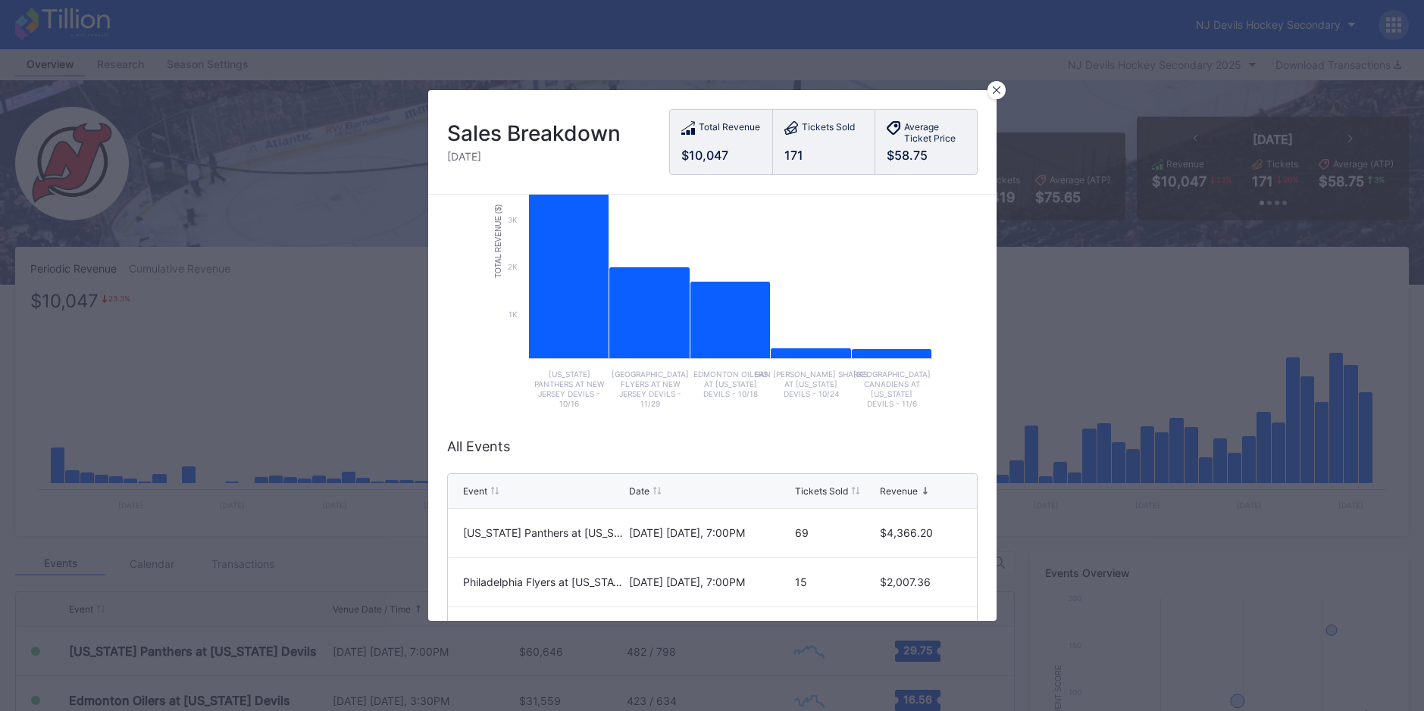
scroll to position [227, 0]
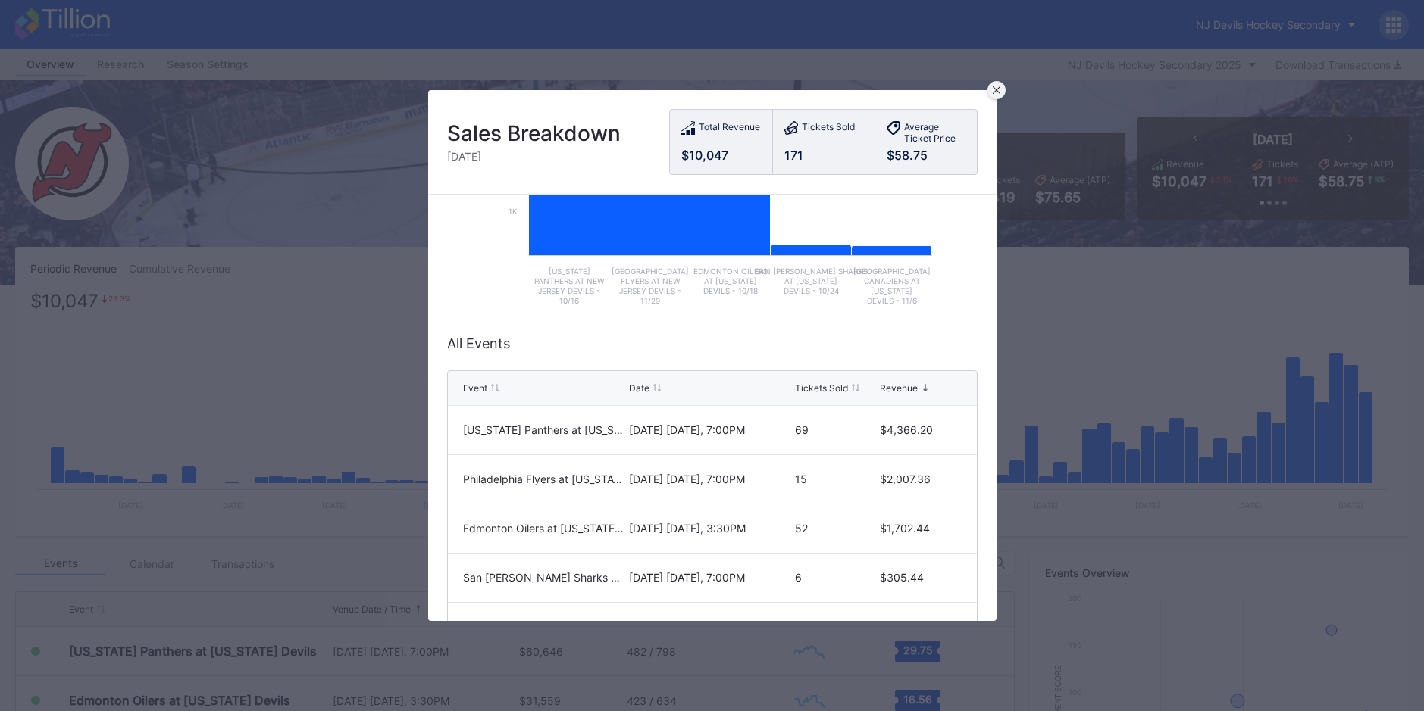
click at [1003, 85] on div at bounding box center [996, 90] width 18 height 18
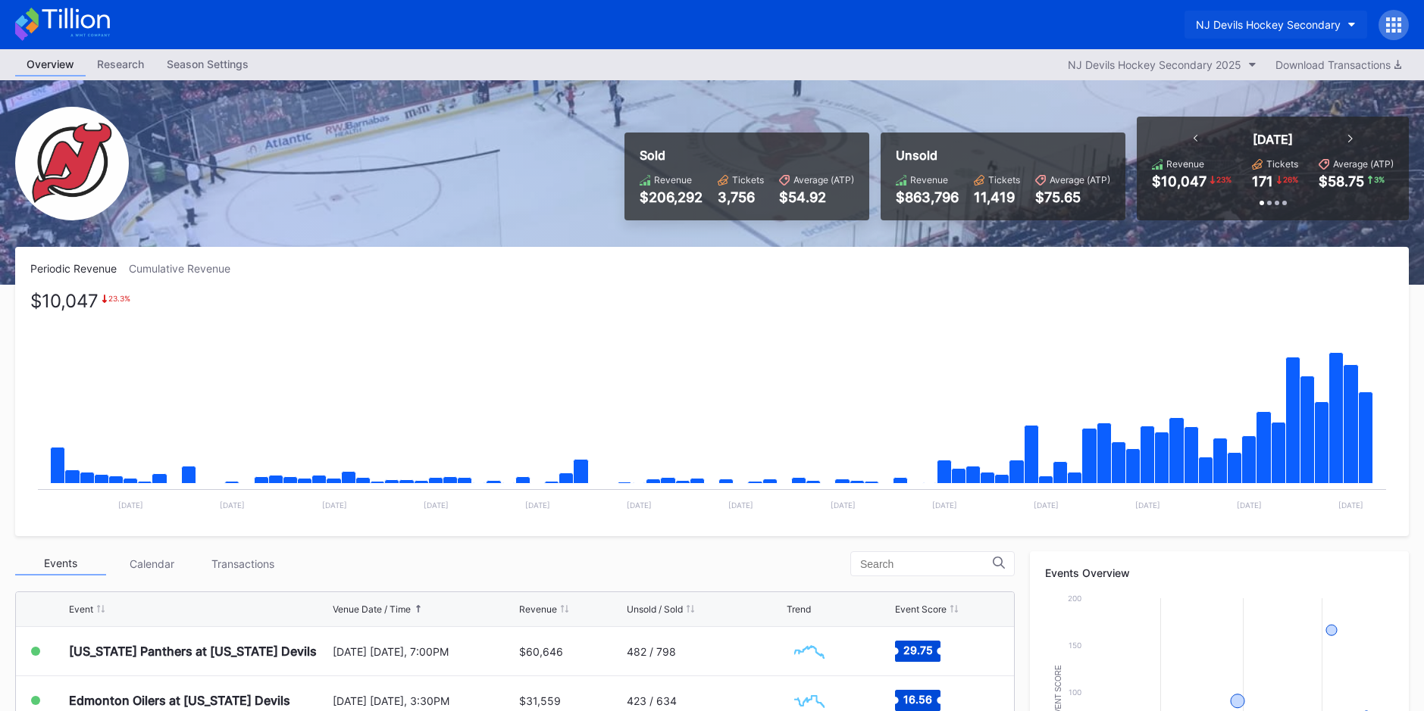
click at [1240, 14] on button "NJ Devils Hockey Secondary" at bounding box center [1275, 25] width 183 height 28
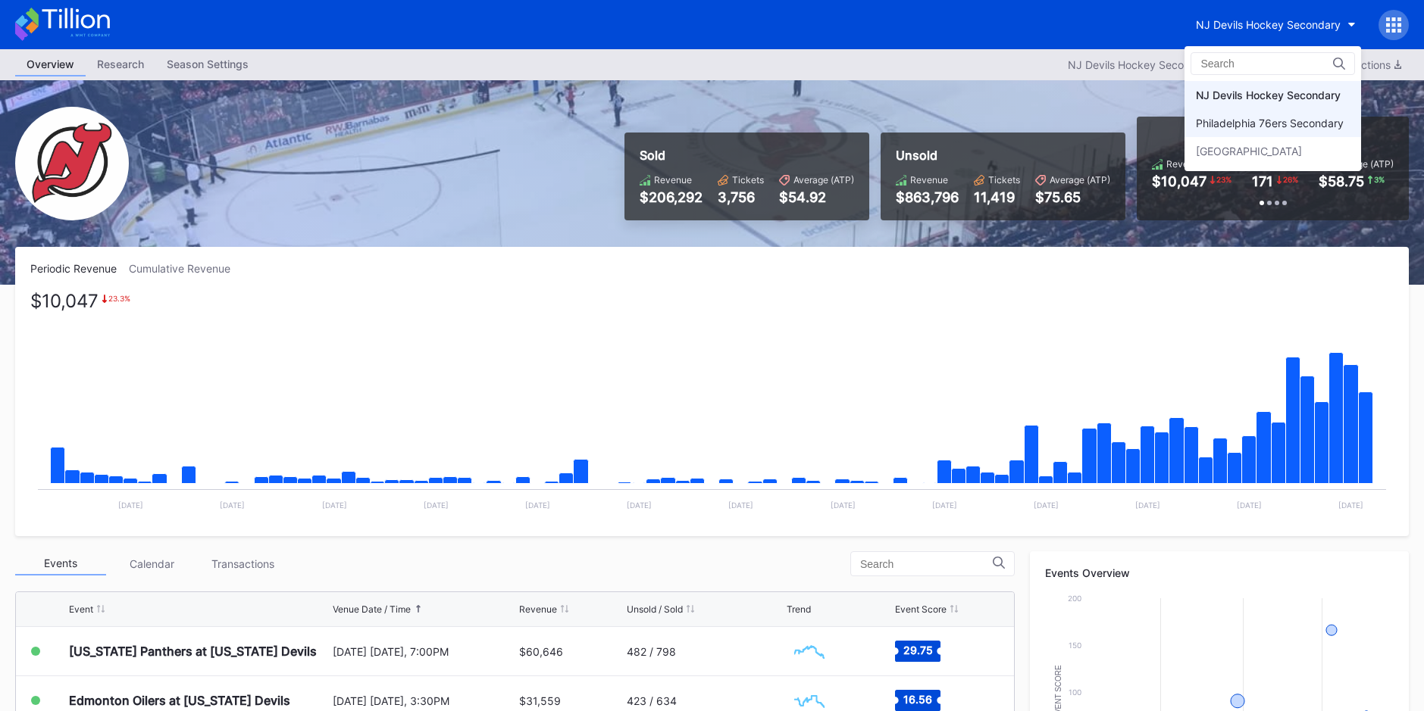
click at [1332, 116] on div "Philadelphia 76ers Secondary" at bounding box center [1272, 123] width 177 height 28
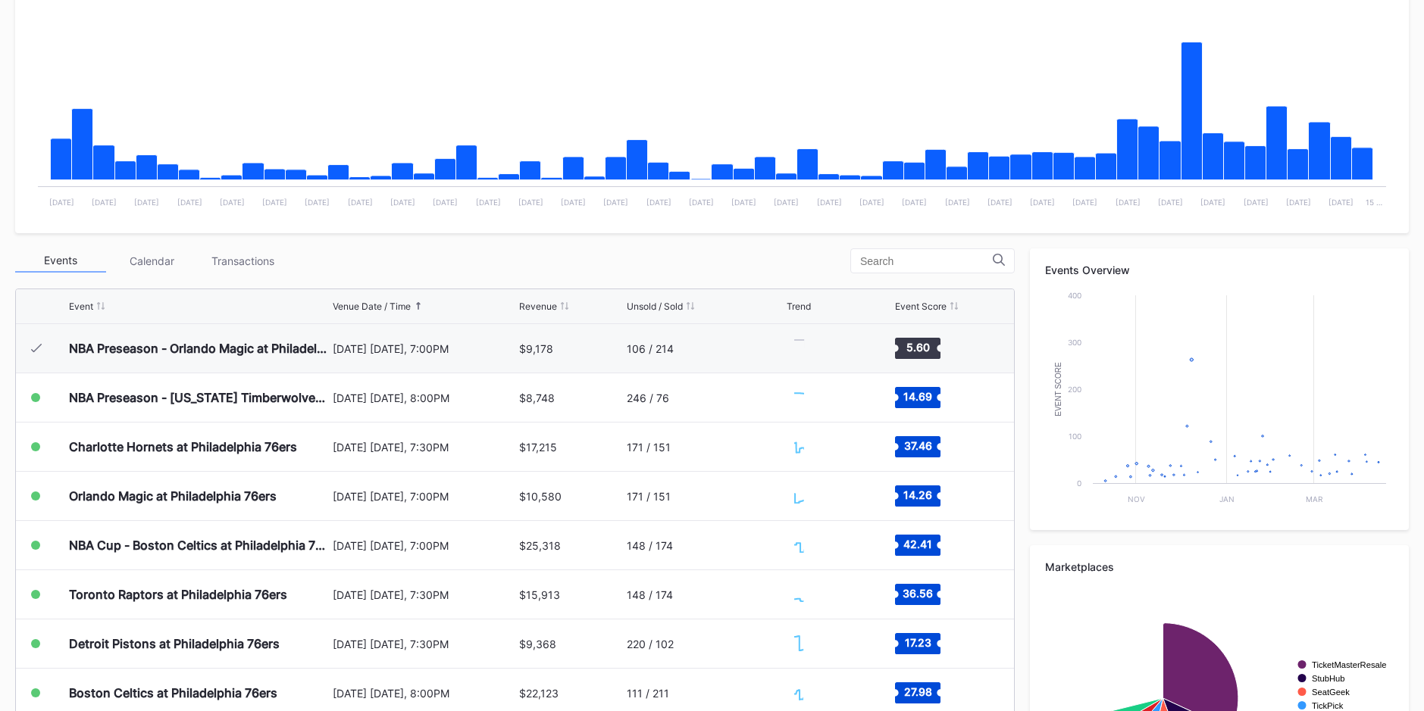
scroll to position [49, 0]
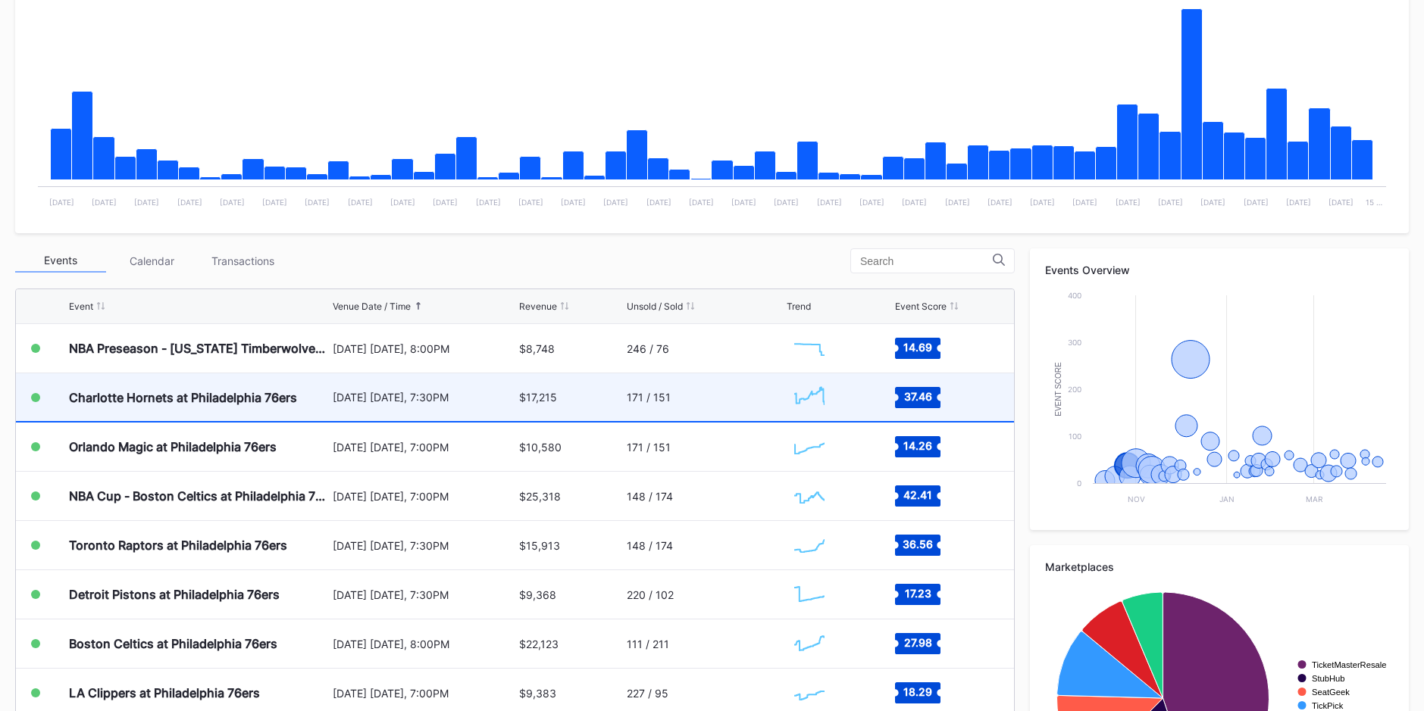
click at [491, 417] on div "[DATE] [DATE], 7:30PM" at bounding box center [424, 398] width 182 height 48
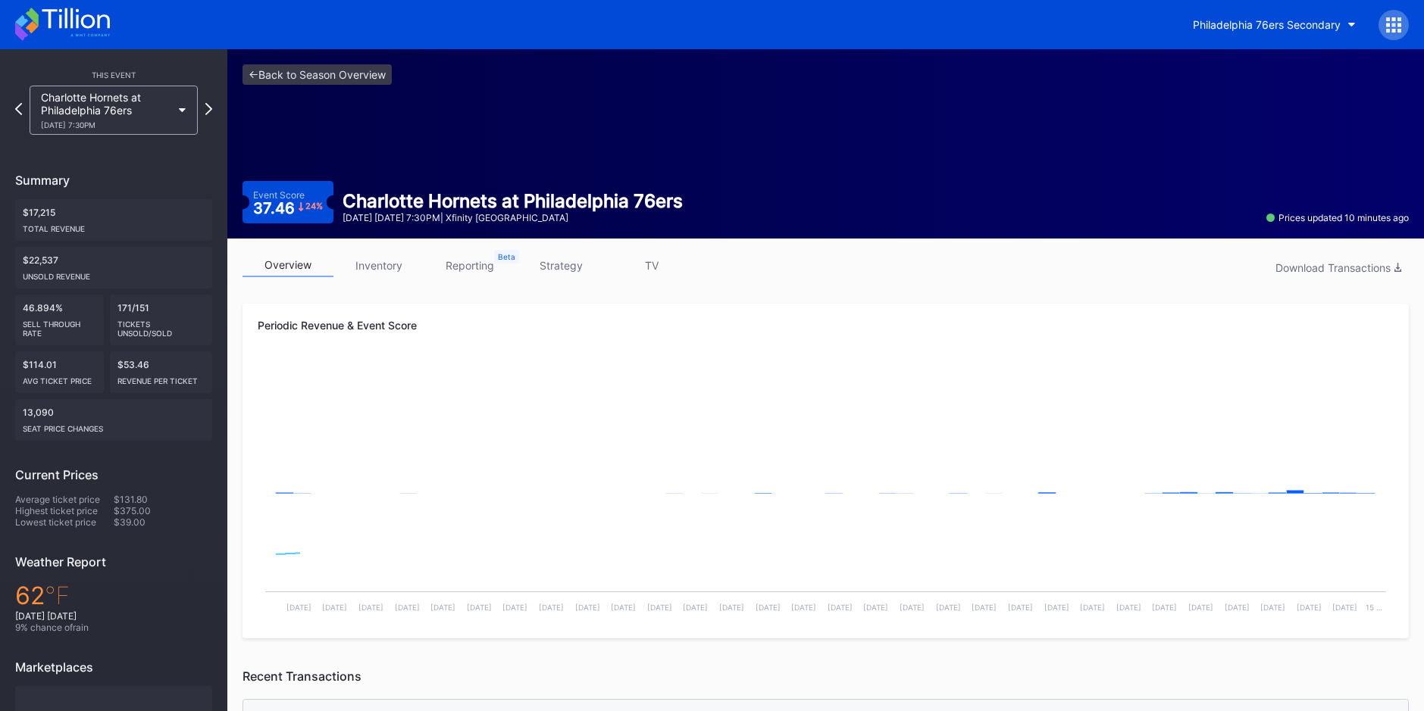
click at [378, 263] on link "inventory" at bounding box center [378, 265] width 91 height 23
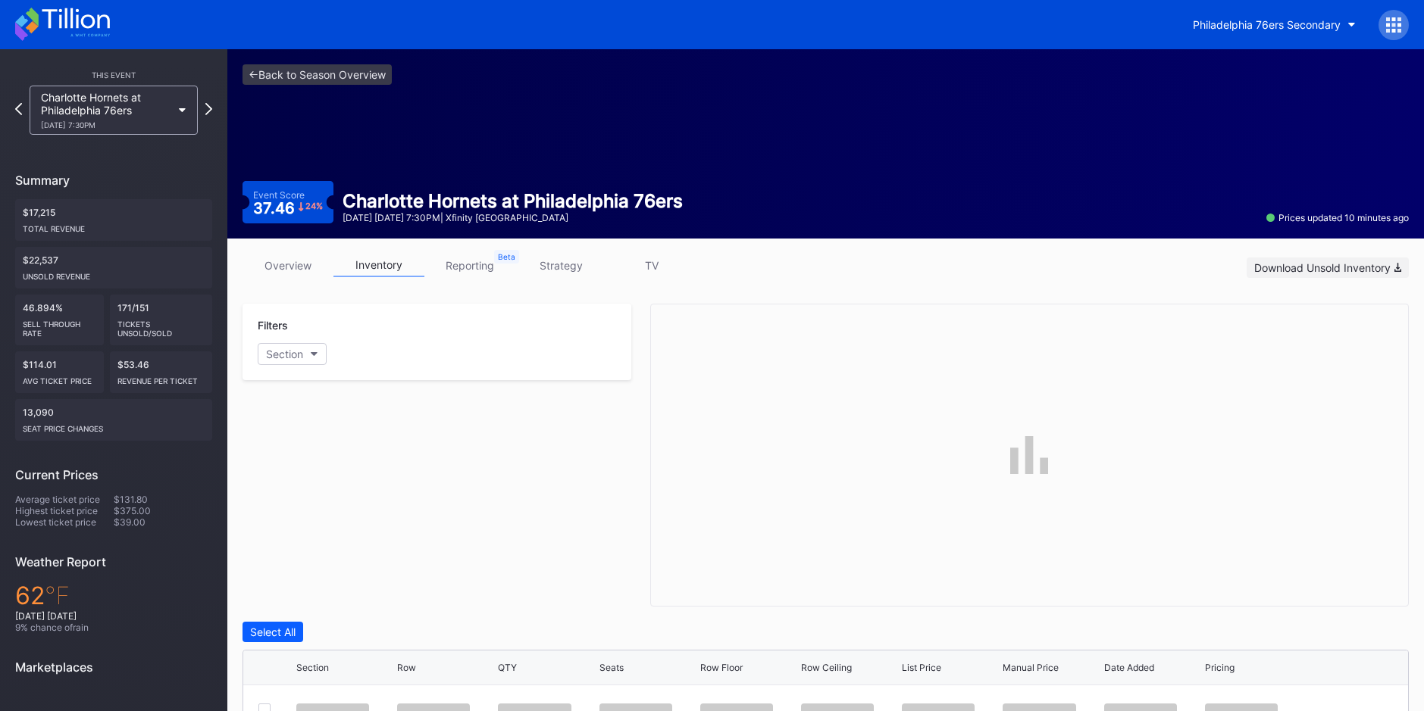
click at [1334, 272] on div "Download Unsold Inventory" at bounding box center [1327, 267] width 147 height 13
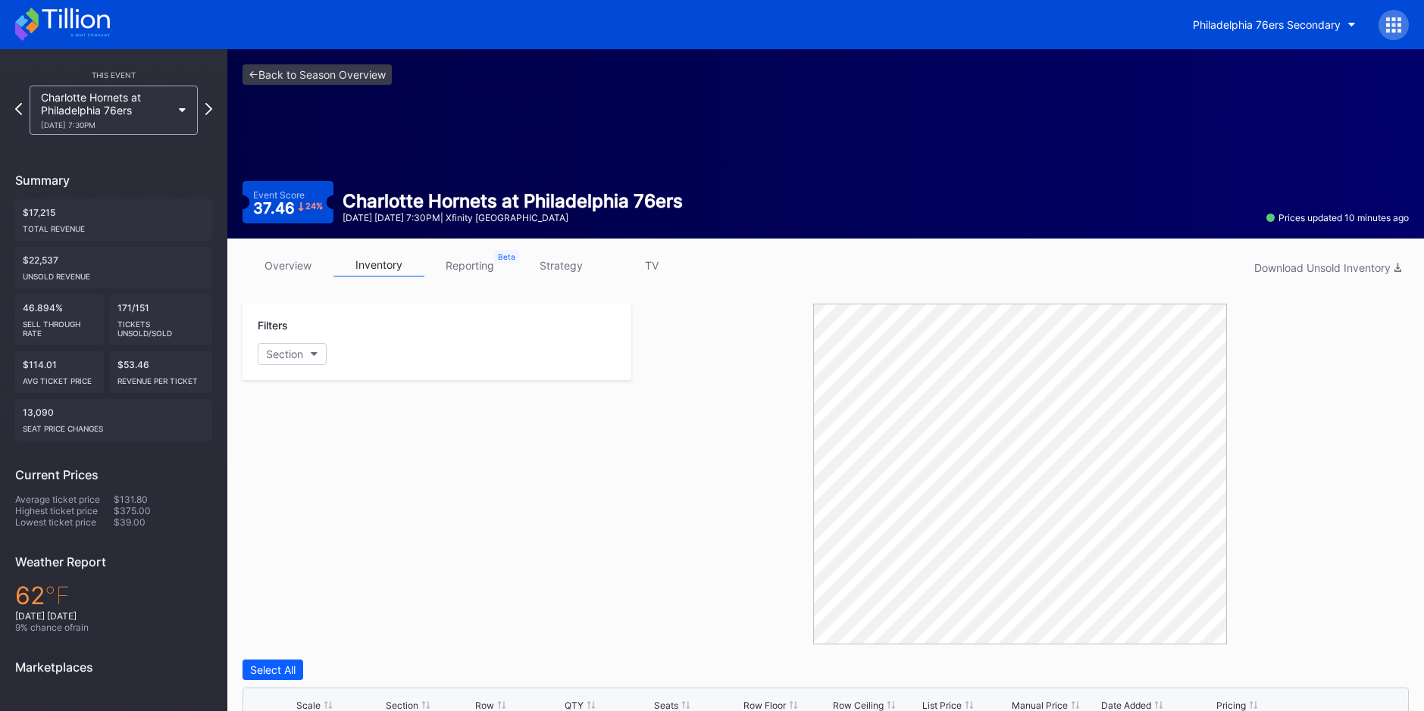
drag, startPoint x: 625, startPoint y: 203, endPoint x: 488, endPoint y: 164, distance: 142.5
click at [625, 203] on div "Charlotte Hornets at Philadelphia 76ers" at bounding box center [512, 201] width 340 height 22
click at [337, 82] on link "<- Back to Season Overview" at bounding box center [316, 74] width 149 height 20
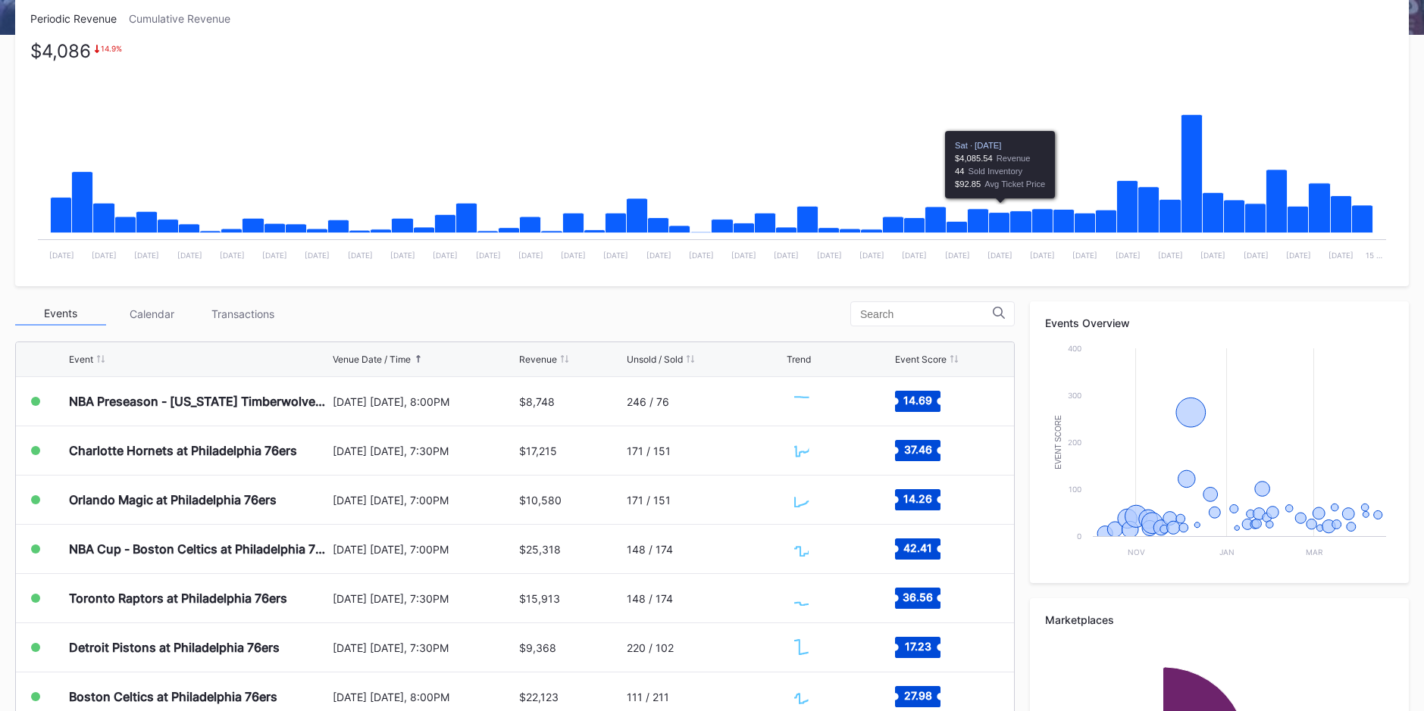
scroll to position [303, 0]
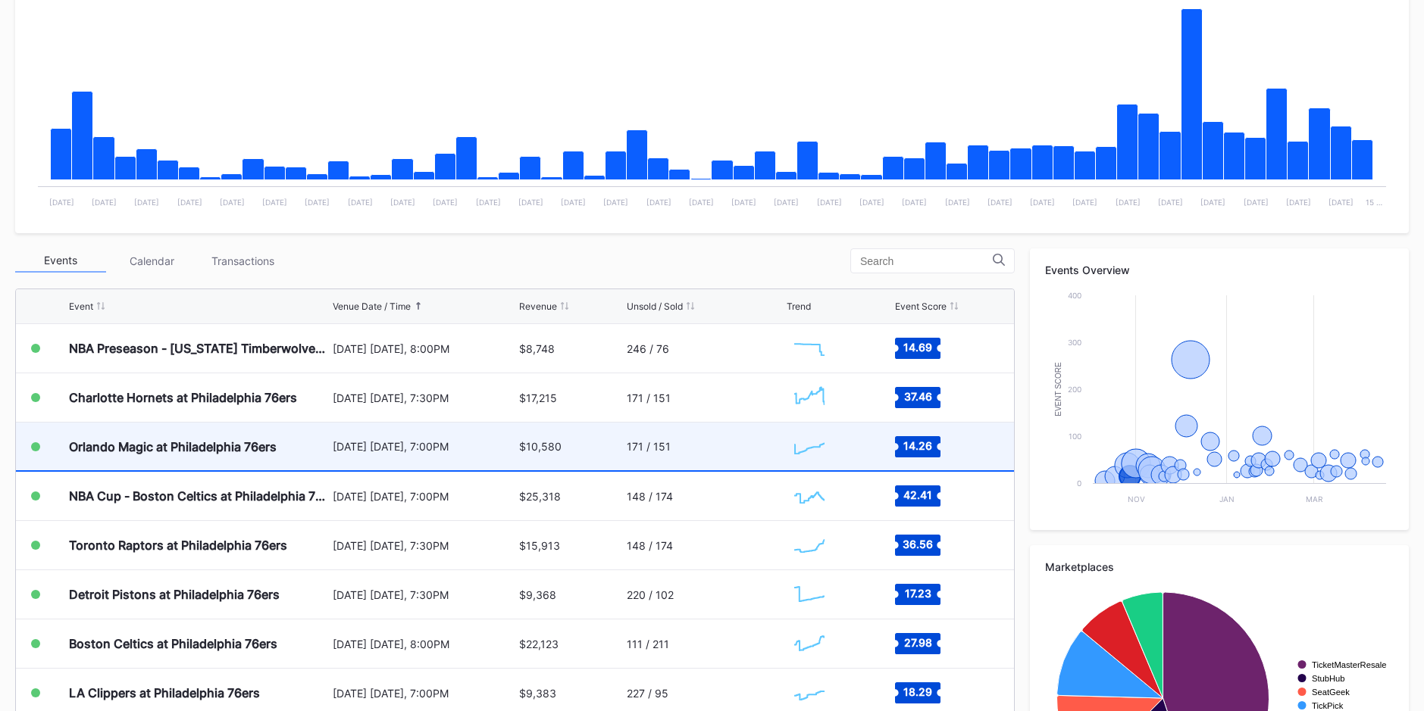
click at [604, 446] on div "$10,580" at bounding box center [571, 447] width 104 height 48
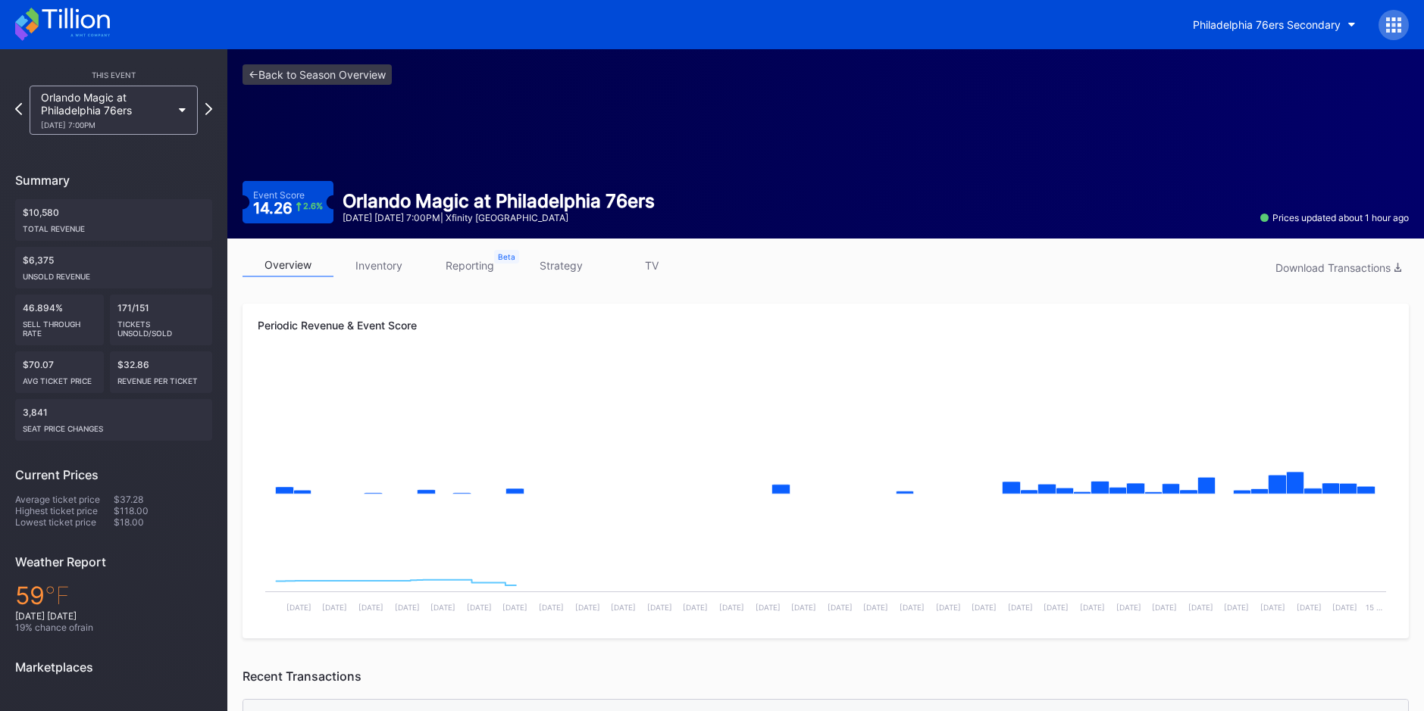
click at [377, 262] on link "inventory" at bounding box center [378, 265] width 91 height 23
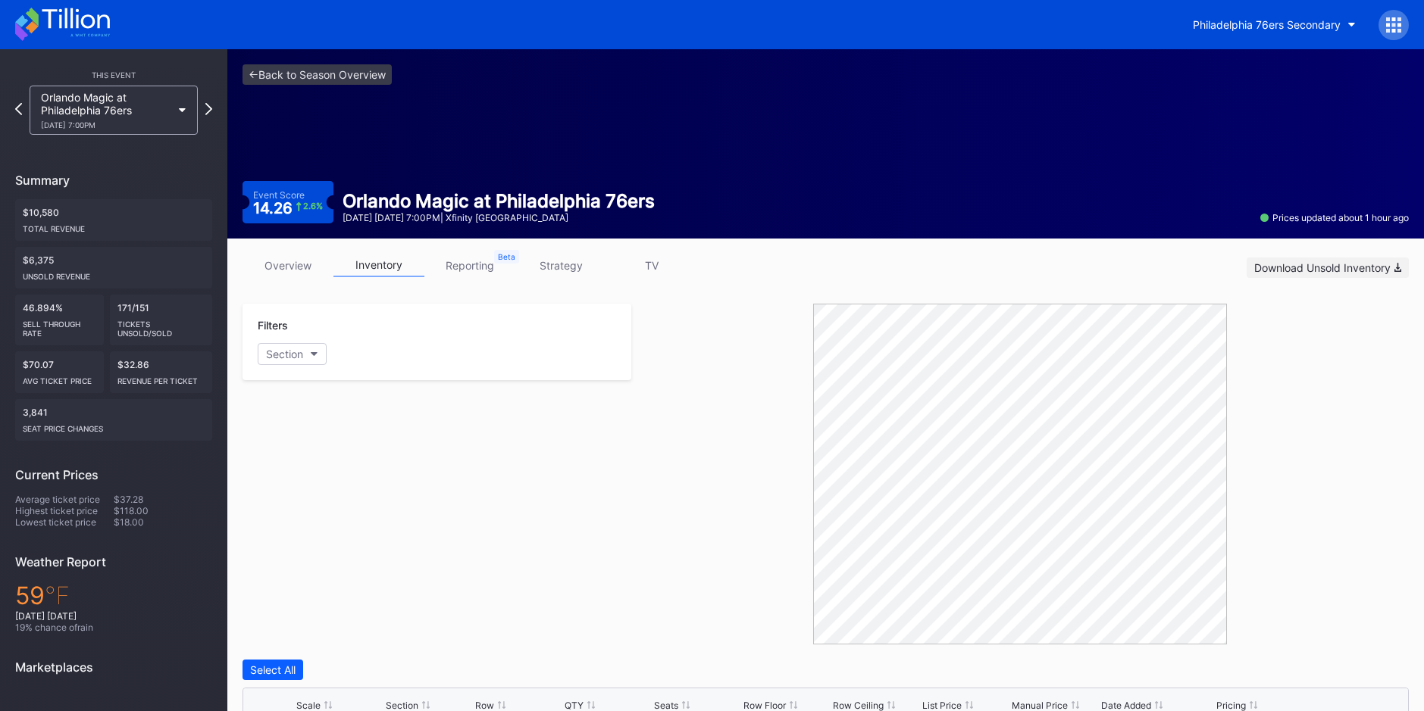
click at [1350, 264] on div "Download Unsold Inventory" at bounding box center [1327, 267] width 147 height 13
click at [1345, 377] on div at bounding box center [1019, 474] width 777 height 341
click at [381, 76] on link "<- Back to Season Overview" at bounding box center [316, 74] width 149 height 20
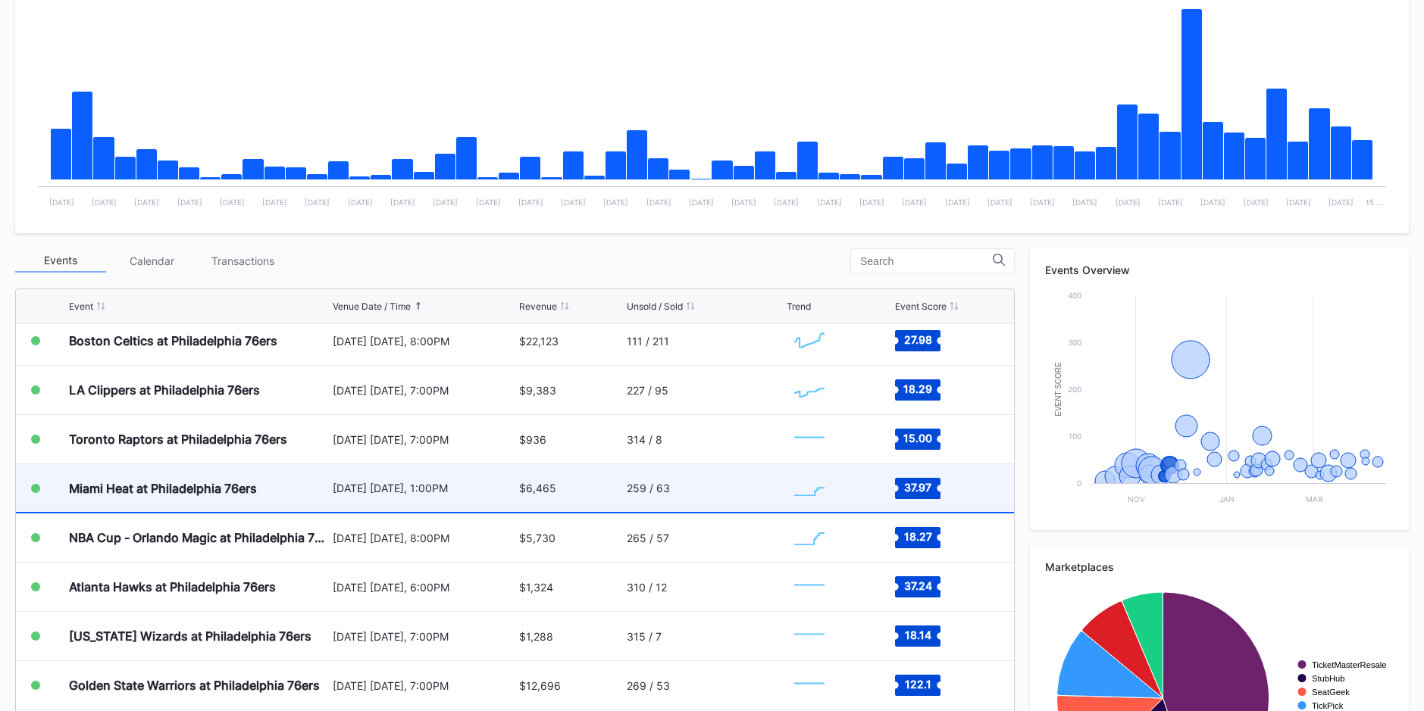
scroll to position [428, 0]
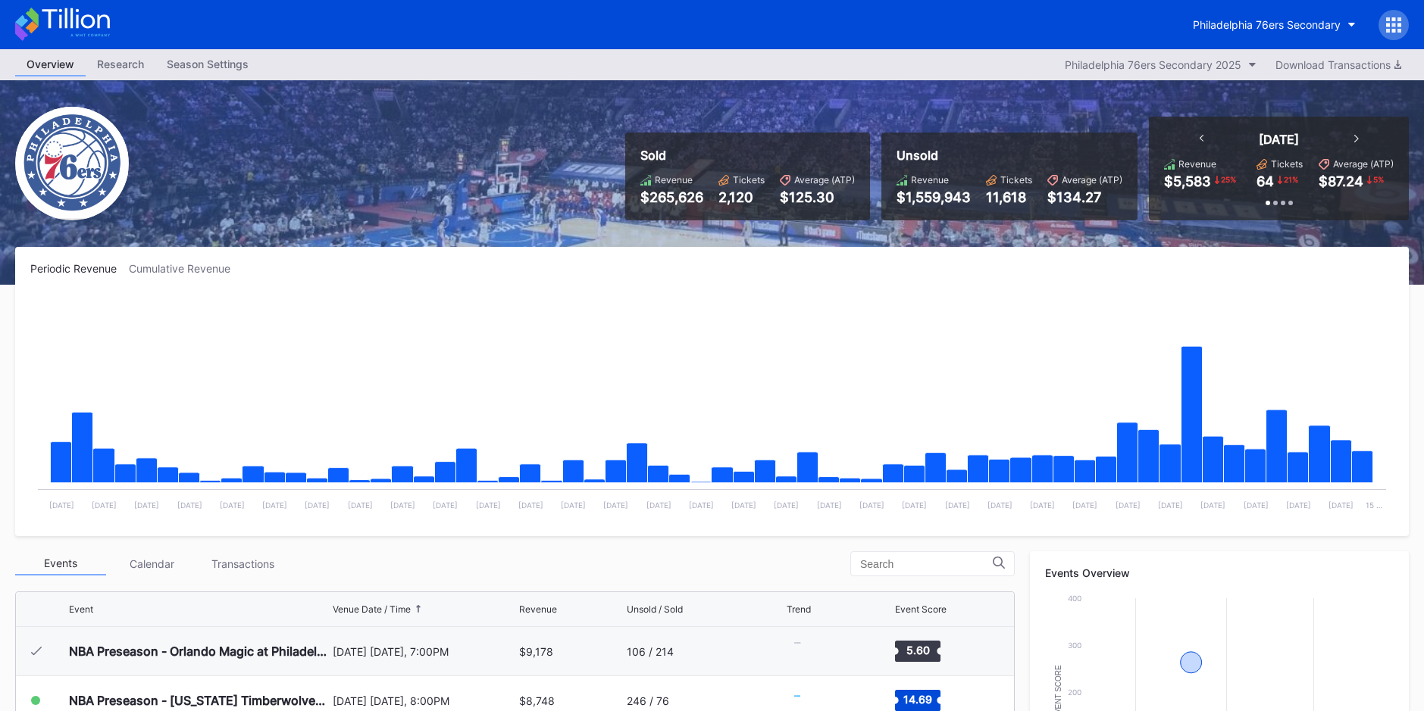
scroll to position [49, 0]
